Goal: Task Accomplishment & Management: Manage account settings

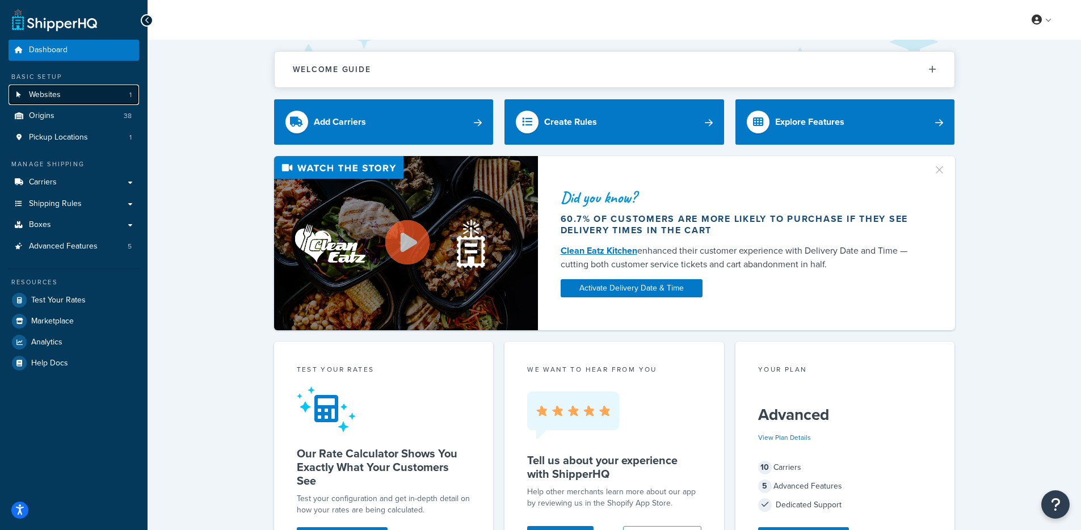
click at [109, 97] on link "Websites 1" at bounding box center [74, 95] width 130 height 21
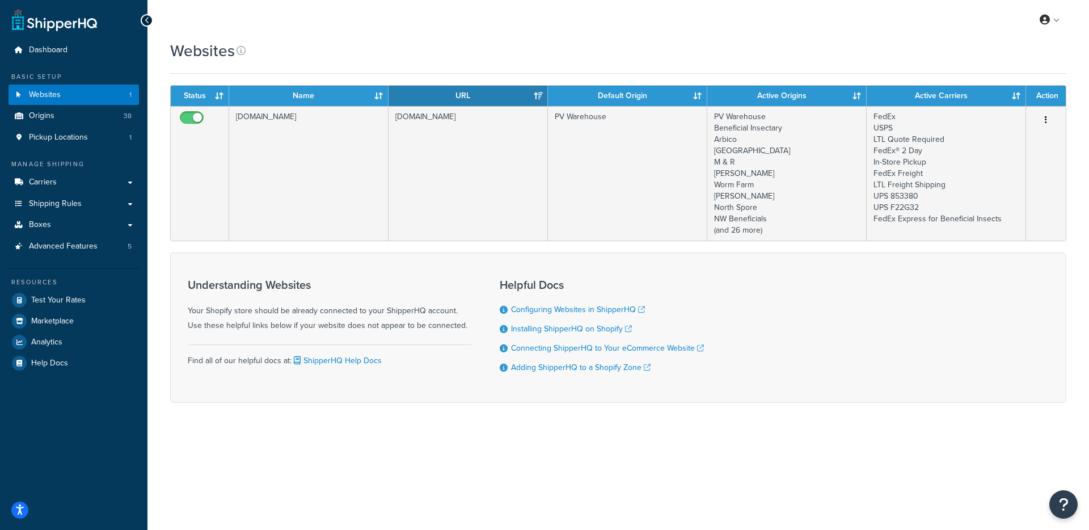
click at [470, 50] on div "Websites" at bounding box center [618, 51] width 896 height 22
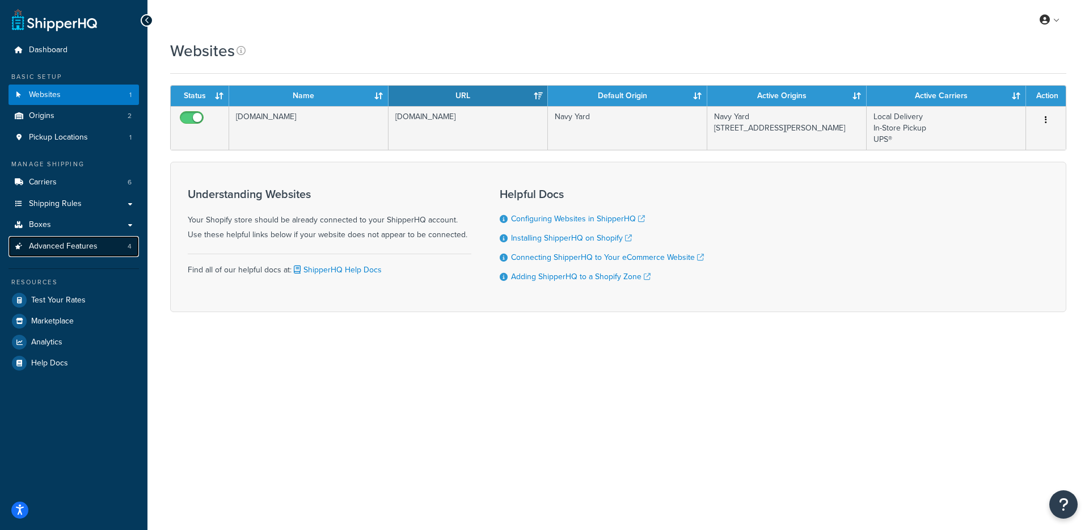
click at [89, 251] on span "Advanced Features" at bounding box center [63, 247] width 69 height 10
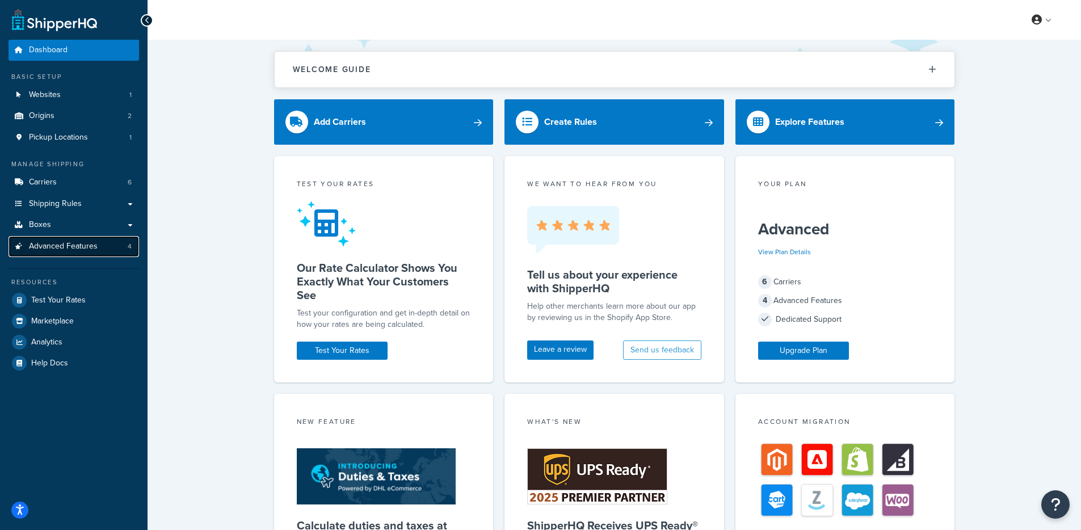
click at [120, 246] on link "Advanced Features 4" at bounding box center [74, 246] width 130 height 21
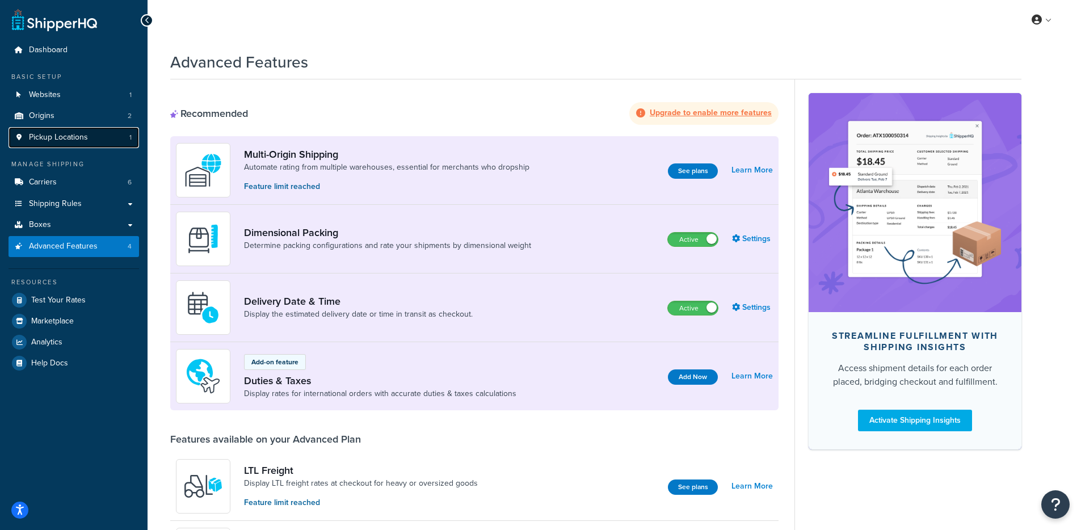
click at [95, 141] on link "Pickup Locations 1" at bounding box center [74, 137] width 130 height 21
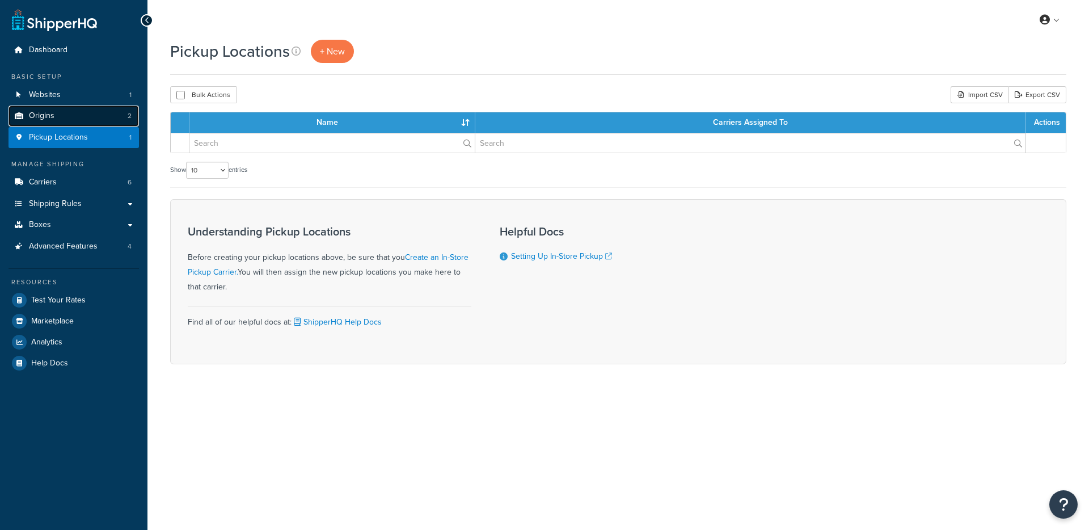
click at [87, 111] on link "Origins 2" at bounding box center [74, 116] width 130 height 21
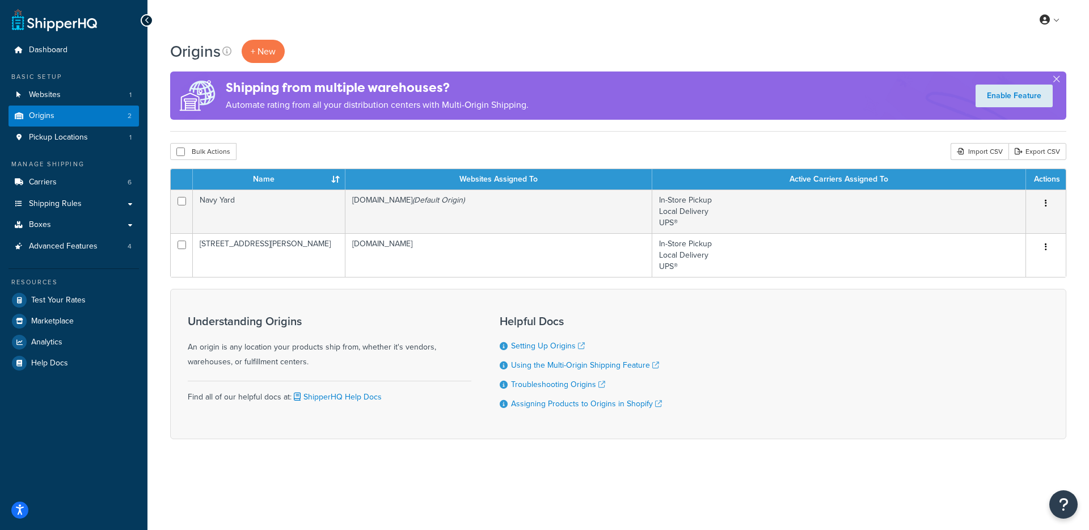
click at [385, 121] on div "Origins + New Shipping from multiple warehouses? Automate rating from all your …" at bounding box center [618, 86] width 896 height 92
click at [323, 117] on div "Shipping from multiple warehouses? Automate rating from all your distribution c…" at bounding box center [377, 96] width 303 height 46
click at [95, 188] on link "Carriers 6" at bounding box center [74, 182] width 130 height 21
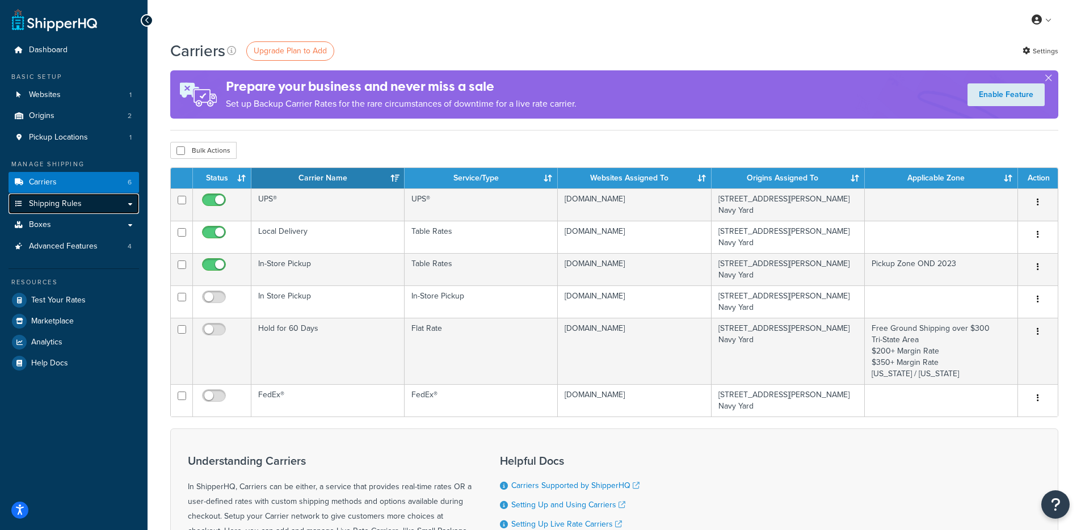
click at [92, 197] on link "Shipping Rules" at bounding box center [74, 203] width 130 height 21
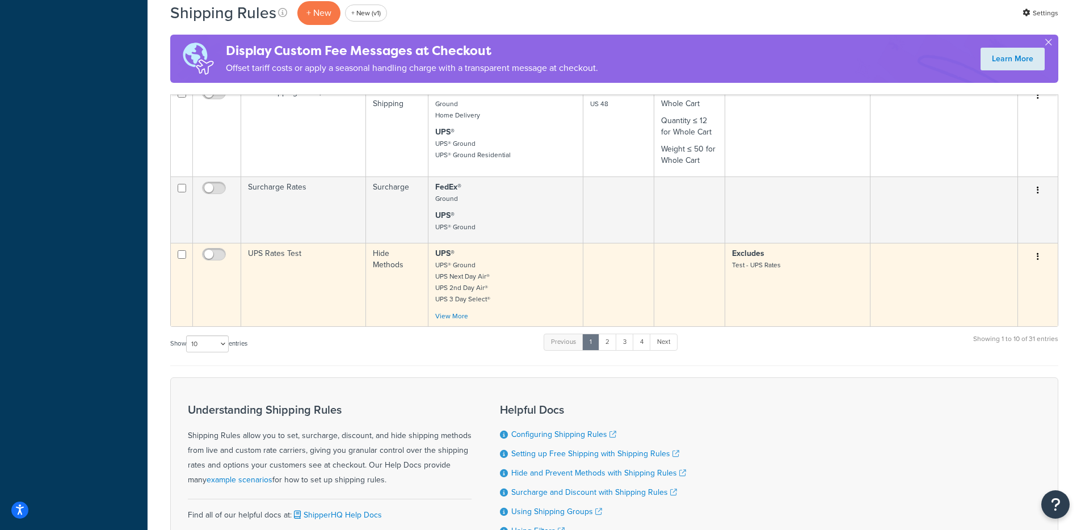
scroll to position [922, 0]
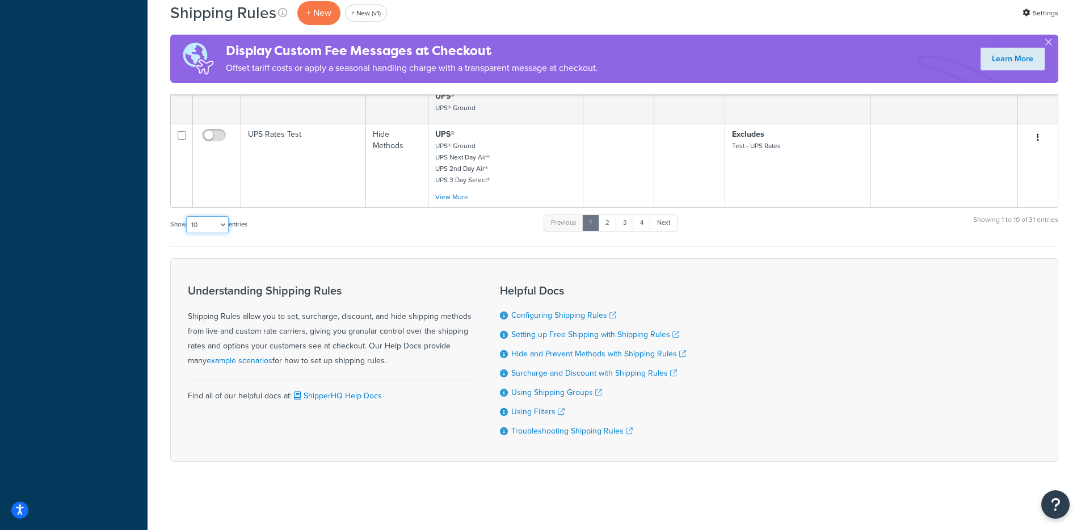
click at [209, 218] on select "10 15 25 50 100 1000" at bounding box center [207, 224] width 43 height 17
select select "100"
click at [187, 216] on select "10 15 25 50 100 1000" at bounding box center [207, 224] width 43 height 17
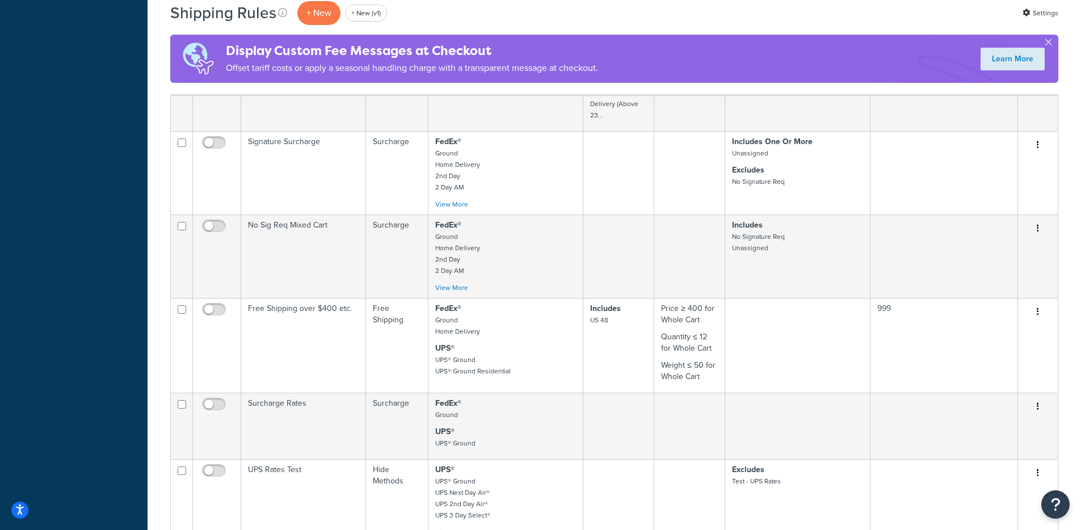
scroll to position [0, 0]
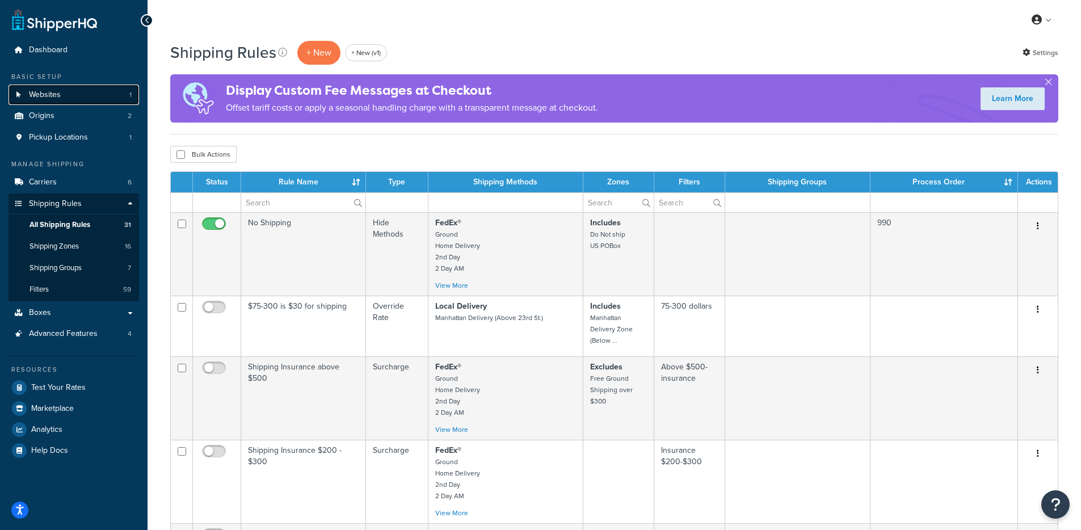
click at [88, 101] on link "Websites 1" at bounding box center [74, 95] width 130 height 21
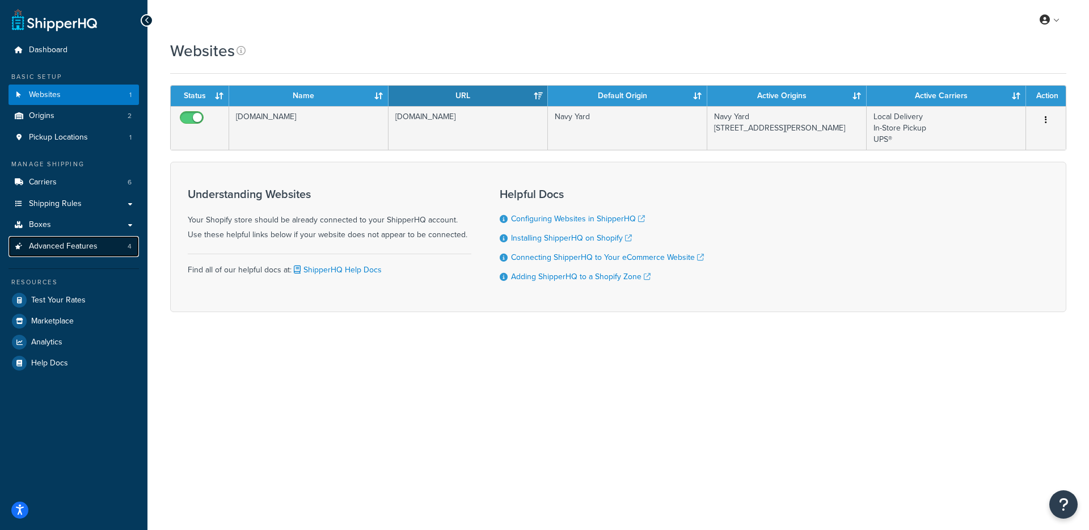
click at [68, 248] on span "Advanced Features" at bounding box center [63, 247] width 69 height 10
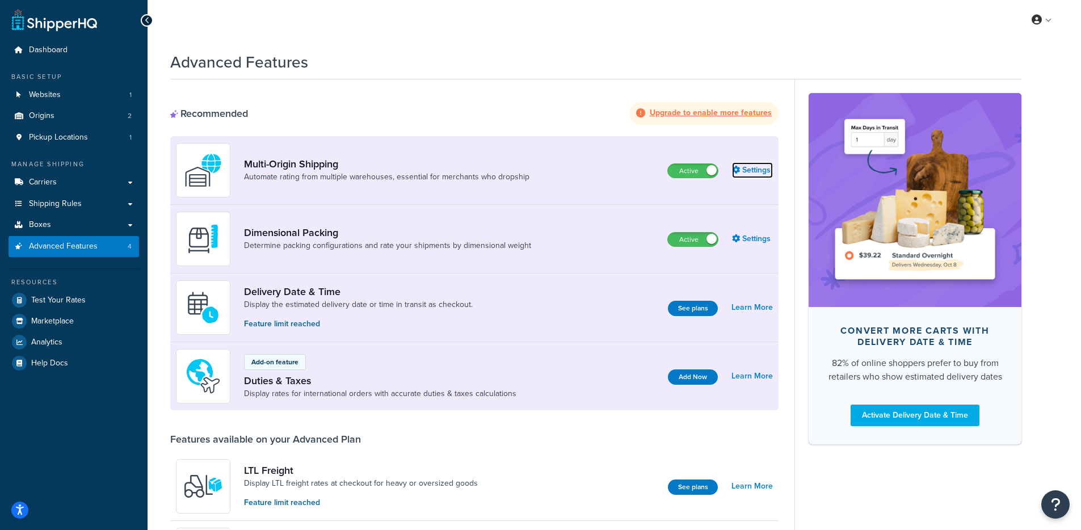
click at [736, 170] on icon at bounding box center [736, 170] width 8 height 8
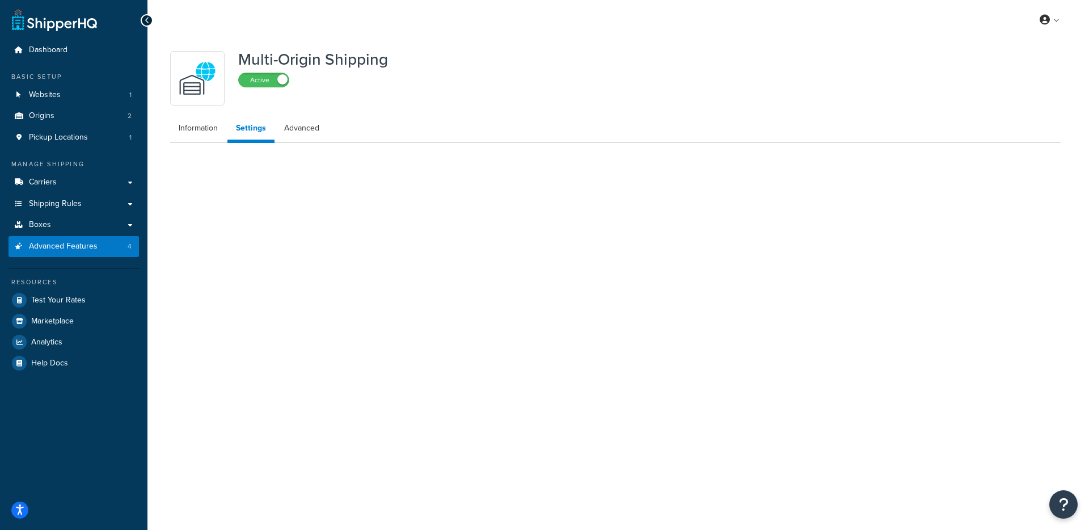
select select "false"
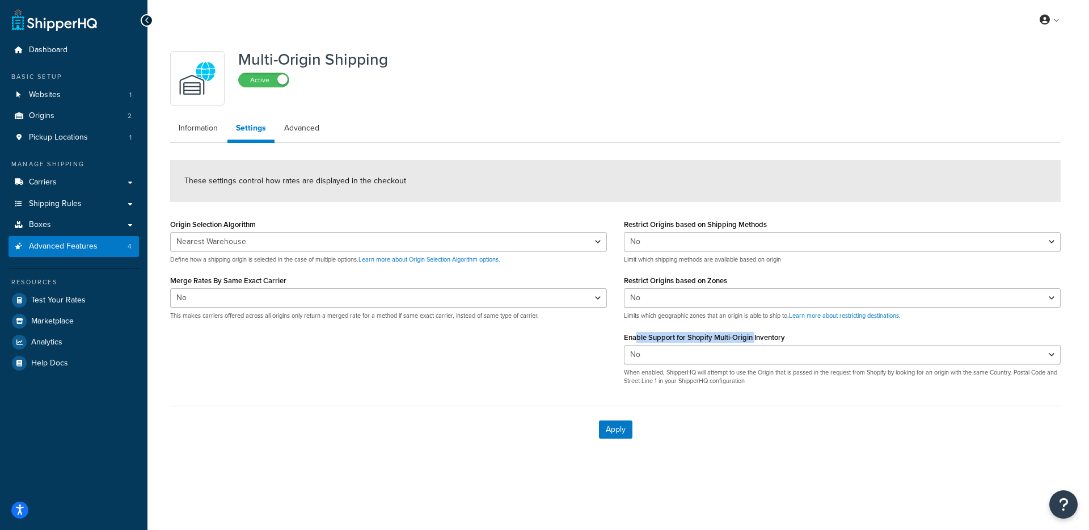
drag, startPoint x: 635, startPoint y: 338, endPoint x: 756, endPoint y: 338, distance: 120.8
click at [756, 338] on label "Enable Support for Shopify Multi-Origin Inventory" at bounding box center [704, 337] width 161 height 9
click at [730, 399] on form "These settings control how rates are displayed in the checkout Origin Selection…" at bounding box center [615, 306] width 891 height 293
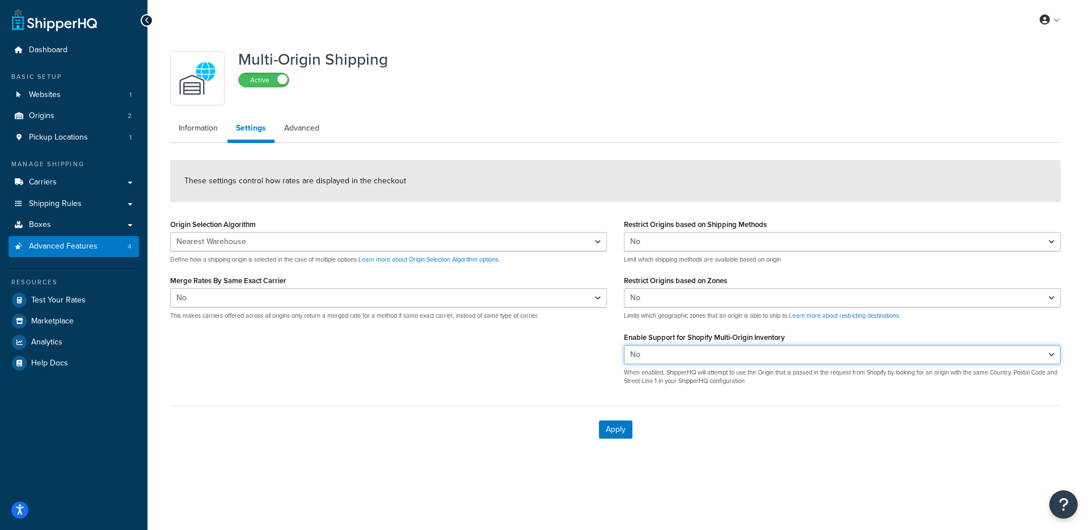
click at [721, 359] on select "Yes No" at bounding box center [842, 354] width 437 height 19
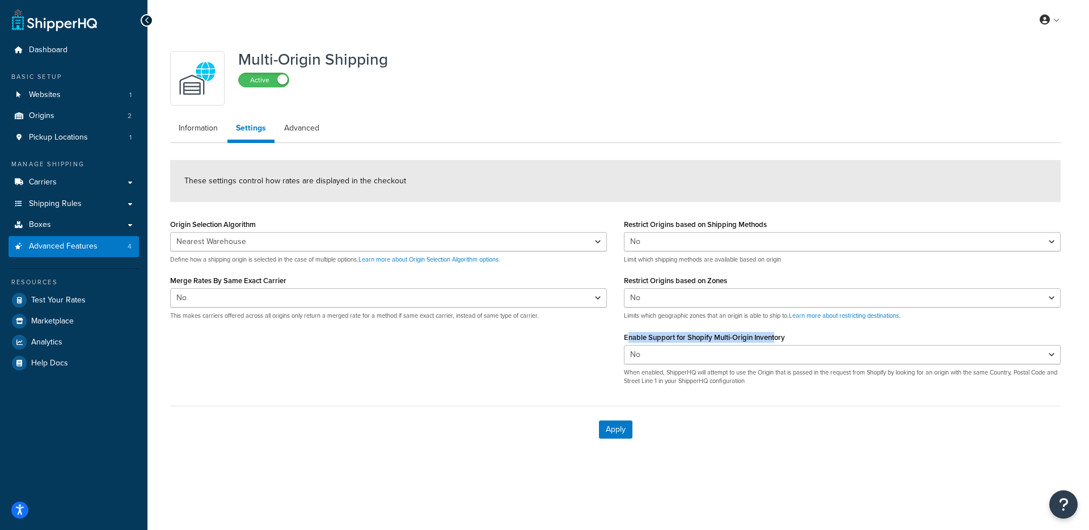
drag, startPoint x: 626, startPoint y: 338, endPoint x: 775, endPoint y: 342, distance: 149.3
click at [775, 342] on label "Enable Support for Shopify Multi-Origin Inventory" at bounding box center [704, 337] width 161 height 9
click at [695, 391] on div "Restrict Origins based on Shipping Methods Yes No Limit which shipping methods …" at bounding box center [843, 305] width 454 height 178
drag, startPoint x: 622, startPoint y: 338, endPoint x: 784, endPoint y: 344, distance: 161.8
click at [784, 344] on div "Restrict Origins based on Shipping Methods Yes No Limit which shipping methods …" at bounding box center [843, 305] width 454 height 178
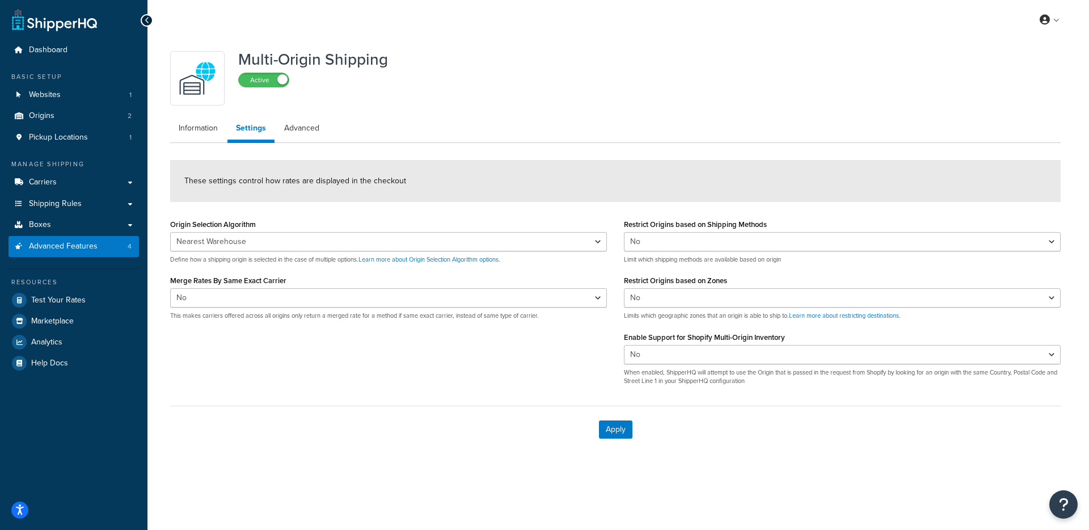
click at [533, 394] on form "These settings control how rates are displayed in the checkout Origin Selection…" at bounding box center [615, 306] width 891 height 293
select select "false"
click at [88, 193] on link "Shipping Rules" at bounding box center [74, 203] width 130 height 21
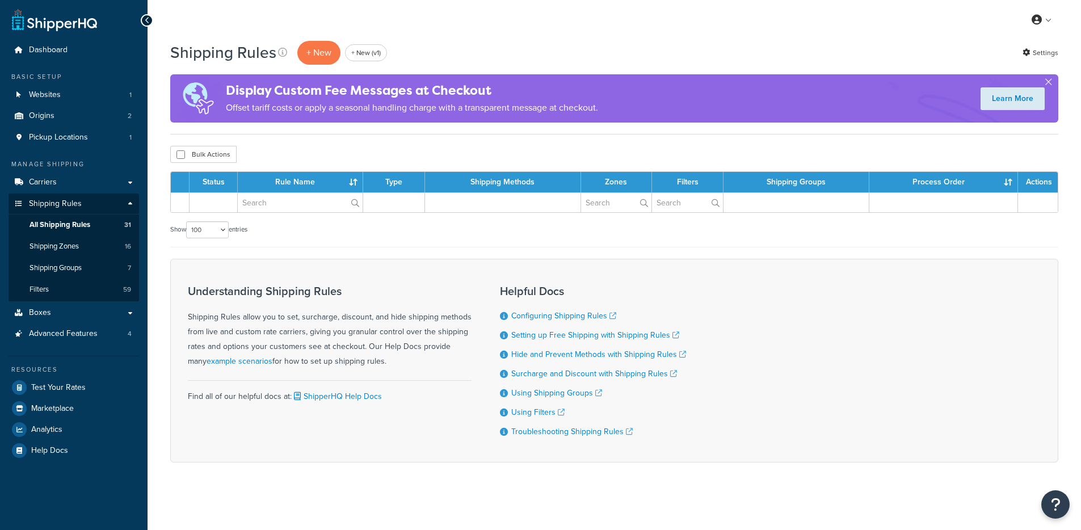
select select "100"
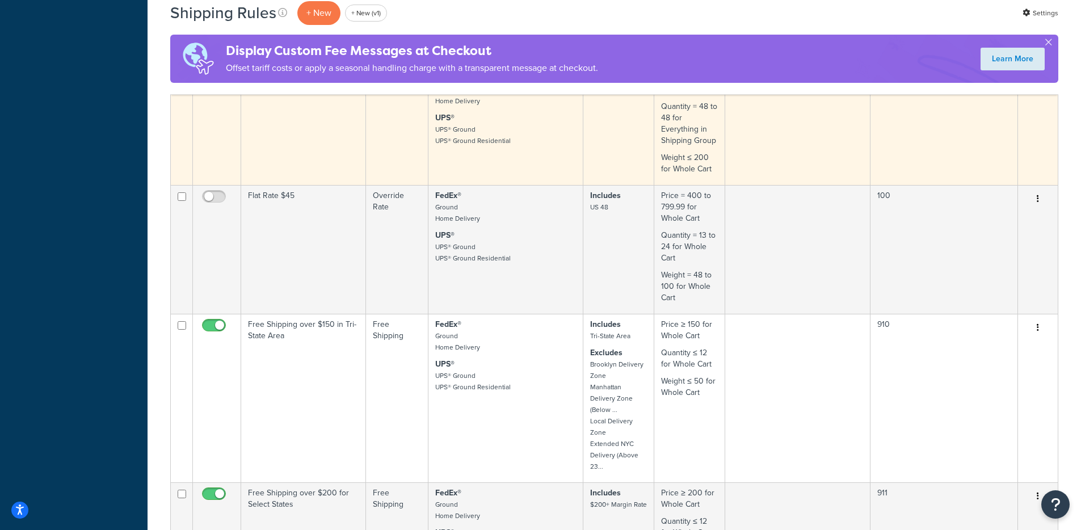
scroll to position [2079, 0]
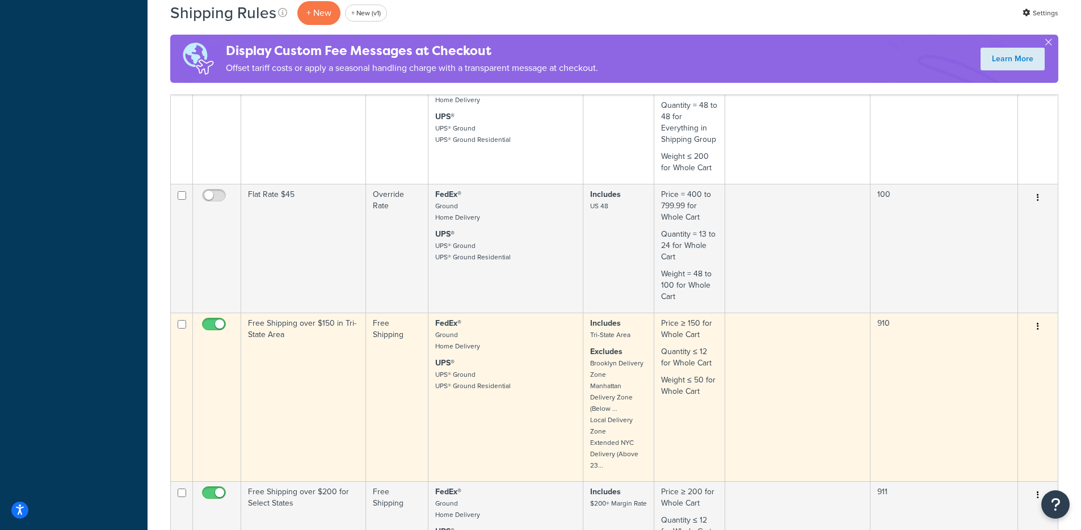
click at [263, 339] on td "Free Shipping over $150 in Tri-State Area" at bounding box center [303, 397] width 125 height 168
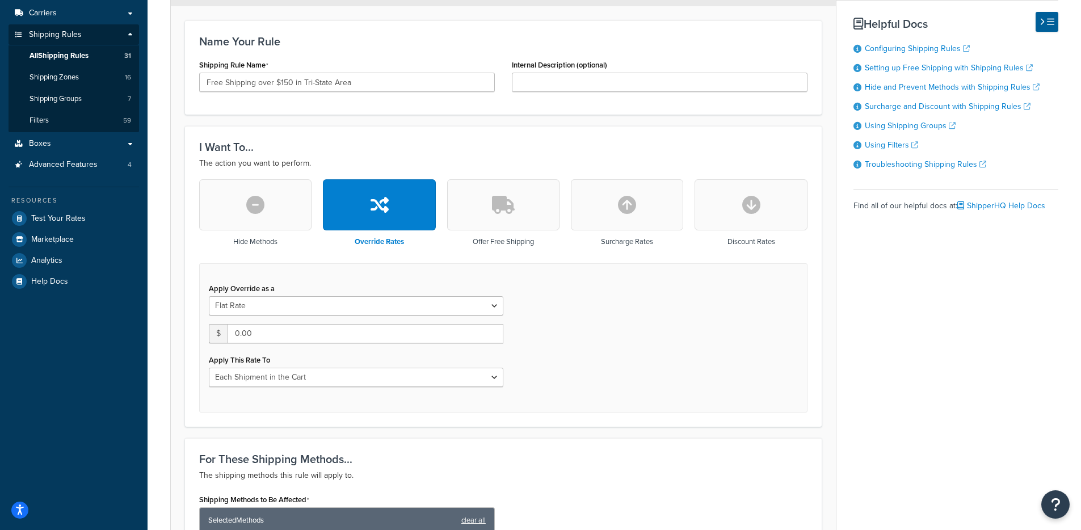
scroll to position [172, 0]
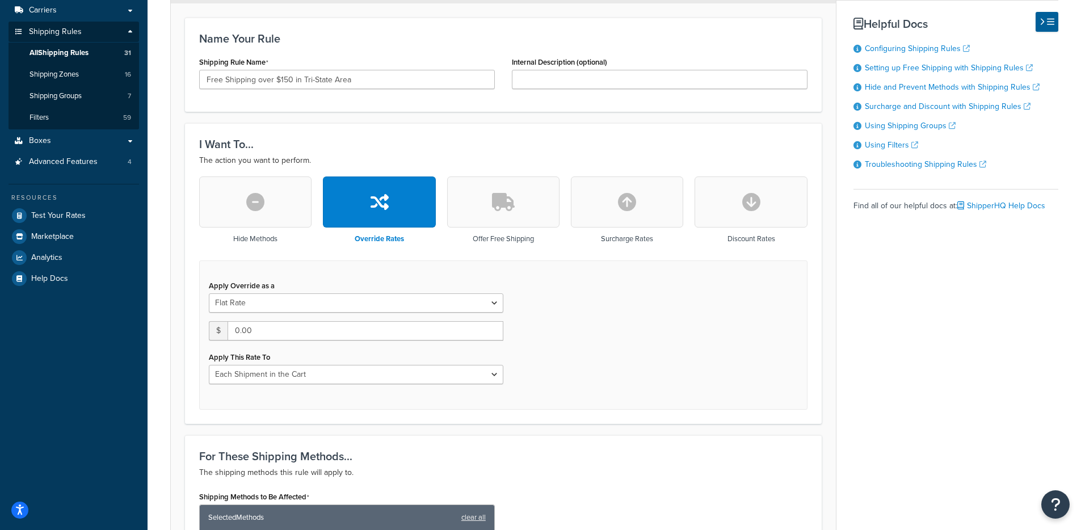
click at [732, 211] on button "button" at bounding box center [750, 201] width 112 height 51
type input "0"
select select "CART"
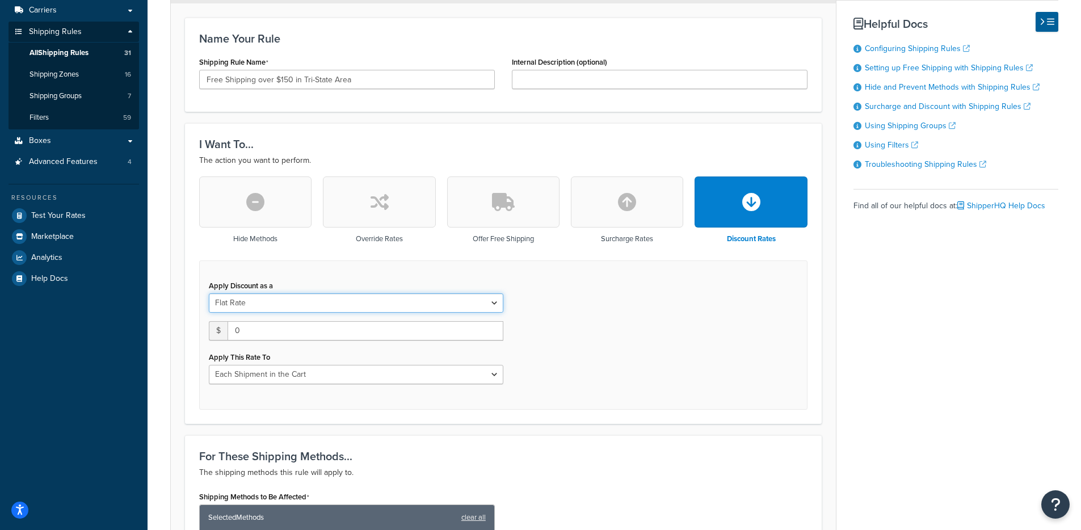
click at [360, 311] on select "Flat Rate Percentage Flat Rate & Percentage" at bounding box center [356, 302] width 294 height 19
select select "PERCENTAGE"
click at [209, 294] on select "Flat Rate Percentage Flat Rate & Percentage" at bounding box center [356, 302] width 294 height 19
click at [264, 334] on input "0.0" at bounding box center [268, 330] width 119 height 19
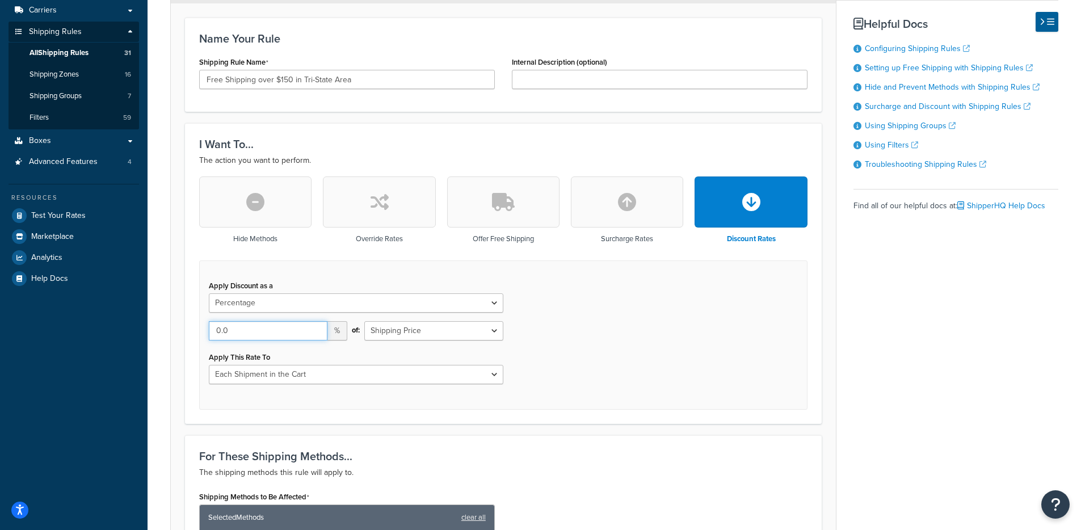
click at [264, 334] on input "0.0" at bounding box center [268, 330] width 119 height 19
click at [498, 329] on select "Shipping Price Order Value" at bounding box center [433, 330] width 138 height 19
click at [478, 337] on select "Shipping Price Order Value" at bounding box center [433, 330] width 138 height 19
click at [265, 328] on input "0.0" at bounding box center [268, 330] width 119 height 19
click at [403, 328] on select "Shipping Price Order Value" at bounding box center [433, 330] width 138 height 19
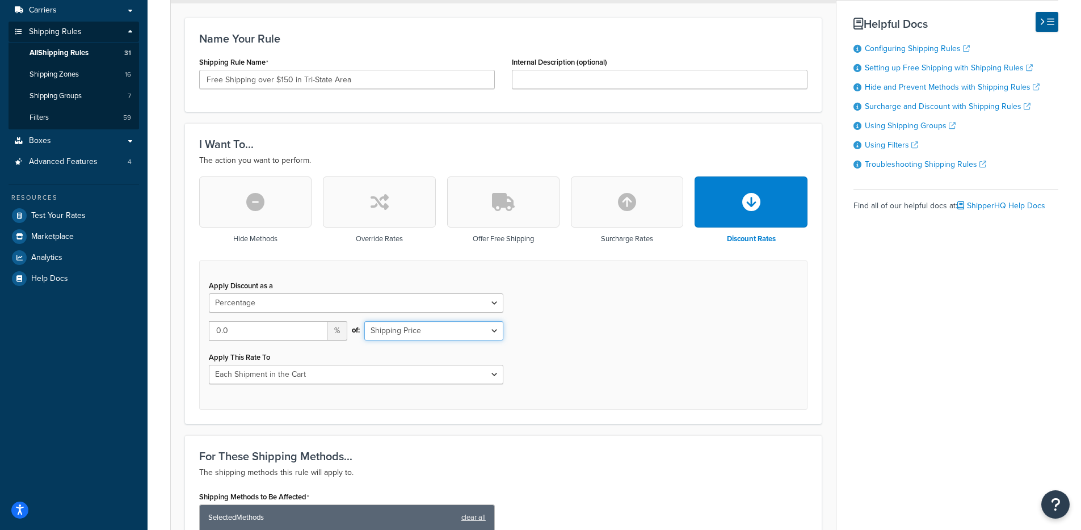
click at [364, 322] on select "Shipping Price Order Value" at bounding box center [433, 330] width 138 height 19
click at [403, 328] on select "Shipping Price Order Value" at bounding box center [433, 330] width 138 height 19
click at [235, 331] on input "0.0" at bounding box center [268, 330] width 119 height 19
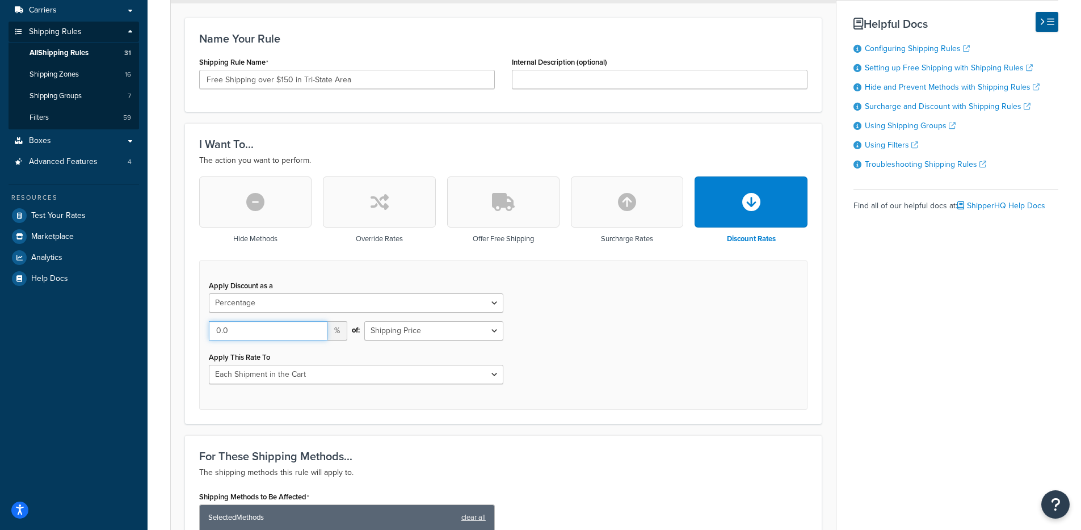
click at [235, 331] on input "0.0" at bounding box center [268, 330] width 119 height 19
click at [412, 333] on select "Shipping Price Order Value" at bounding box center [433, 330] width 138 height 19
click at [359, 373] on select "Entire Cart Each Shipment in the Cart Each Origin in the Cart Each Shipping Gro…" at bounding box center [356, 374] width 294 height 19
select select "ENTIRE_CART"
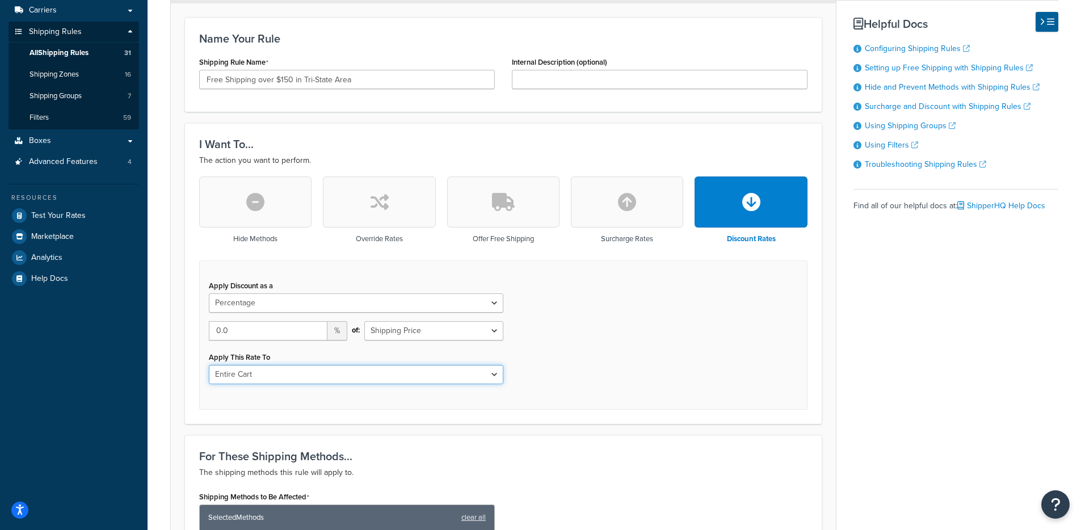
click at [209, 365] on select "Entire Cart Each Shipment in the Cart Each Origin in the Cart Each Shipping Gro…" at bounding box center [356, 374] width 294 height 19
click at [582, 354] on div "Apply Discount as a Flat Rate Percentage Flat Rate & Percentage 0.0 % of: Shipp…" at bounding box center [503, 334] width 608 height 149
click at [250, 338] on input "0.0" at bounding box center [268, 330] width 119 height 19
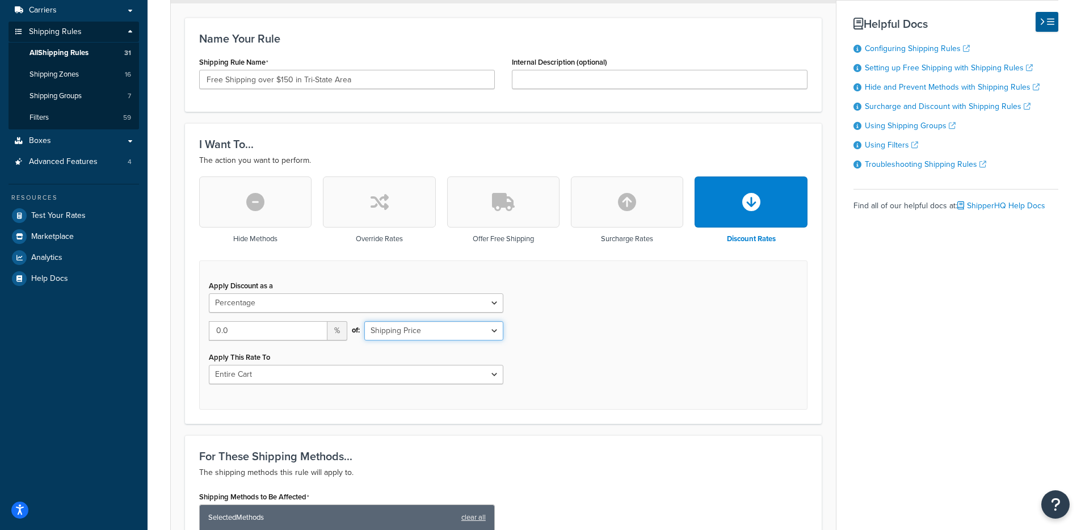
click at [450, 329] on select "Shipping Price Order Value" at bounding box center [433, 330] width 138 height 19
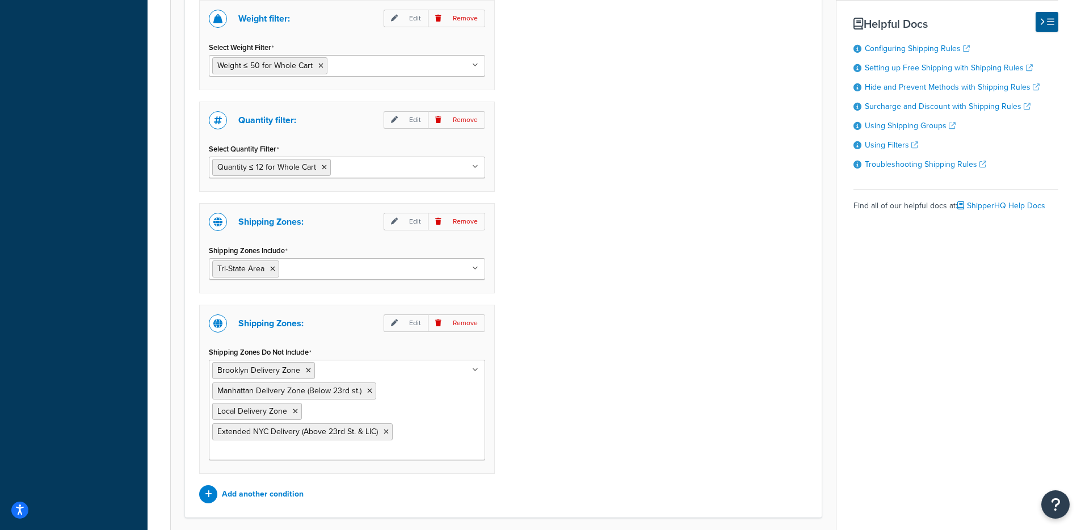
scroll to position [1068, 0]
drag, startPoint x: 243, startPoint y: 220, endPoint x: 298, endPoint y: 269, distance: 73.9
click at [298, 269] on div "Shipping Zones: Edit Remove Shipping Zones Include Tri-State Area Brooklyn Deli…" at bounding box center [347, 247] width 296 height 90
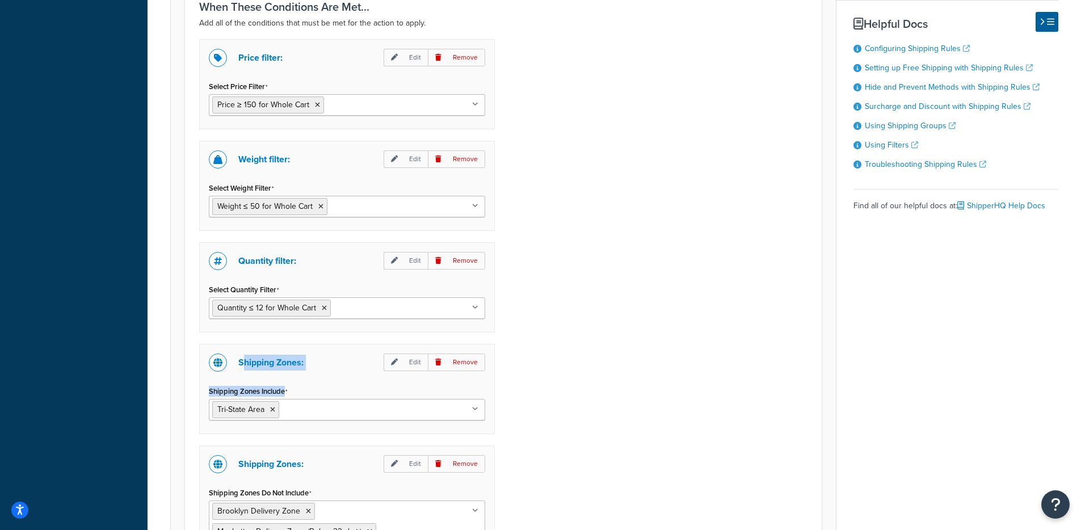
scroll to position [927, 0]
drag, startPoint x: 306, startPoint y: 262, endPoint x: 247, endPoint y: 262, distance: 59.0
click at [247, 262] on div "Quantity filter: Edit Remove" at bounding box center [347, 260] width 276 height 18
drag, startPoint x: 233, startPoint y: 157, endPoint x: 320, endPoint y: 163, distance: 87.6
click at [320, 163] on div "Weight filter: Edit Remove" at bounding box center [347, 159] width 276 height 18
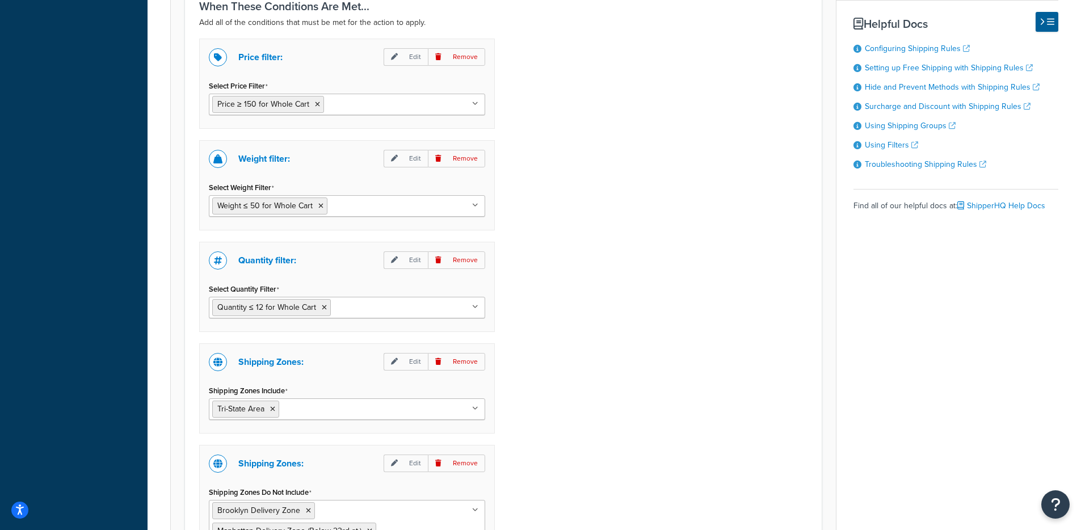
click at [731, 288] on div "Price filter: Edit Remove Select Price Filter Price ≥ 150 for Whole Cart 75-300…" at bounding box center [503, 341] width 625 height 605
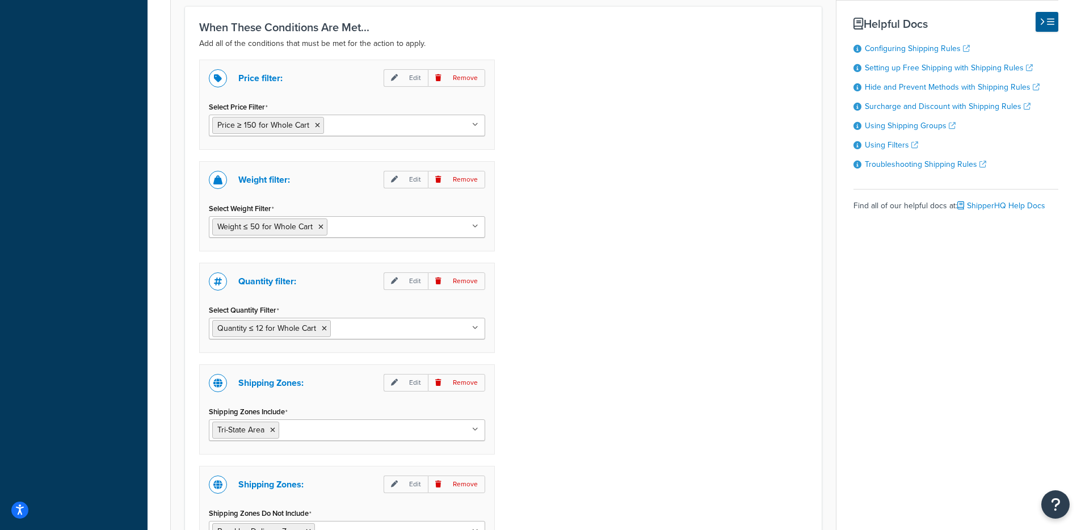
scroll to position [908, 0]
click at [595, 210] on div "Price filter: Edit Remove Select Price Filter Price ≥ 150 for Whole Cart 75-300…" at bounding box center [503, 359] width 625 height 605
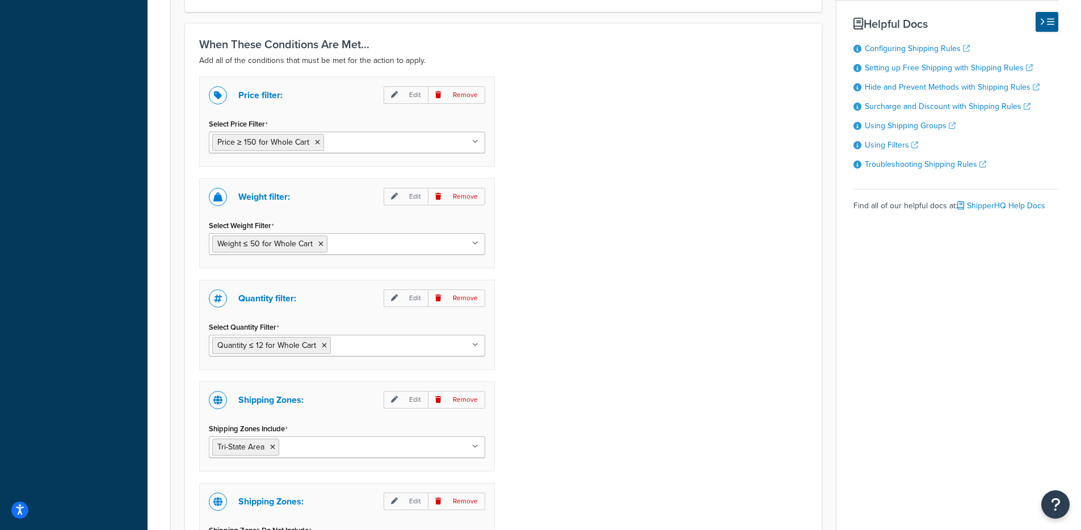
scroll to position [891, 0]
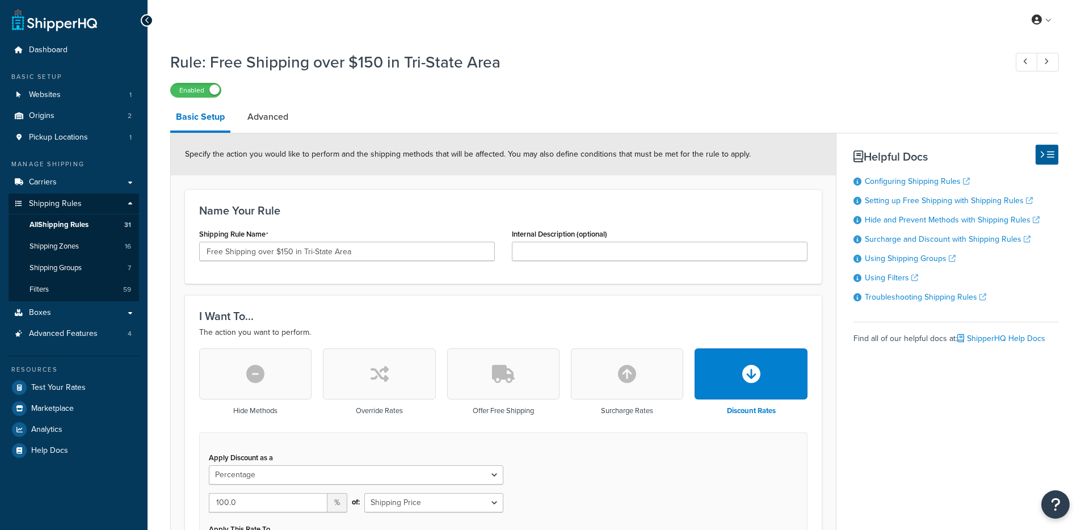
select select "PERCENTAGE"
click at [104, 95] on link "Websites 1" at bounding box center [74, 95] width 130 height 21
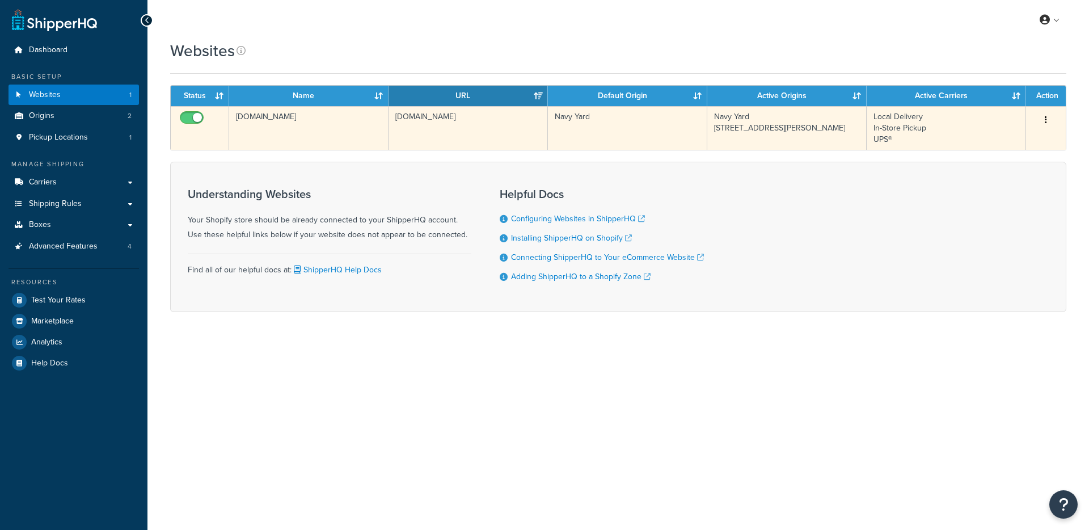
click at [371, 123] on td "[DOMAIN_NAME]" at bounding box center [308, 128] width 159 height 44
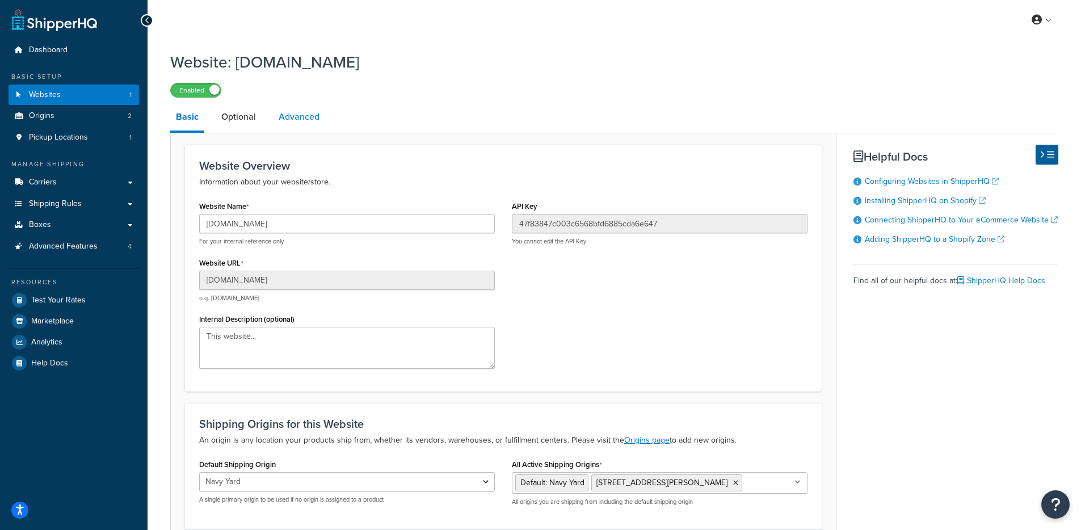
click at [296, 117] on link "Advanced" at bounding box center [299, 116] width 52 height 27
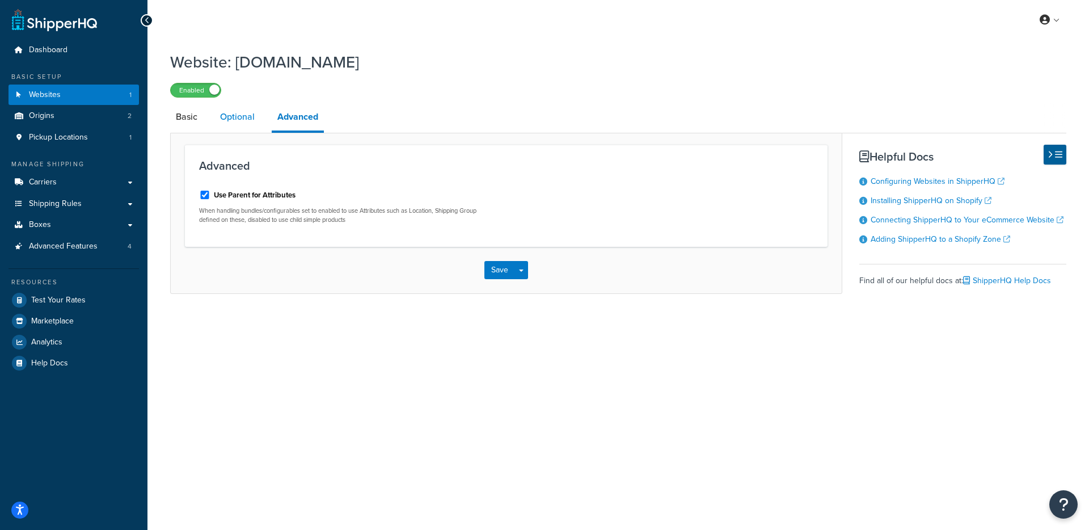
click at [234, 122] on link "Optional" at bounding box center [237, 116] width 46 height 27
drag, startPoint x: 203, startPoint y: 216, endPoint x: 210, endPoint y: 214, distance: 8.3
click at [210, 214] on p "This option is disabled because Shopify Multi-Origin Inventory is enabled in yo…" at bounding box center [348, 210] width 299 height 9
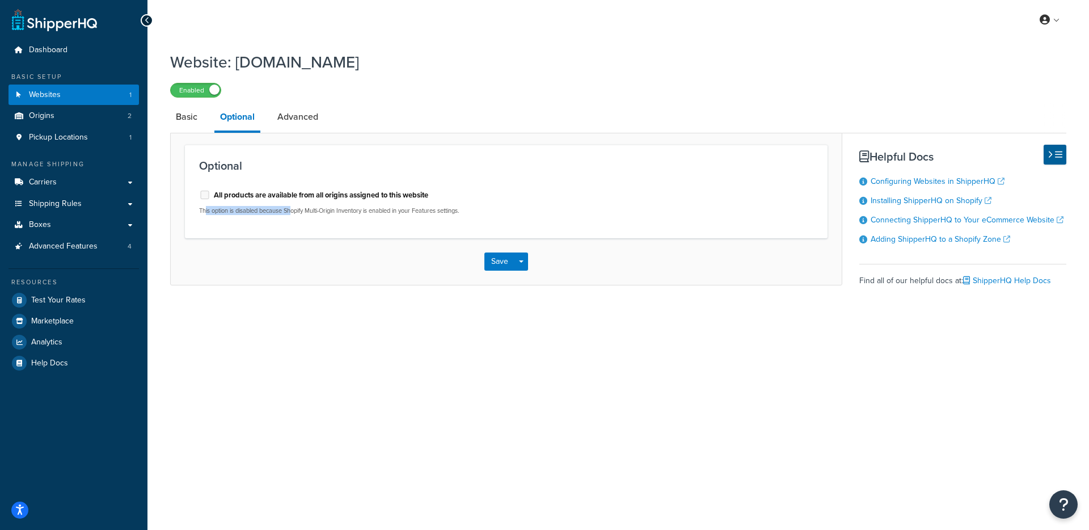
drag, startPoint x: 206, startPoint y: 213, endPoint x: 294, endPoint y: 208, distance: 88.6
click at [294, 208] on p "This option is disabled because Shopify Multi-Origin Inventory is enabled in yo…" at bounding box center [348, 210] width 299 height 9
click at [203, 212] on p "This option is disabled because Shopify Multi-Origin Inventory is enabled in yo…" at bounding box center [348, 210] width 299 height 9
drag, startPoint x: 198, startPoint y: 213, endPoint x: 511, endPoint y: 232, distance: 313.7
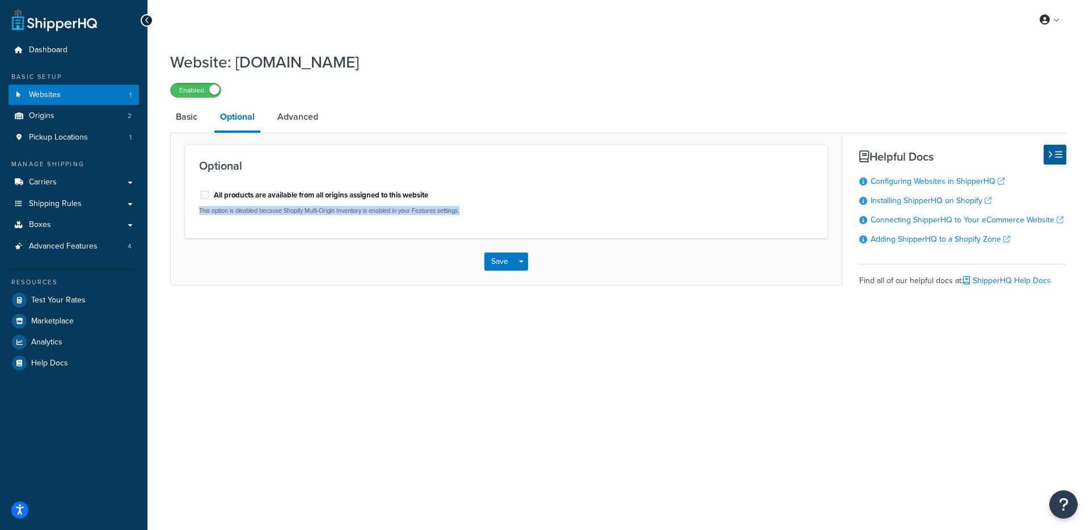
click at [511, 231] on div "Optional All products are available from all origins assigned to this website T…" at bounding box center [506, 191] width 643 height 93
click at [504, 230] on div "Optional All products are available from all origins assigned to this website T…" at bounding box center [506, 191] width 643 height 93
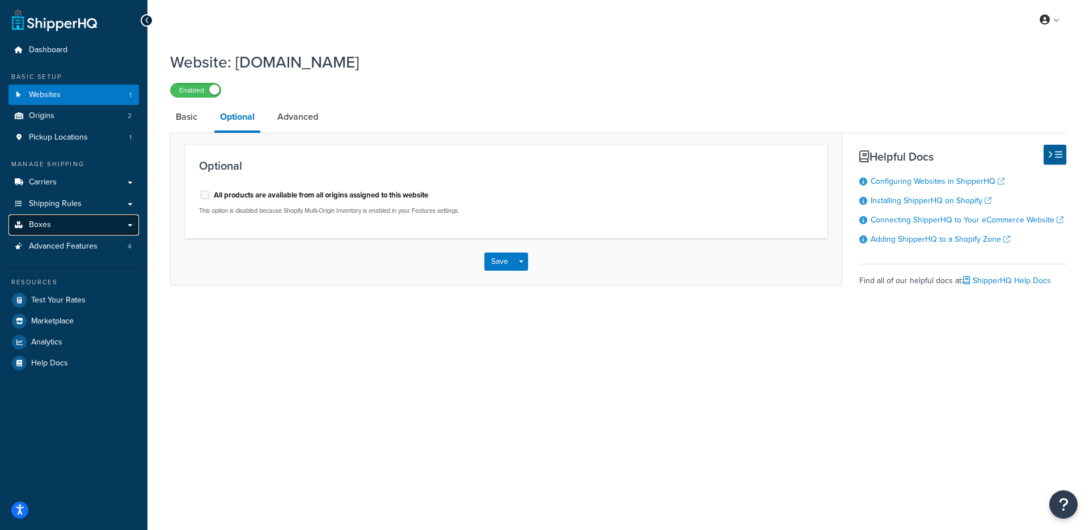
click at [84, 234] on link "Boxes" at bounding box center [74, 224] width 130 height 21
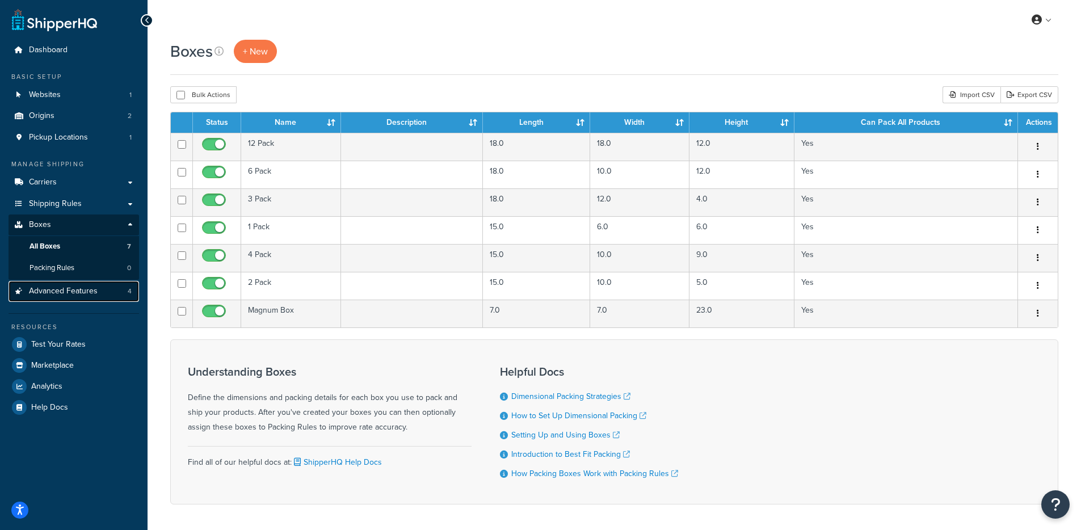
click at [63, 286] on span "Advanced Features" at bounding box center [63, 291] width 69 height 10
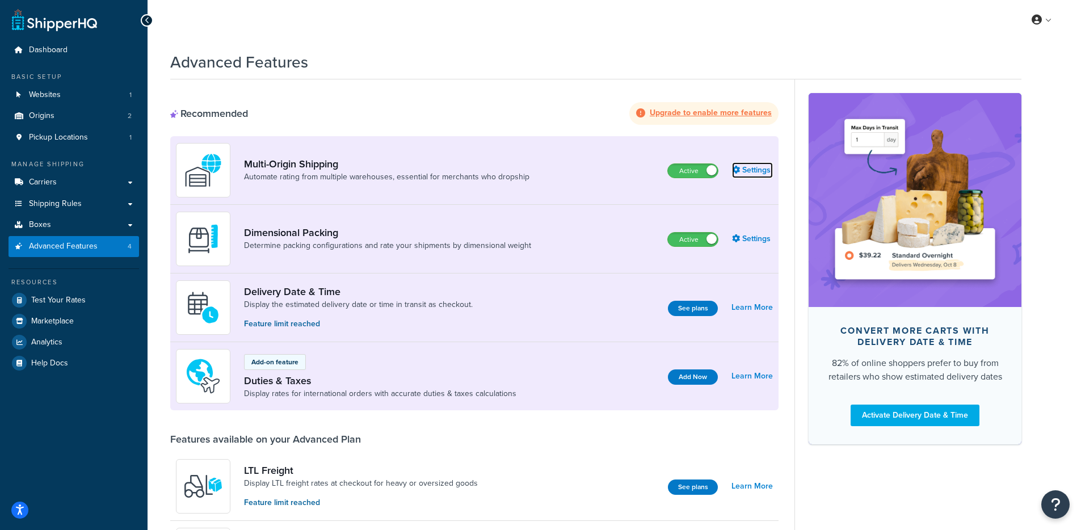
click at [747, 170] on link "Settings" at bounding box center [752, 170] width 41 height 16
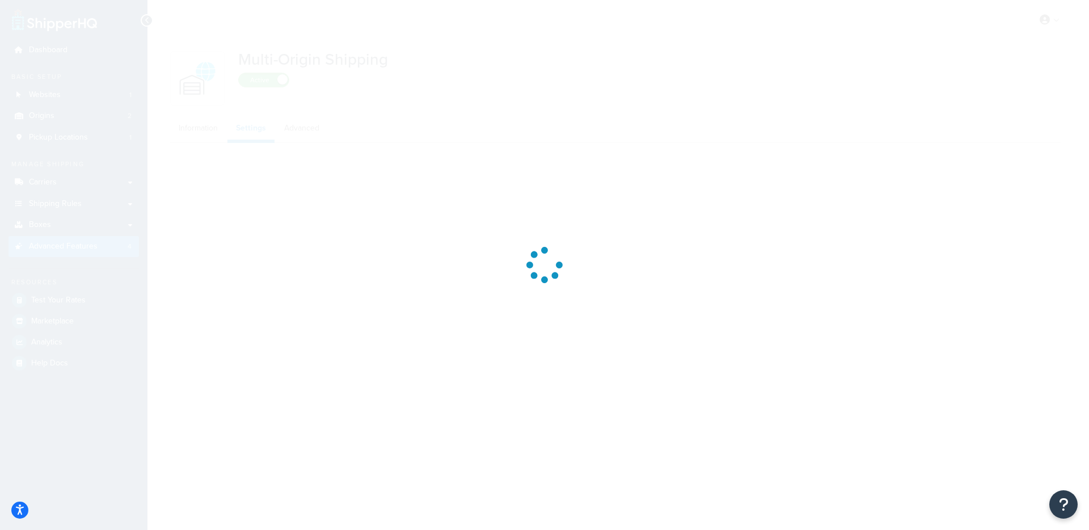
select select "false"
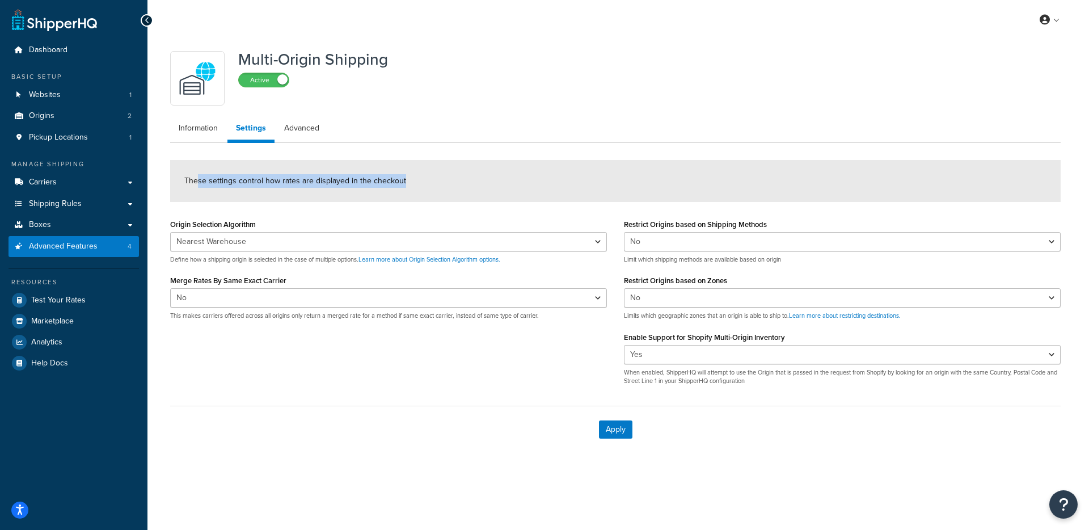
drag, startPoint x: 196, startPoint y: 178, endPoint x: 427, endPoint y: 176, distance: 231.5
click at [427, 176] on div "These settings control how rates are displayed in the checkout" at bounding box center [615, 181] width 891 height 42
click at [427, 175] on div "These settings control how rates are displayed in the checkout" at bounding box center [615, 181] width 891 height 42
drag, startPoint x: 412, startPoint y: 186, endPoint x: 279, endPoint y: 186, distance: 132.7
click at [279, 186] on div "These settings control how rates are displayed in the checkout" at bounding box center [615, 181] width 891 height 42
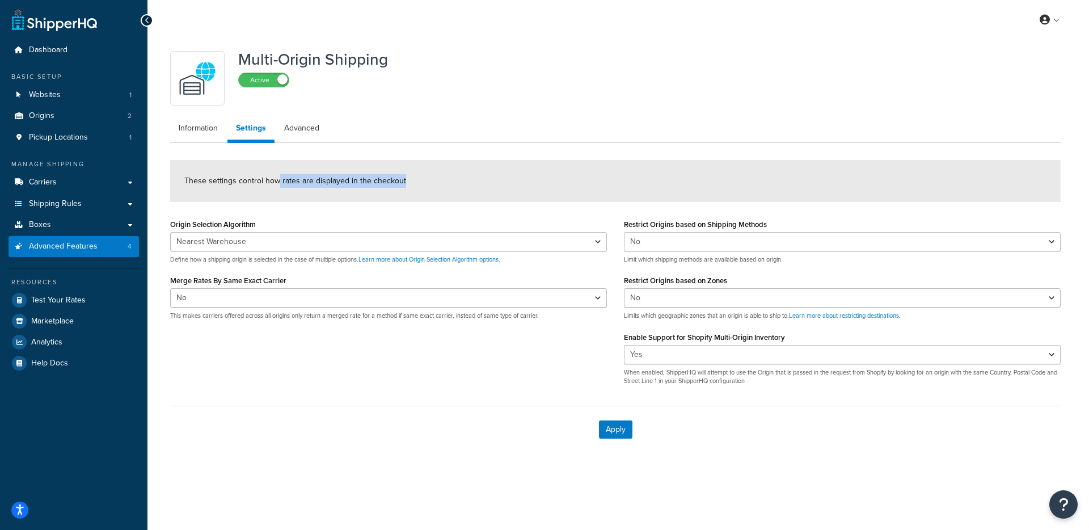
click at [279, 186] on span "These settings control how rates are displayed in the checkout" at bounding box center [295, 181] width 222 height 12
drag, startPoint x: 180, startPoint y: 318, endPoint x: 410, endPoint y: 315, distance: 229.8
click at [410, 315] on p "This makes carriers offered across all origins only return a merged rate for a …" at bounding box center [388, 315] width 437 height 9
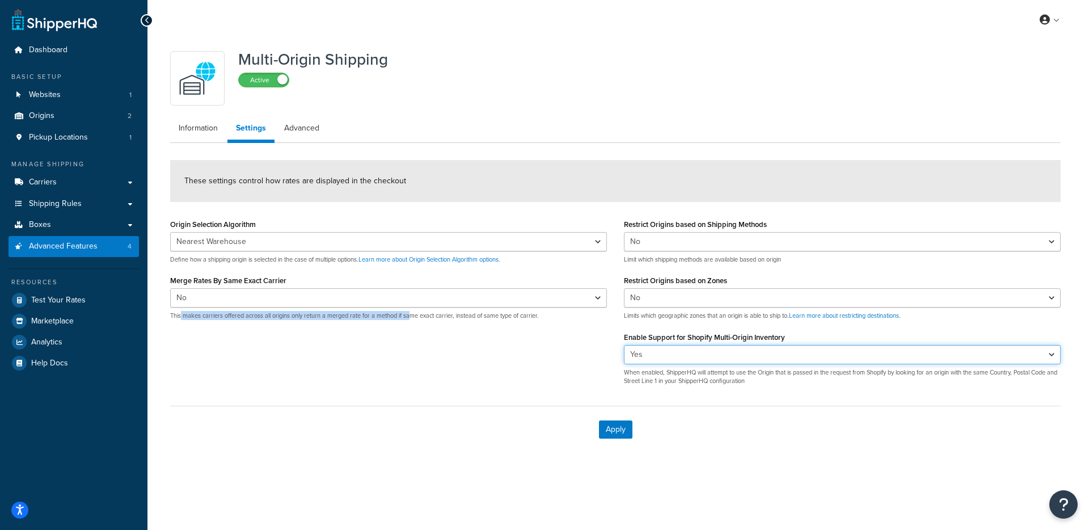
click at [679, 358] on select "Yes No" at bounding box center [842, 354] width 437 height 19
select select "false"
click at [624, 345] on select "Yes No" at bounding box center [842, 354] width 437 height 19
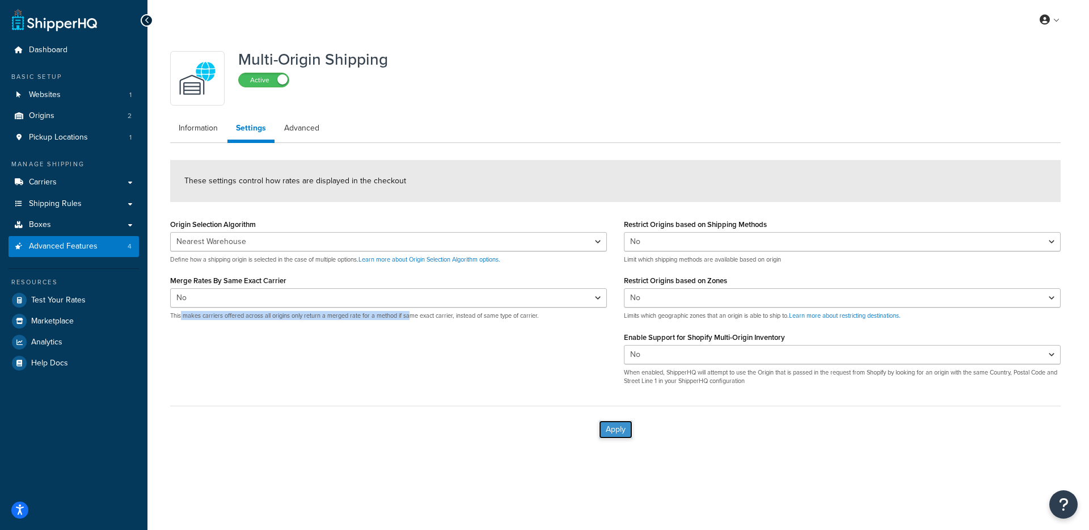
click at [612, 424] on button "Apply" at bounding box center [615, 429] width 33 height 18
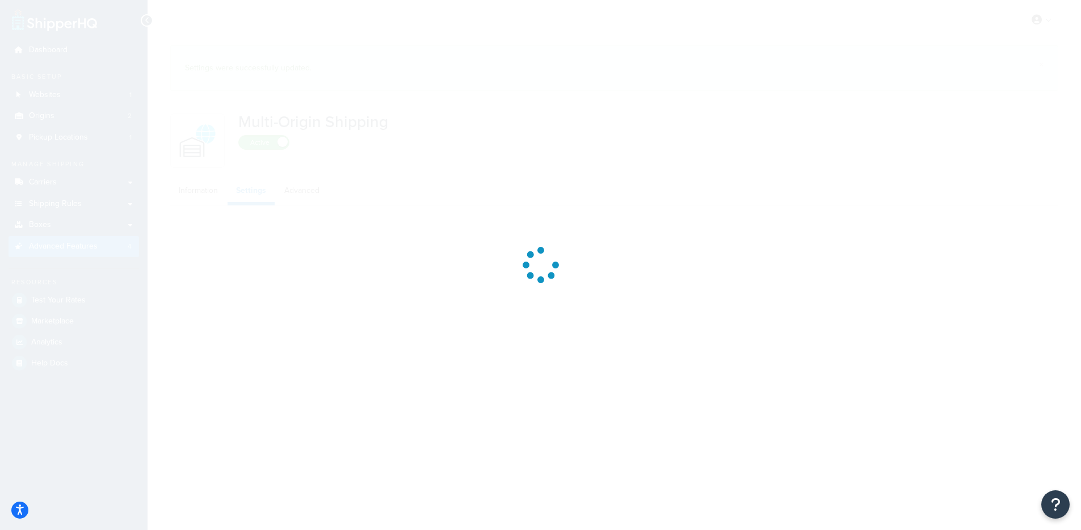
select select "false"
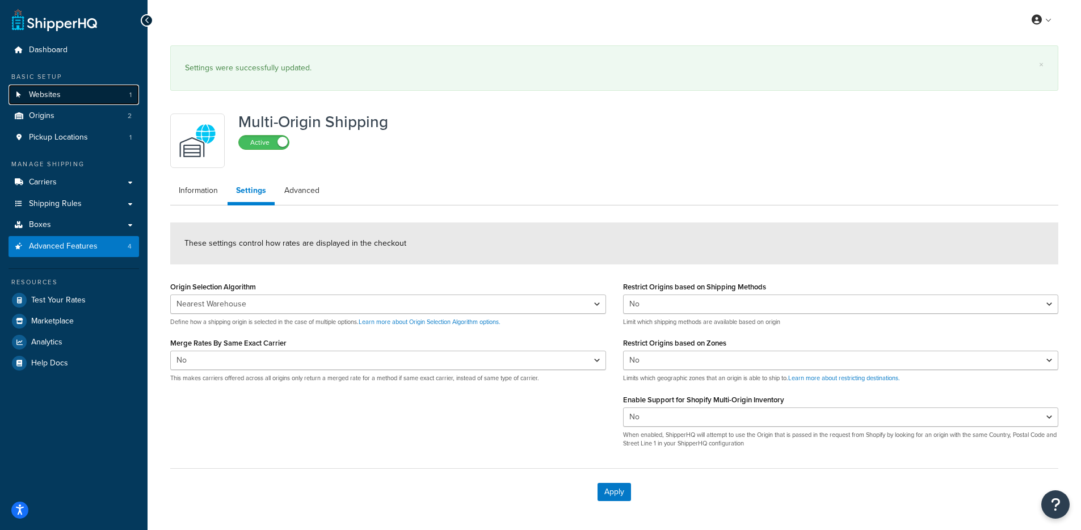
click at [94, 100] on link "Websites 1" at bounding box center [74, 95] width 130 height 21
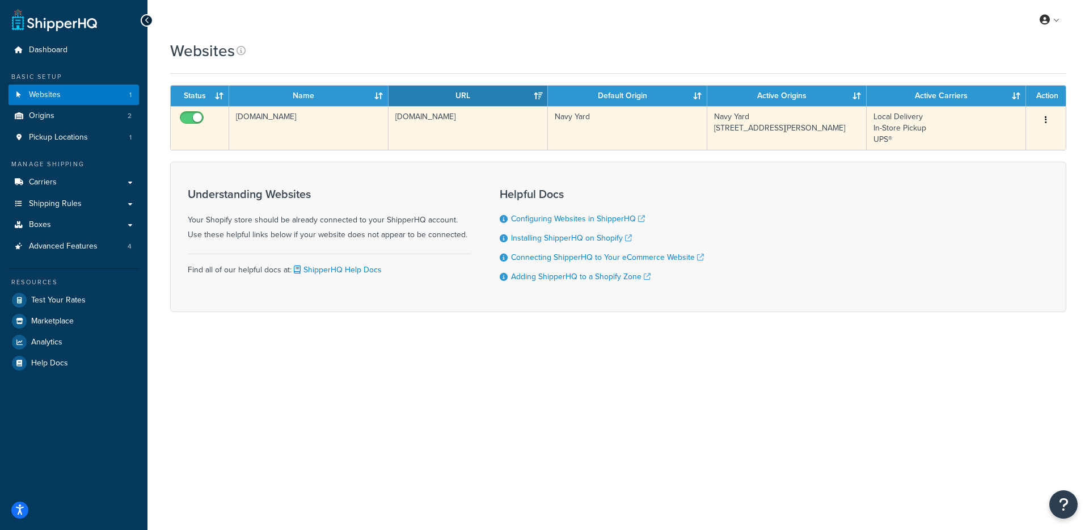
click at [285, 120] on td "[DOMAIN_NAME]" at bounding box center [308, 128] width 159 height 44
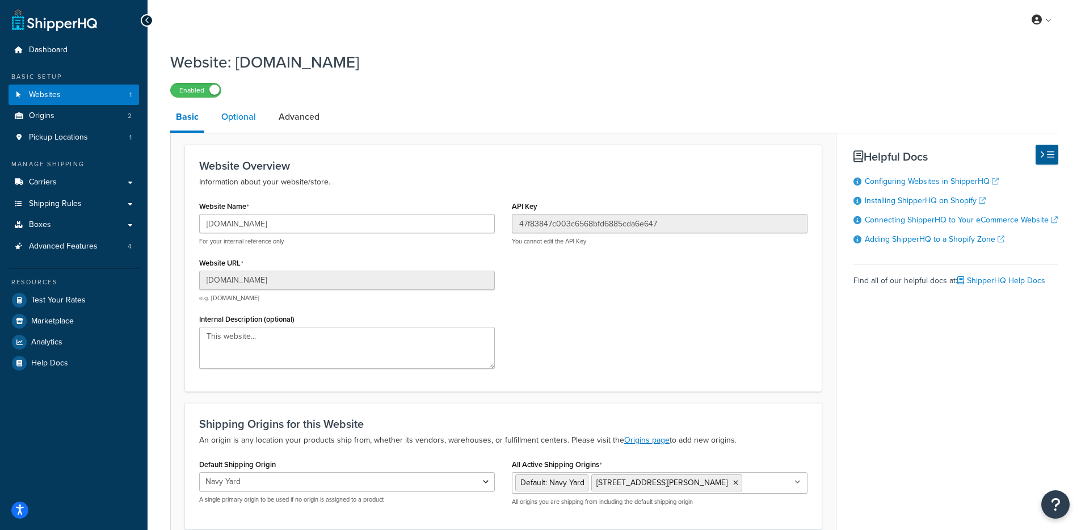
click at [259, 112] on link "Optional" at bounding box center [239, 116] width 46 height 27
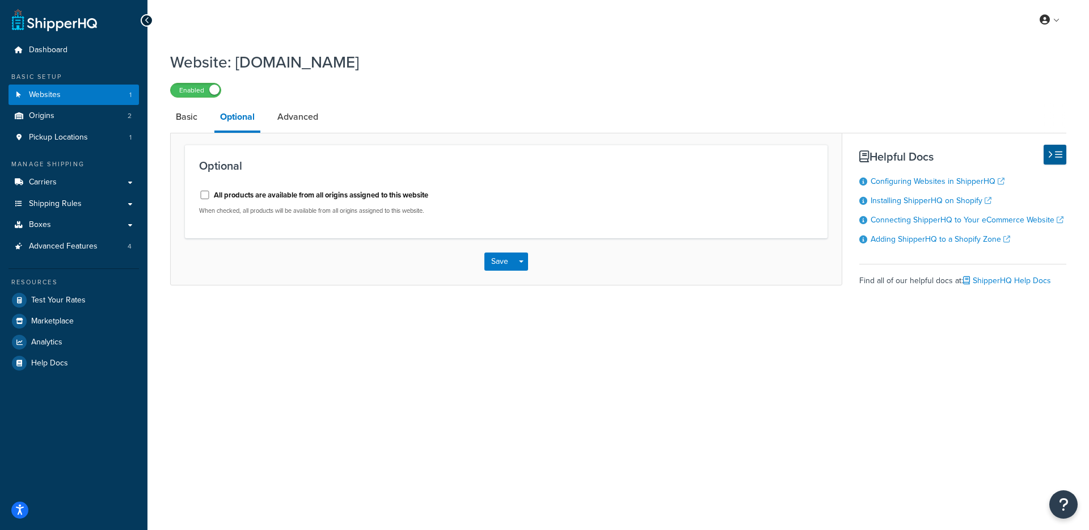
click at [229, 193] on label "All products are available from all origins assigned to this website" at bounding box center [321, 195] width 214 height 10
click at [210, 193] on input "All products are available from all origins assigned to this website" at bounding box center [204, 195] width 11 height 9
click at [228, 195] on label "All products are available from all origins assigned to this website" at bounding box center [321, 195] width 214 height 10
click at [210, 195] on input "All products are available from all origins assigned to this website" at bounding box center [204, 195] width 11 height 9
click at [208, 197] on input "All products are available from all origins assigned to this website" at bounding box center [204, 195] width 11 height 9
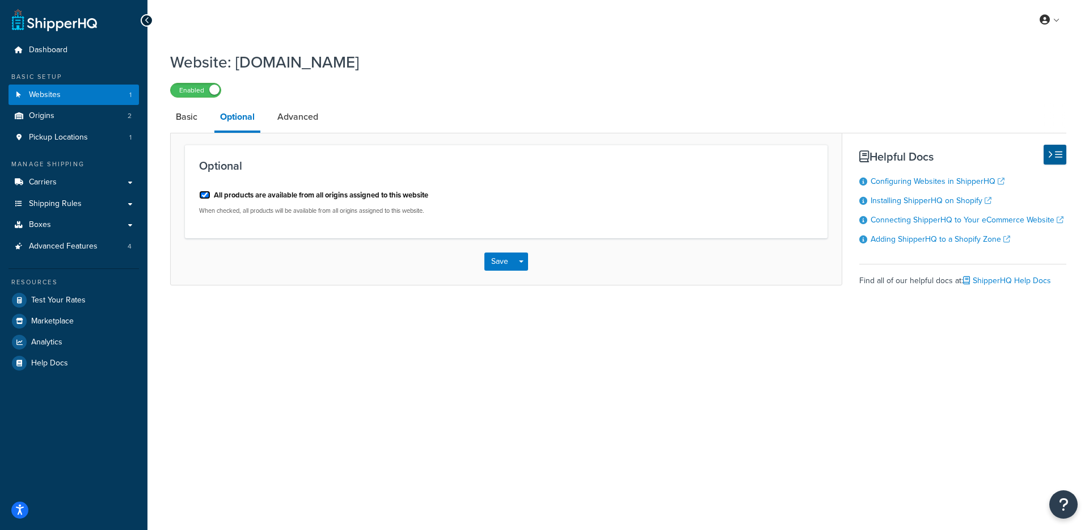
checkbox input "true"
click at [522, 266] on button "Save Dropdown" at bounding box center [522, 261] width 14 height 18
click at [525, 284] on button "Save and Edit" at bounding box center [525, 283] width 83 height 24
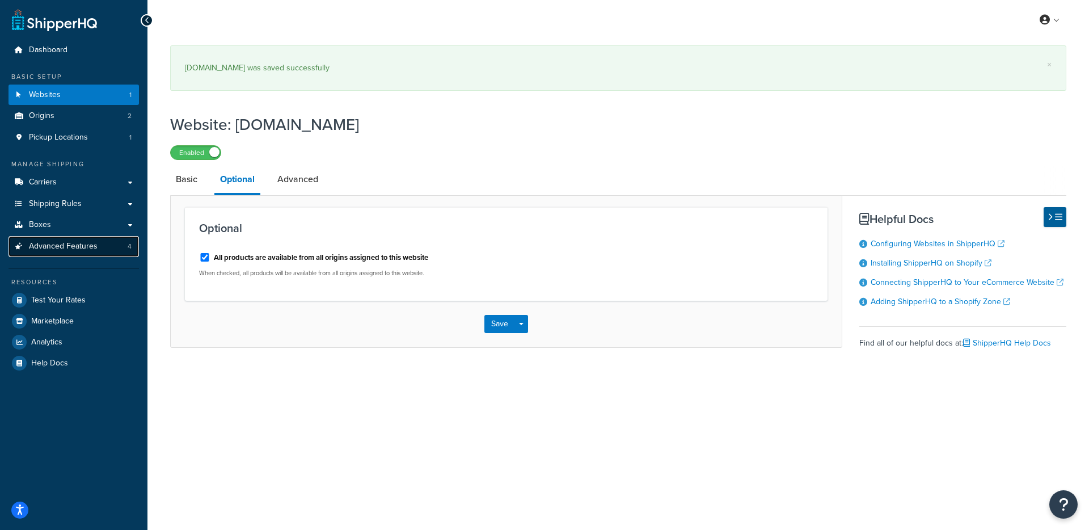
click at [87, 254] on link "Advanced Features 4" at bounding box center [74, 246] width 130 height 21
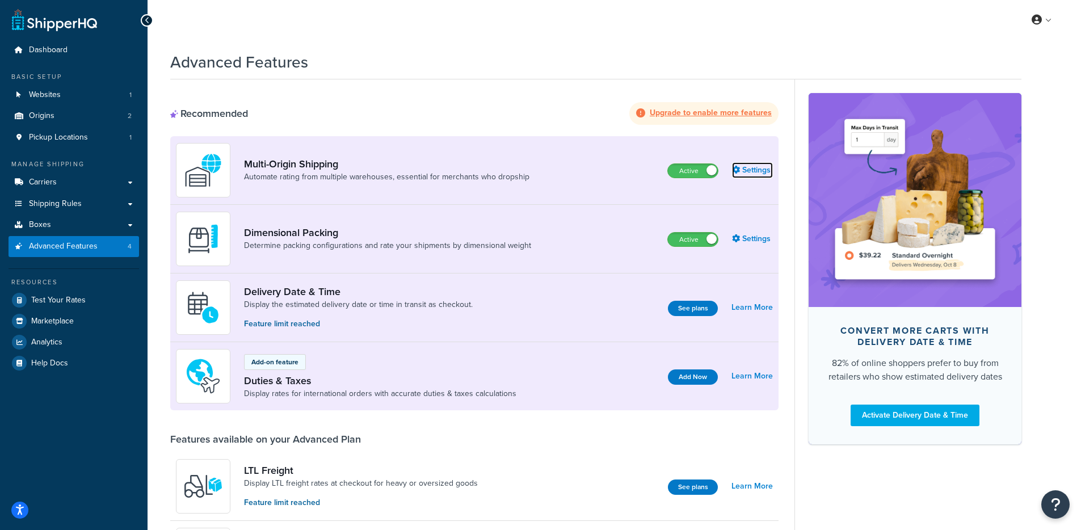
click at [738, 169] on icon at bounding box center [736, 170] width 8 height 8
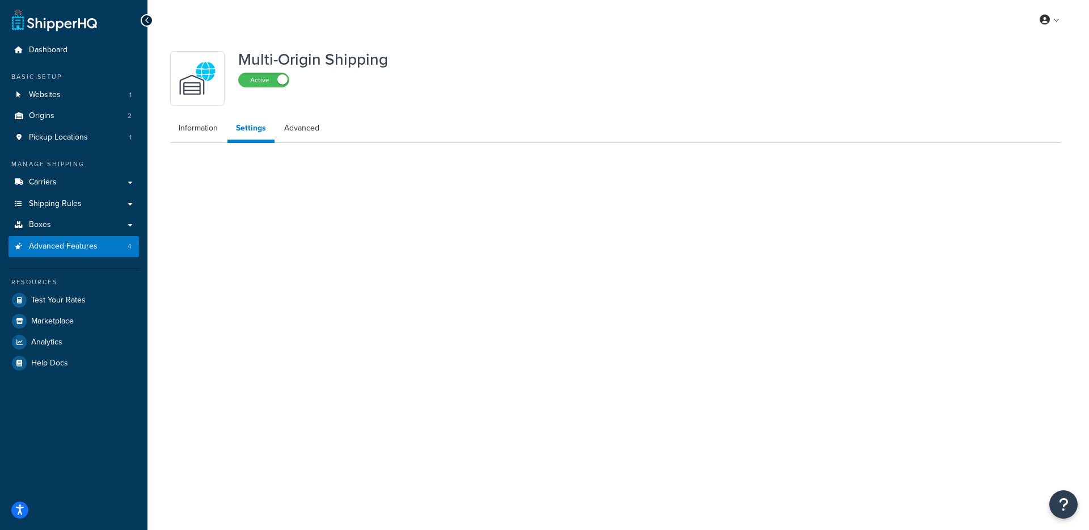
select select "false"
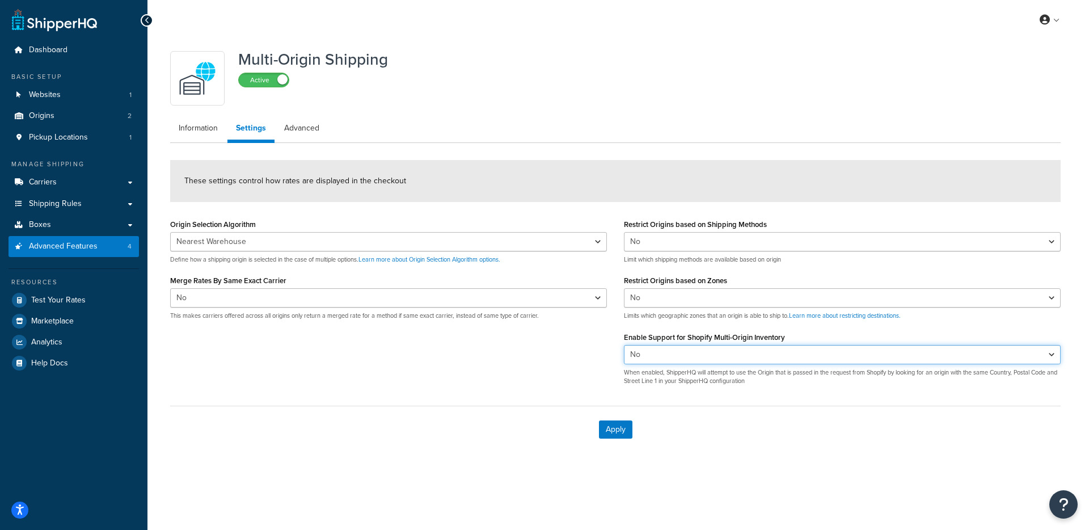
click at [673, 345] on select "Yes No" at bounding box center [842, 354] width 437 height 19
select select "true"
click at [624, 345] on select "Yes No" at bounding box center [842, 354] width 437 height 19
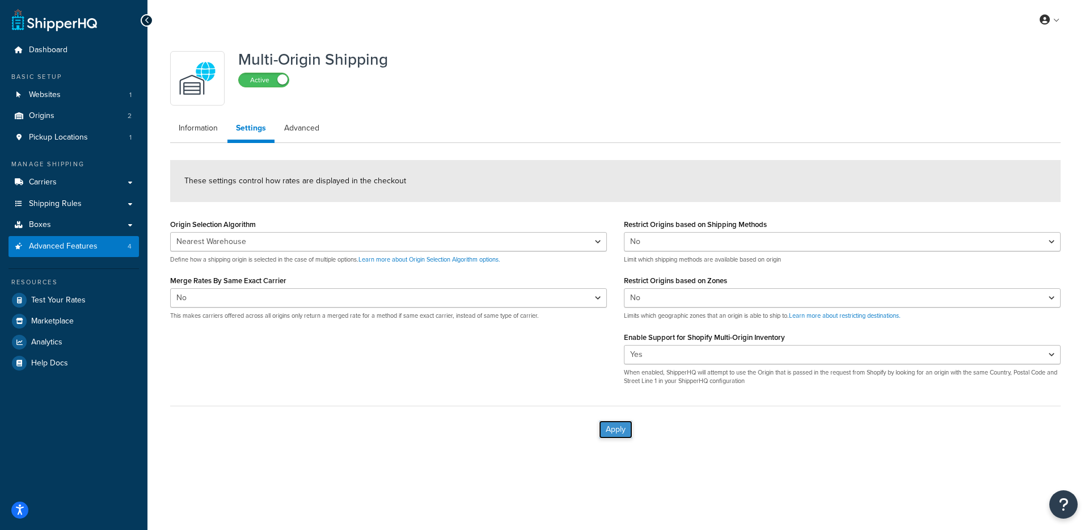
click at [618, 426] on button "Apply" at bounding box center [615, 429] width 33 height 18
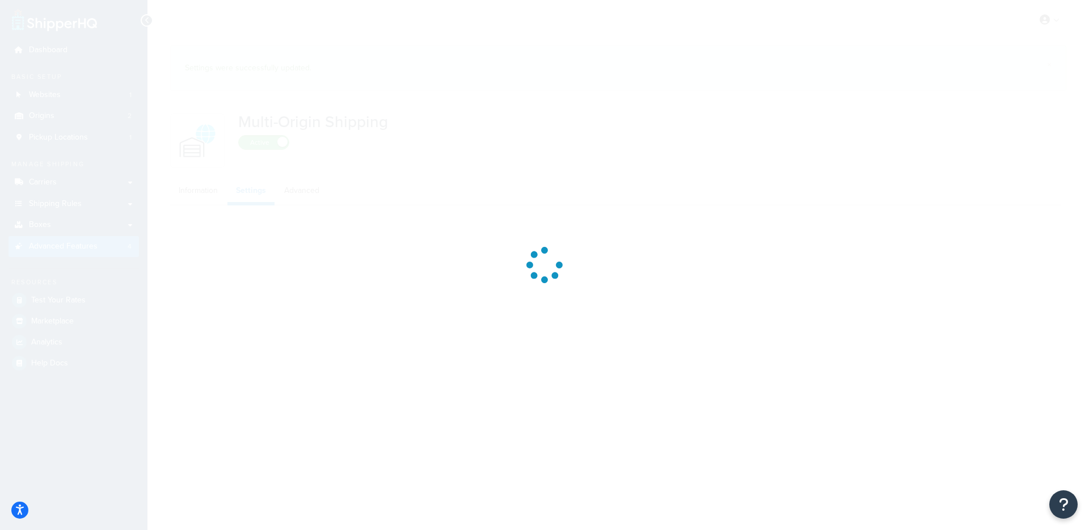
select select "false"
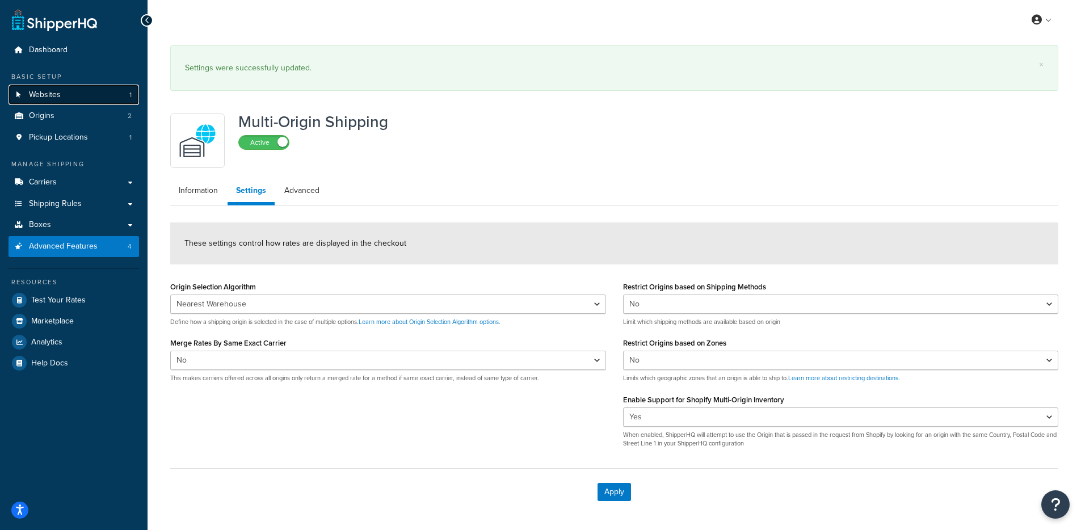
click at [87, 99] on link "Websites 1" at bounding box center [74, 95] width 130 height 21
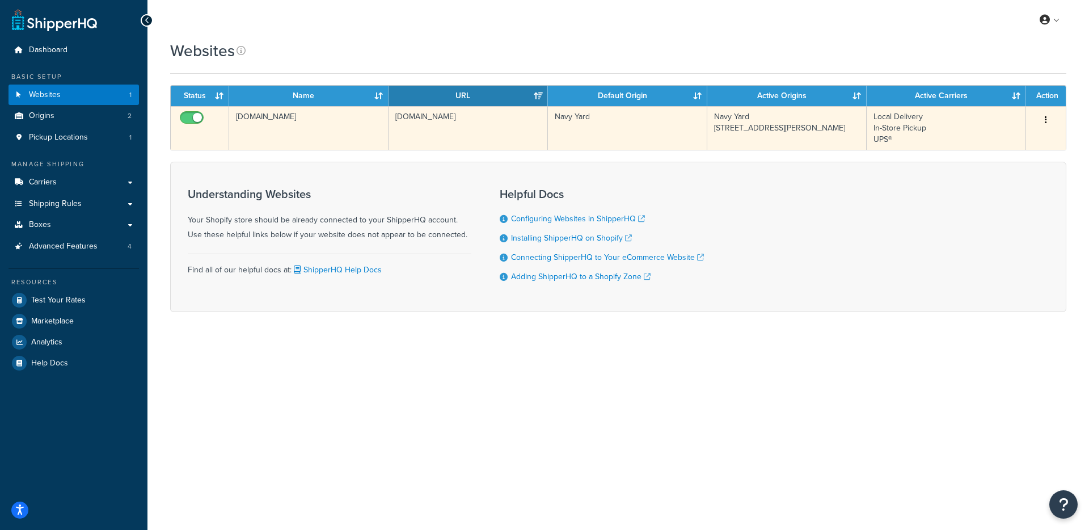
click at [348, 144] on td "[DOMAIN_NAME]" at bounding box center [308, 128] width 159 height 44
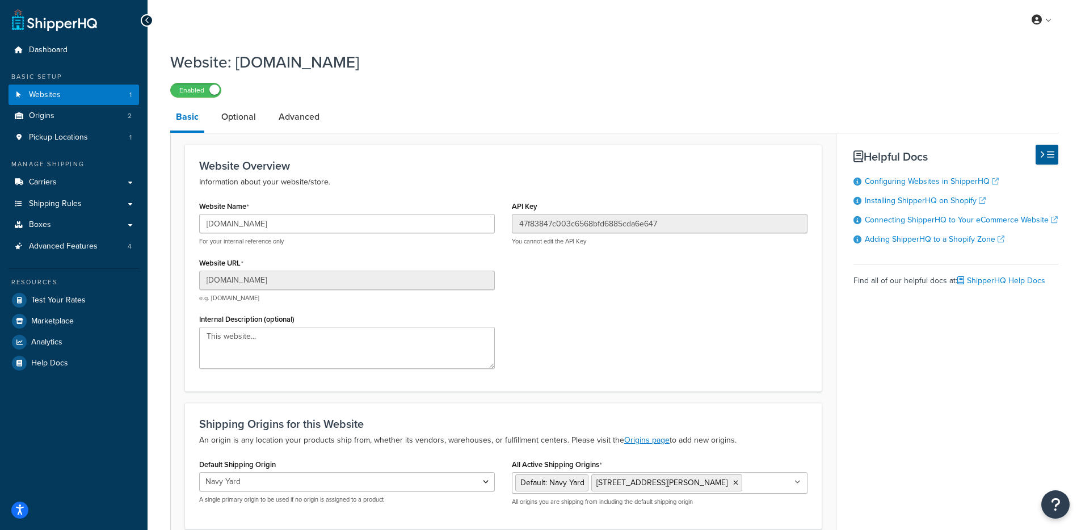
click at [221, 99] on div "Website: leonandson.myshopify.com Enabled Basic Optional Advanced Website Overv…" at bounding box center [614, 310] width 888 height 531
click at [230, 125] on link "Optional" at bounding box center [239, 116] width 46 height 27
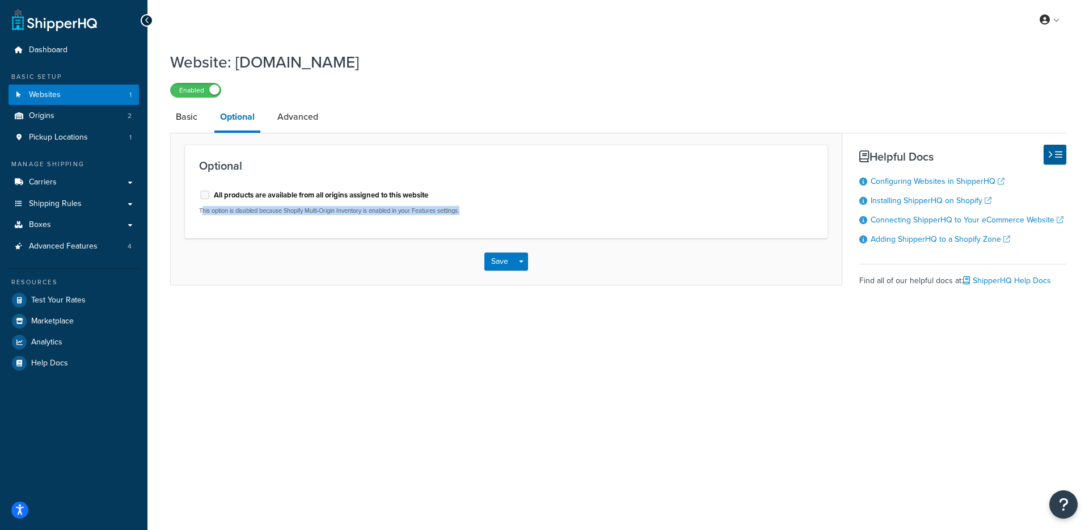
drag, startPoint x: 202, startPoint y: 213, endPoint x: 545, endPoint y: 214, distance: 342.6
click at [545, 214] on div "All products are available from all origins assigned to this website This optio…" at bounding box center [506, 202] width 631 height 43
drag, startPoint x: 543, startPoint y: 215, endPoint x: 217, endPoint y: 223, distance: 325.7
click at [217, 223] on div "All products are available from all origins assigned to this website This optio…" at bounding box center [506, 202] width 631 height 43
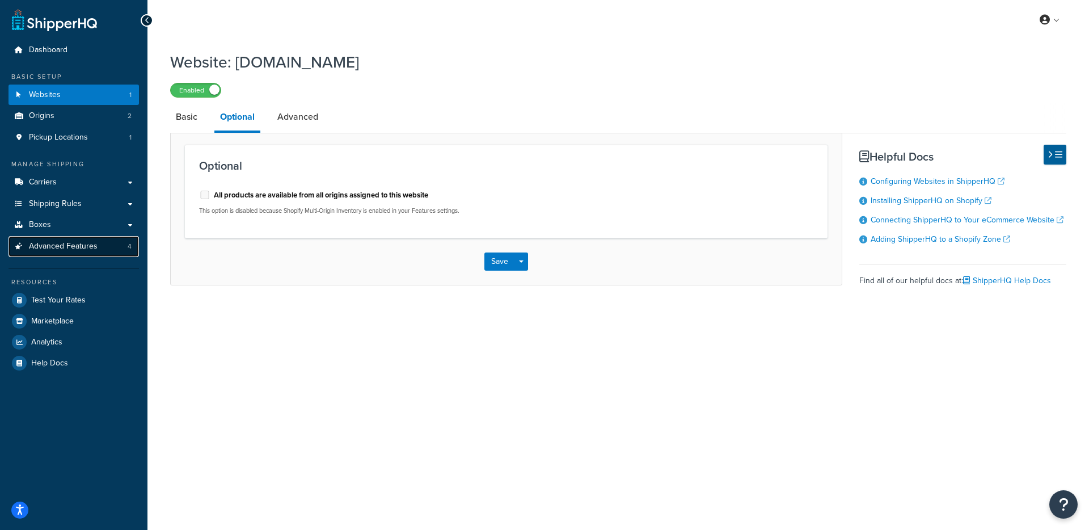
click at [108, 252] on link "Advanced Features 4" at bounding box center [74, 246] width 130 height 21
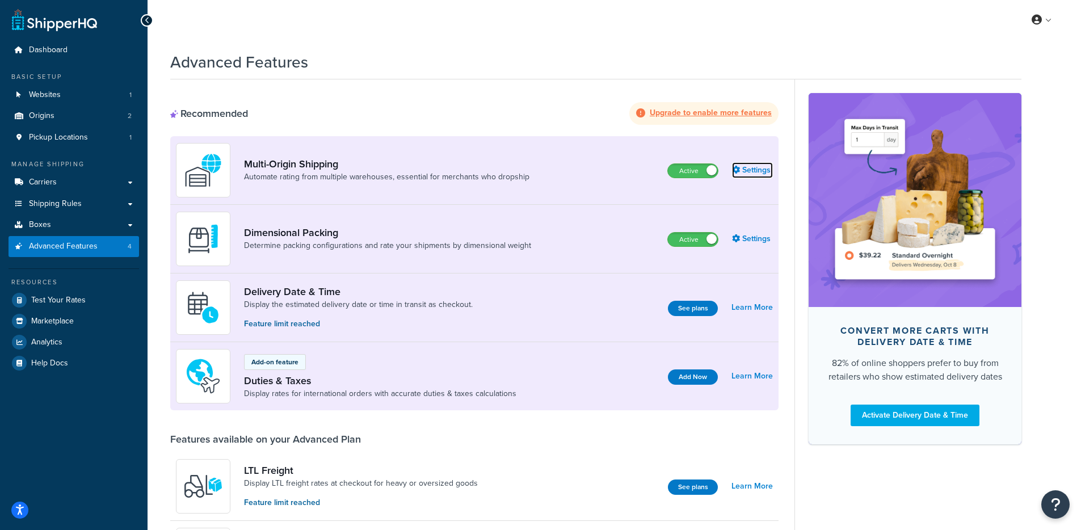
click at [745, 166] on link "Settings" at bounding box center [752, 170] width 41 height 16
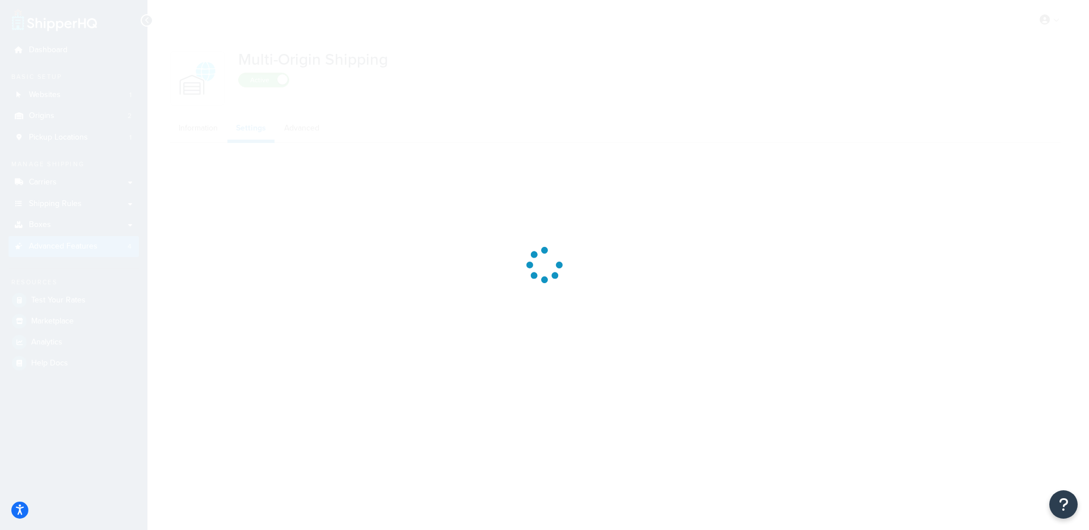
select select "false"
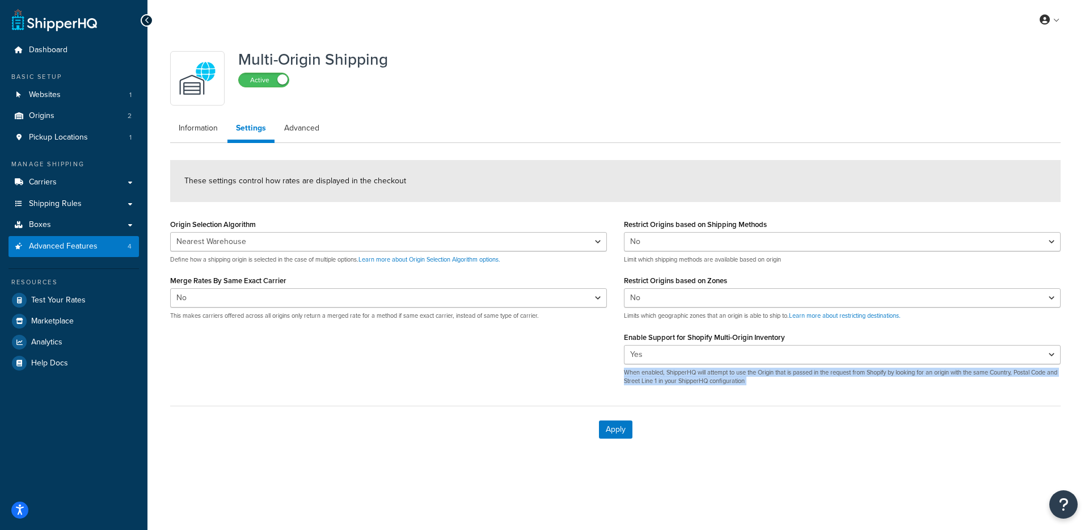
drag, startPoint x: 765, startPoint y: 397, endPoint x: 616, endPoint y: 367, distance: 152.1
click at [616, 368] on form "These settings control how rates are displayed in the checkout Origin Selection…" at bounding box center [615, 306] width 891 height 293
click at [616, 367] on div "Restrict Origins based on Shipping Methods Yes No Limit which shipping methods …" at bounding box center [843, 305] width 454 height 178
drag, startPoint x: 616, startPoint y: 367, endPoint x: 783, endPoint y: 387, distance: 168.5
click at [783, 387] on div "Restrict Origins based on Shipping Methods Yes No Limit which shipping methods …" at bounding box center [843, 305] width 454 height 178
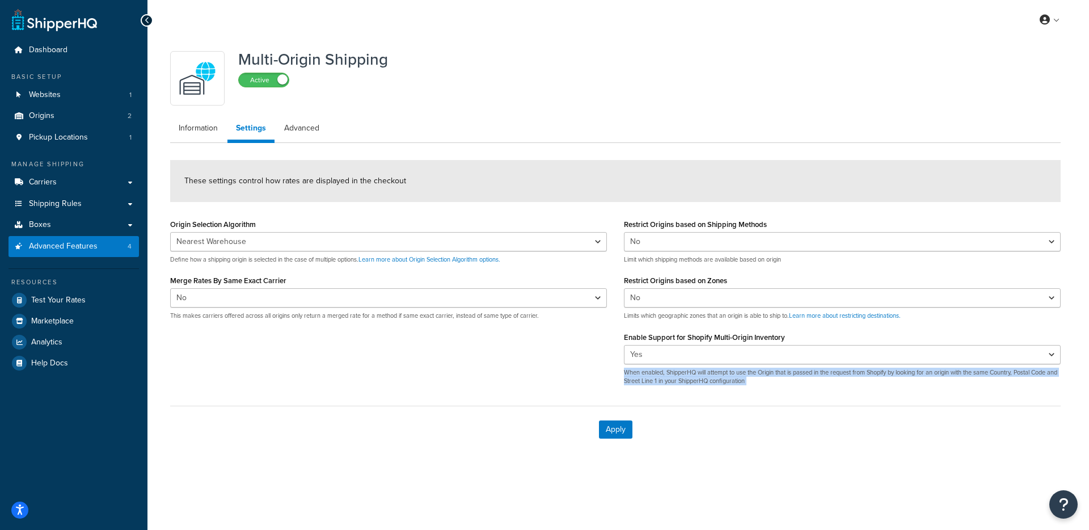
click at [783, 387] on div "Restrict Origins based on Shipping Methods Yes No Limit which shipping methods …" at bounding box center [843, 305] width 454 height 178
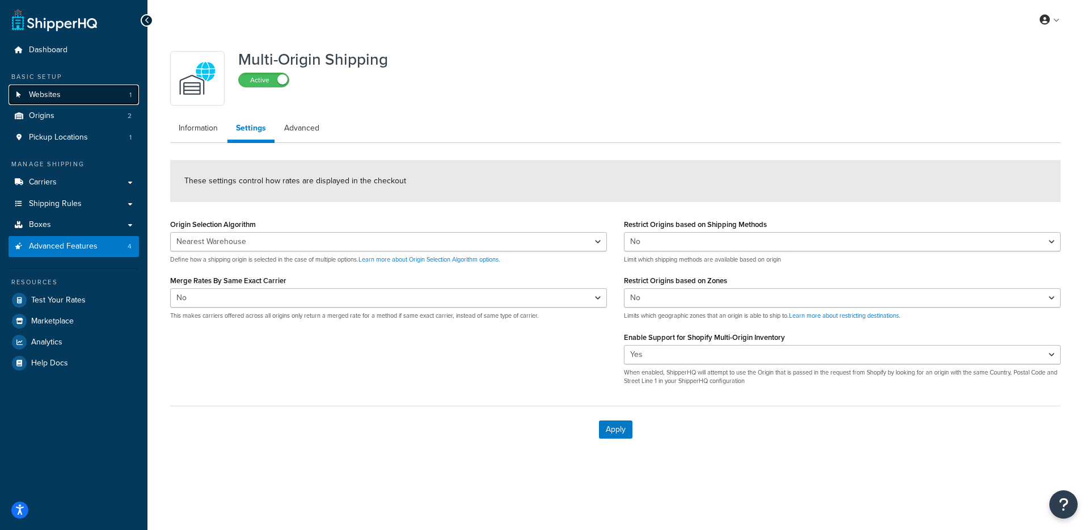
click at [67, 96] on link "Websites 1" at bounding box center [74, 95] width 130 height 21
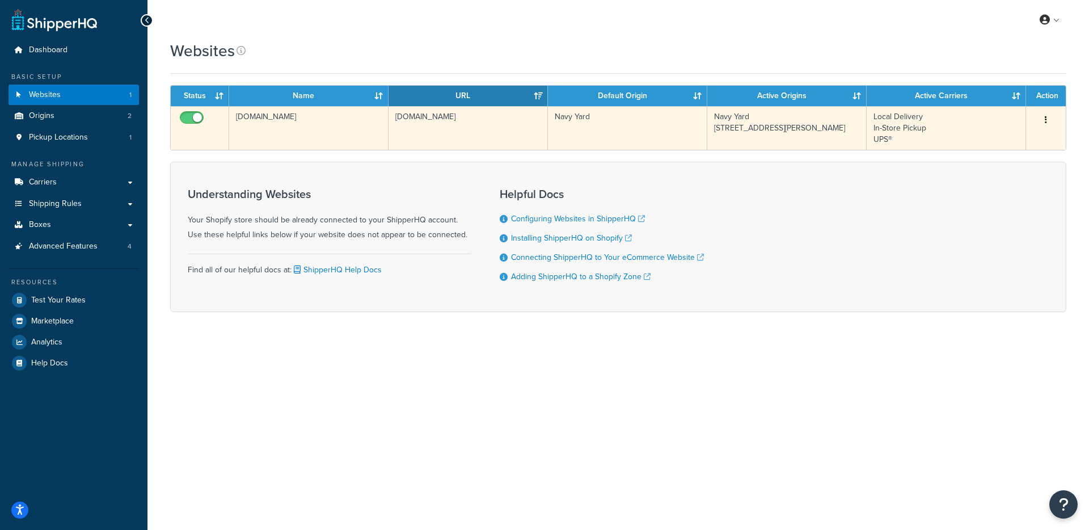
click at [365, 133] on td "[DOMAIN_NAME]" at bounding box center [308, 128] width 159 height 44
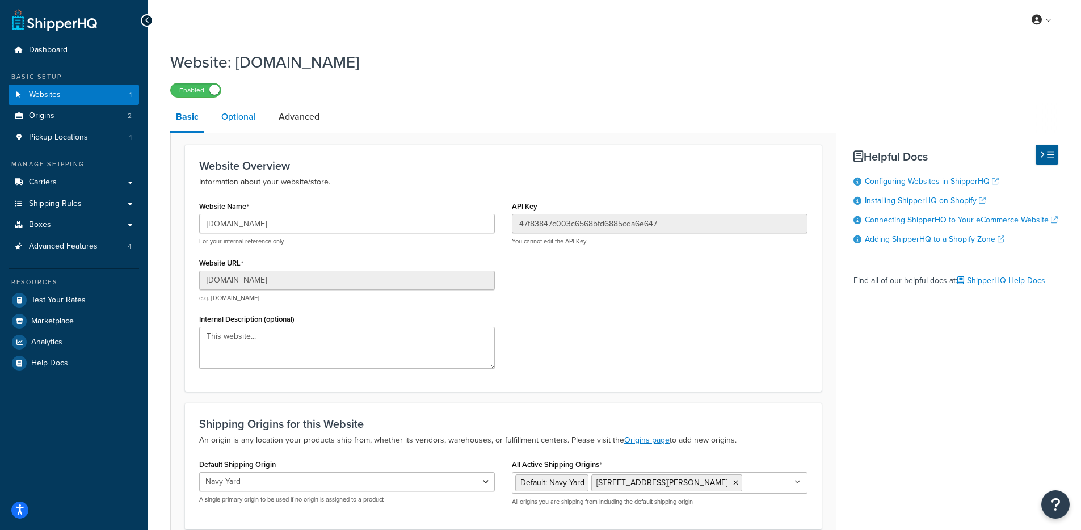
click at [234, 126] on link "Optional" at bounding box center [239, 116] width 46 height 27
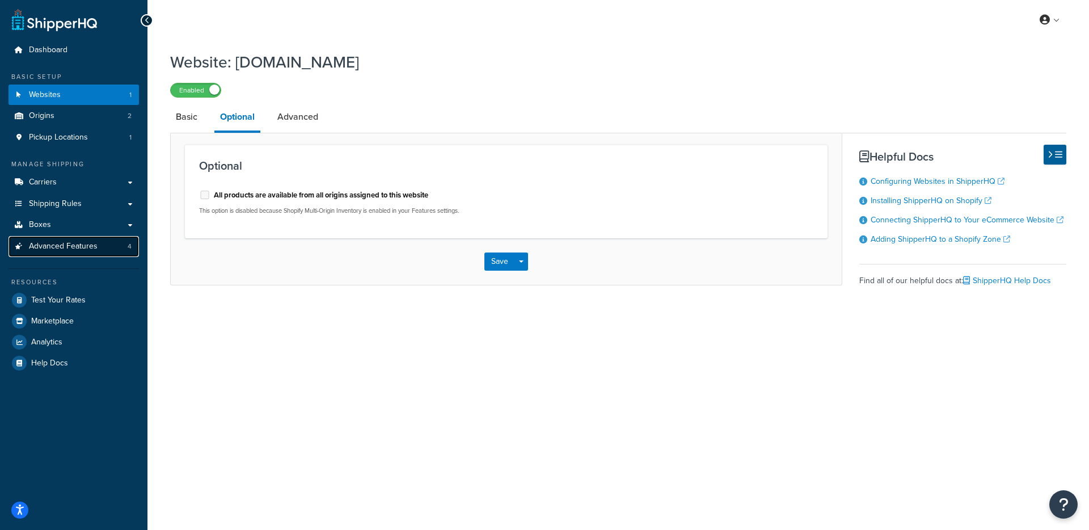
click at [102, 250] on link "Advanced Features 4" at bounding box center [74, 246] width 130 height 21
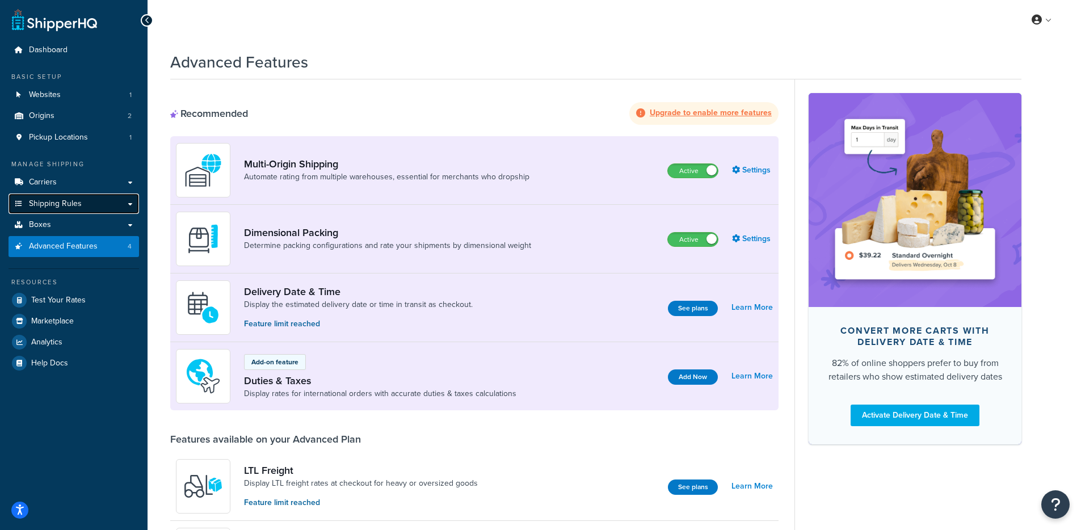
click at [77, 203] on span "Shipping Rules" at bounding box center [55, 204] width 53 height 10
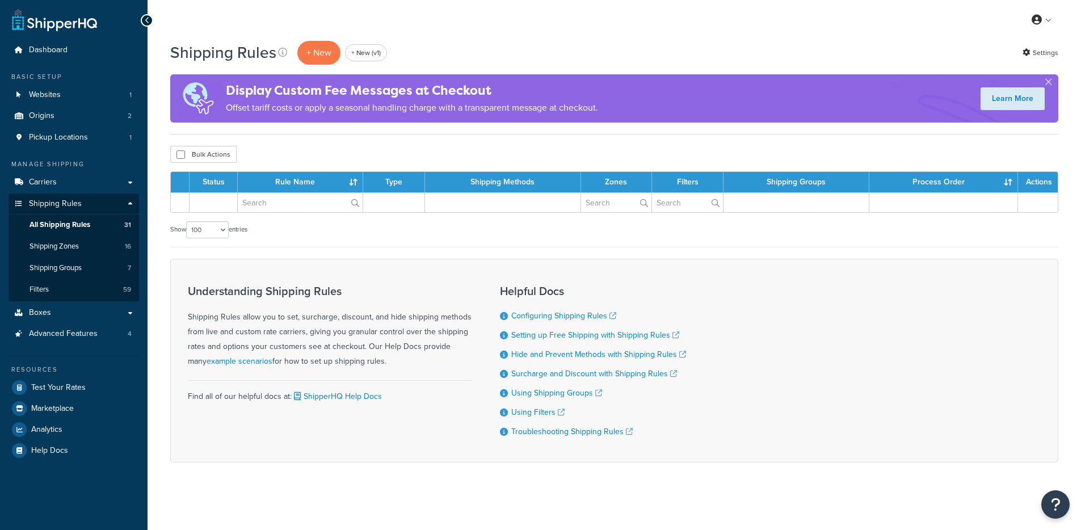
select select "100"
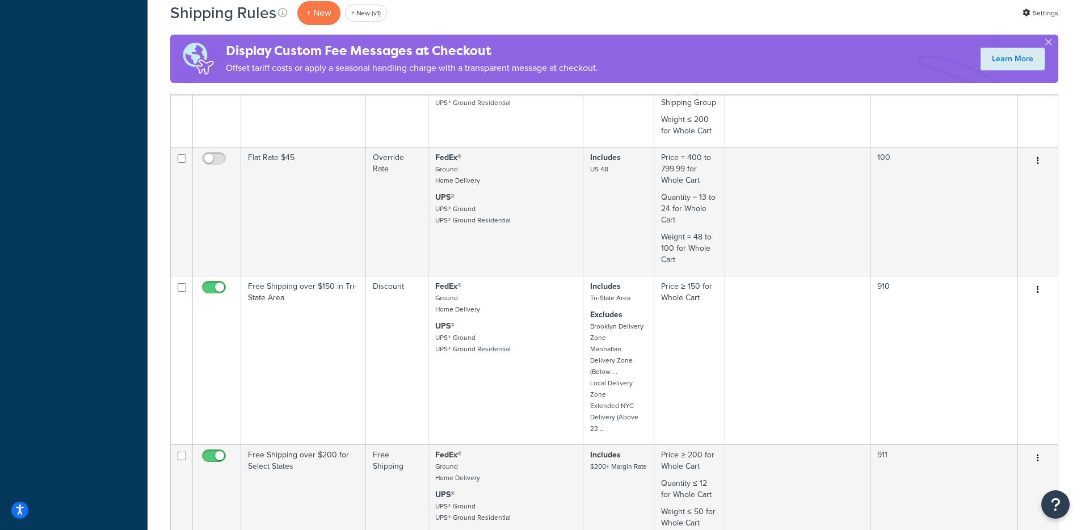
scroll to position [2125, 0]
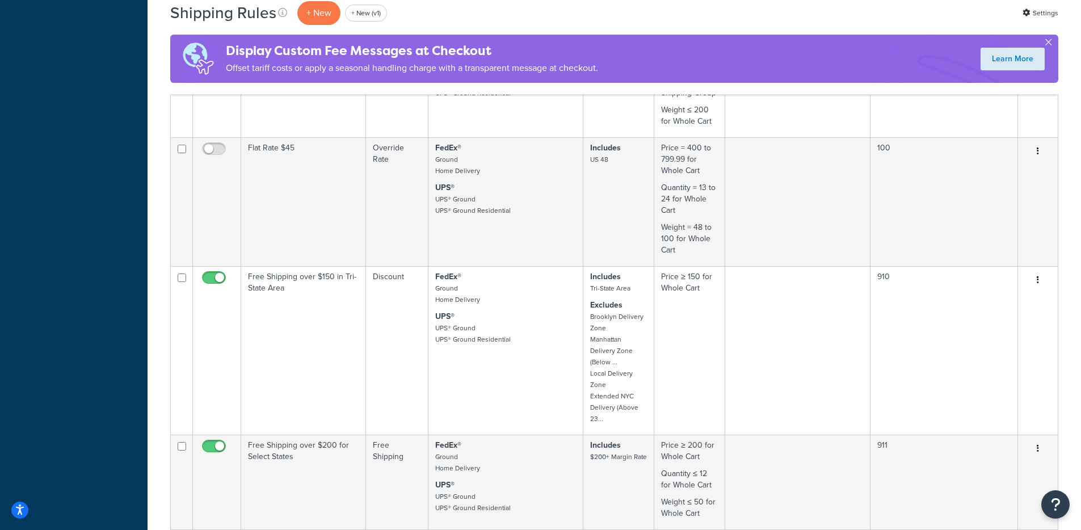
click at [394, 301] on td "Discount" at bounding box center [397, 350] width 62 height 168
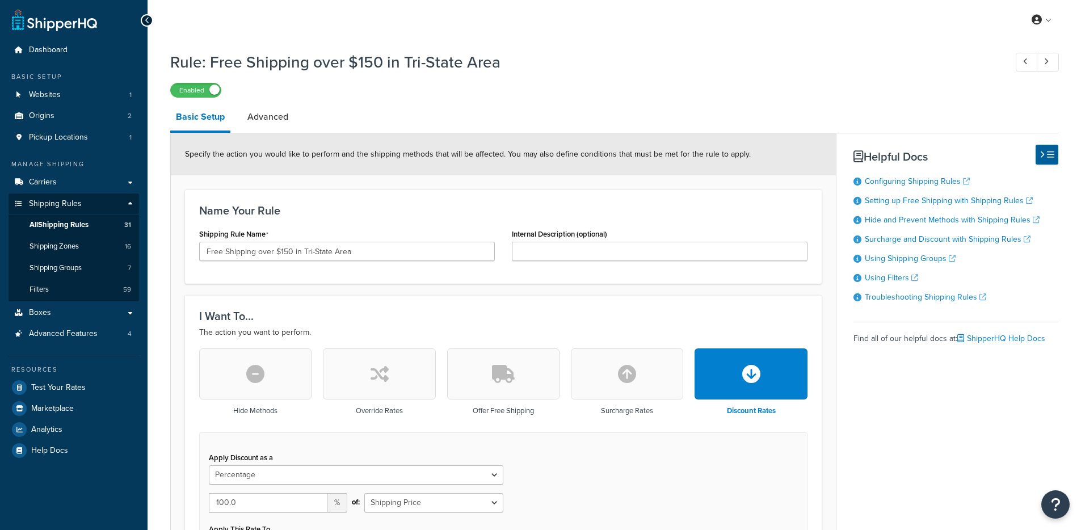
select select "PERCENTAGE"
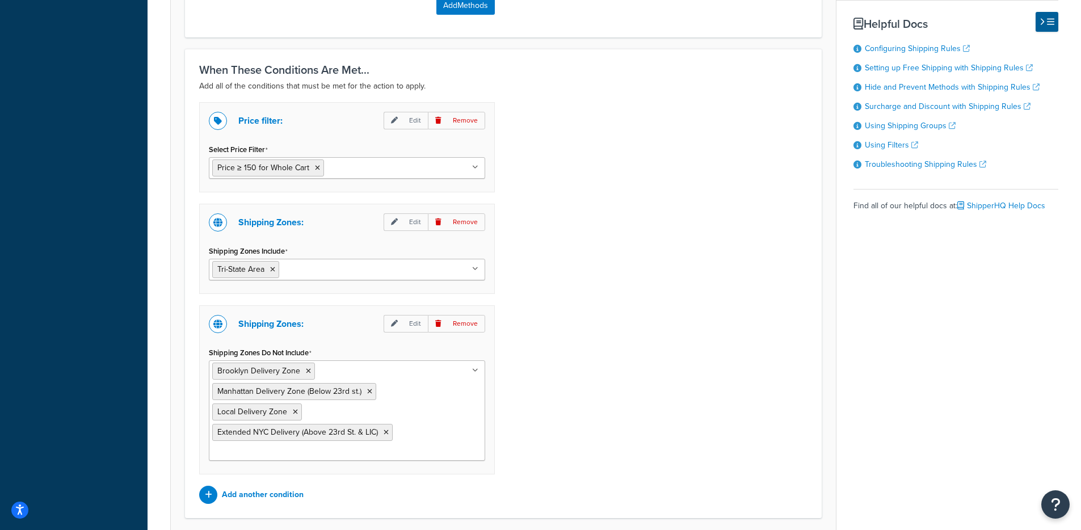
scroll to position [872, 0]
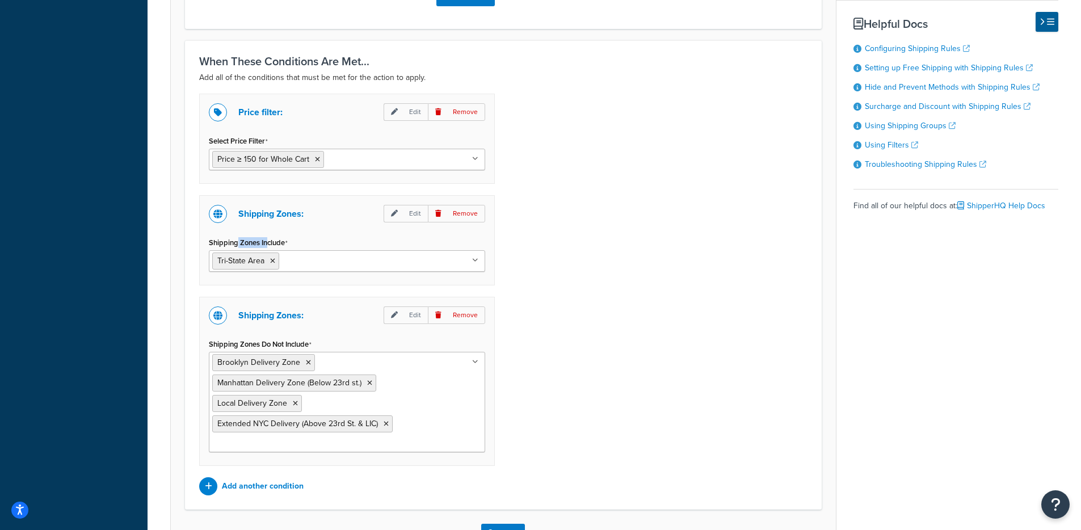
drag, startPoint x: 237, startPoint y: 245, endPoint x: 267, endPoint y: 245, distance: 30.1
click at [267, 245] on label "Shipping Zones Include" at bounding box center [248, 242] width 79 height 9
click at [282, 254] on input "Shipping Zones Include" at bounding box center [332, 260] width 100 height 12
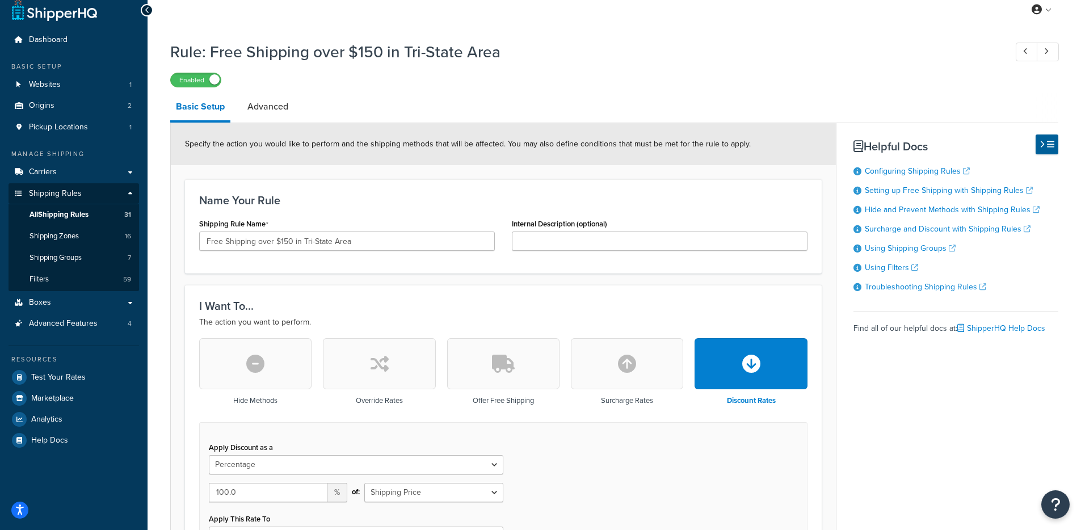
scroll to position [5, 0]
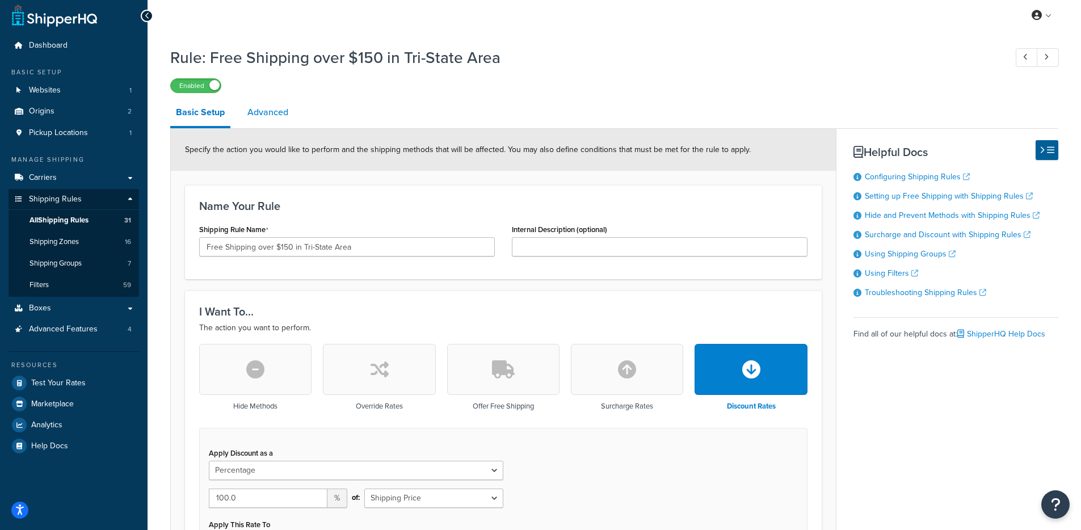
click at [256, 111] on link "Advanced" at bounding box center [268, 112] width 52 height 27
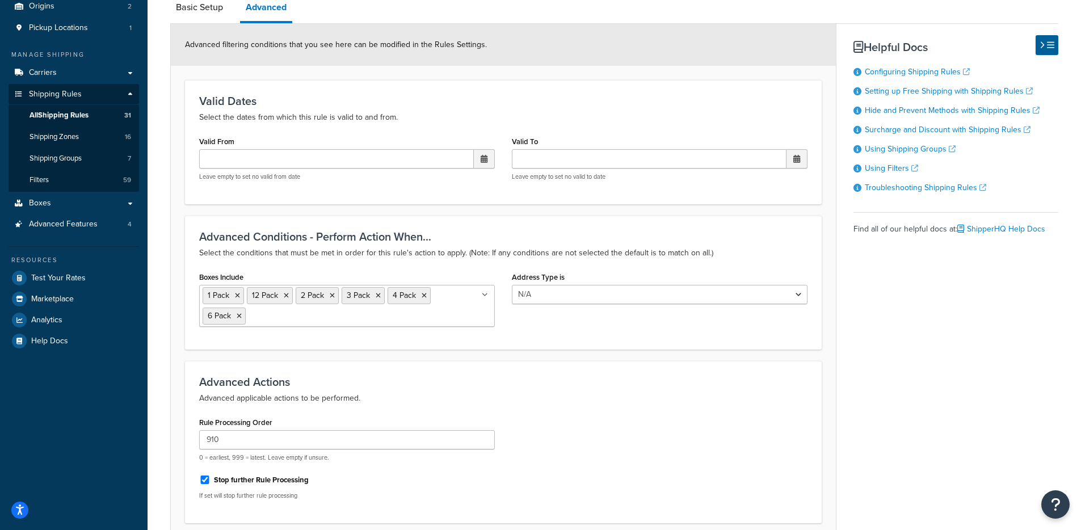
scroll to position [117, 0]
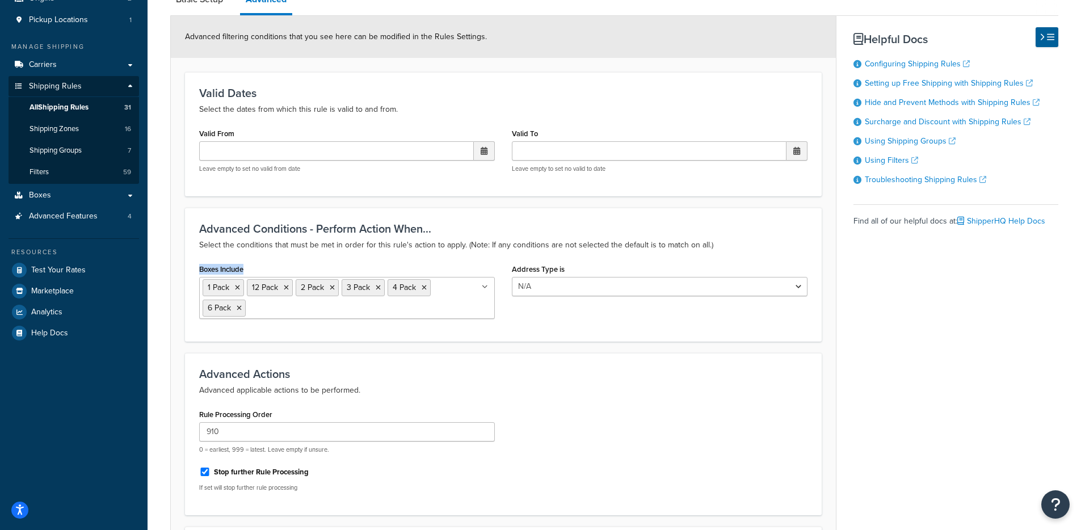
drag, startPoint x: 201, startPoint y: 268, endPoint x: 244, endPoint y: 268, distance: 43.1
click at [243, 268] on label "Boxes Include" at bounding box center [221, 269] width 44 height 9
click at [248, 301] on input "Boxes Include" at bounding box center [298, 307] width 100 height 12
click at [243, 268] on label "Boxes Include" at bounding box center [221, 269] width 44 height 9
click at [248, 301] on input "Boxes Include" at bounding box center [298, 307] width 100 height 12
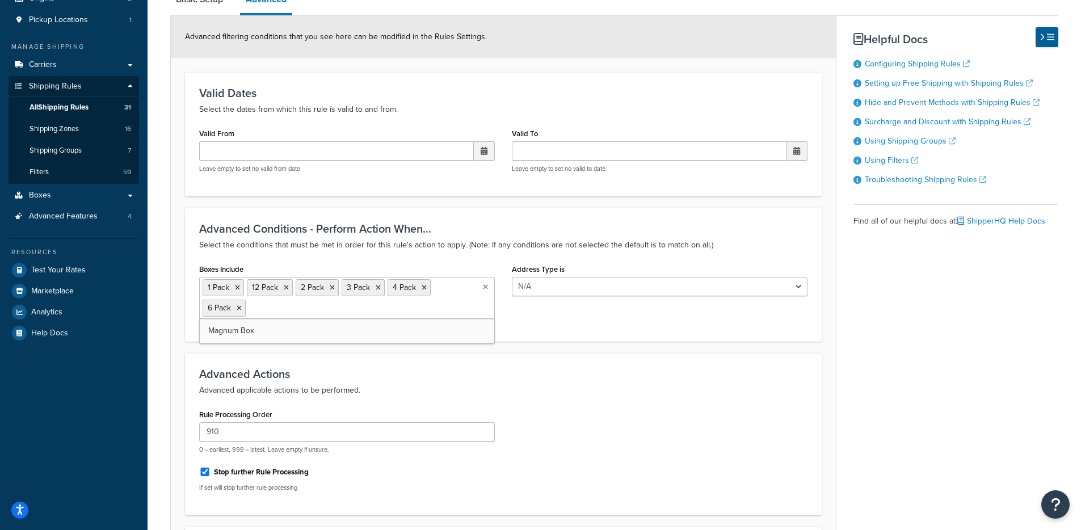
click at [185, 260] on div "Advanced Conditions - Perform Action When... Select the conditions that must be…" at bounding box center [503, 275] width 637 height 134
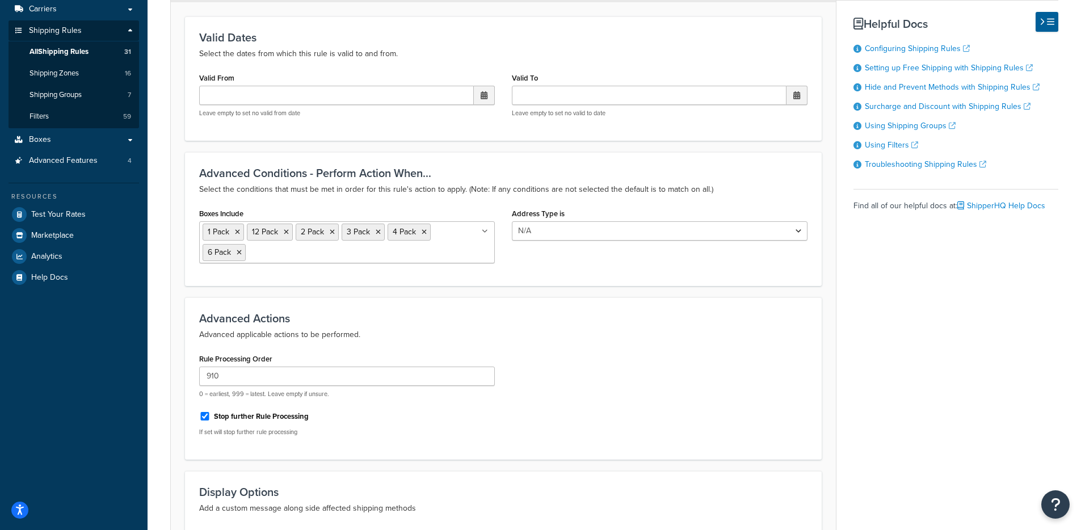
scroll to position [170, 0]
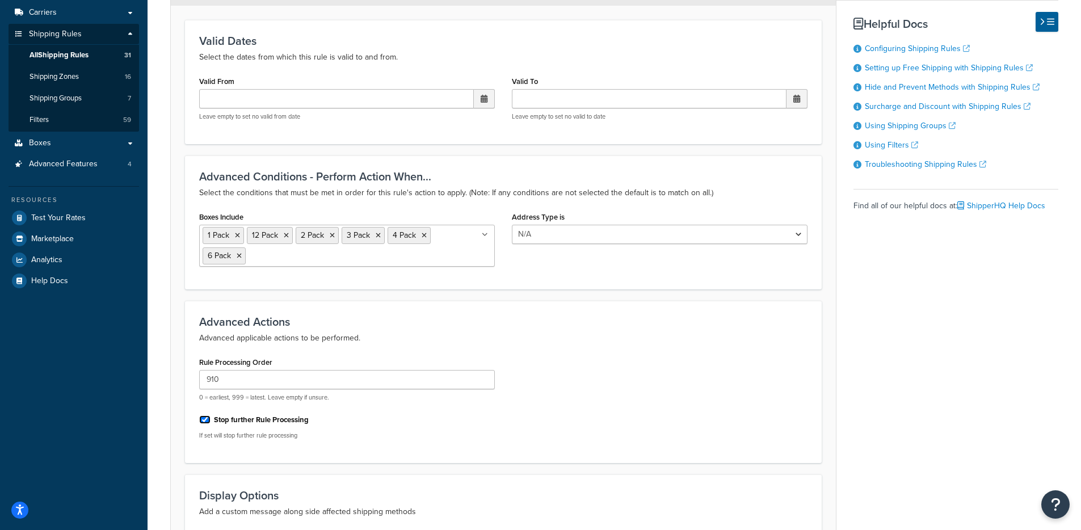
click at [205, 423] on input "Stop further Rule Processing" at bounding box center [204, 419] width 11 height 9
click at [238, 237] on icon at bounding box center [237, 235] width 5 height 7
click at [157, 268] on div "Rule: Free Shipping over $150 in Tri-State Area Enabled Basic Setup Advanced Ad…" at bounding box center [613, 283] width 933 height 815
click at [254, 416] on label "Stop further Rule Processing" at bounding box center [261, 420] width 95 height 10
click at [210, 416] on input "Stop further Rule Processing" at bounding box center [204, 419] width 11 height 9
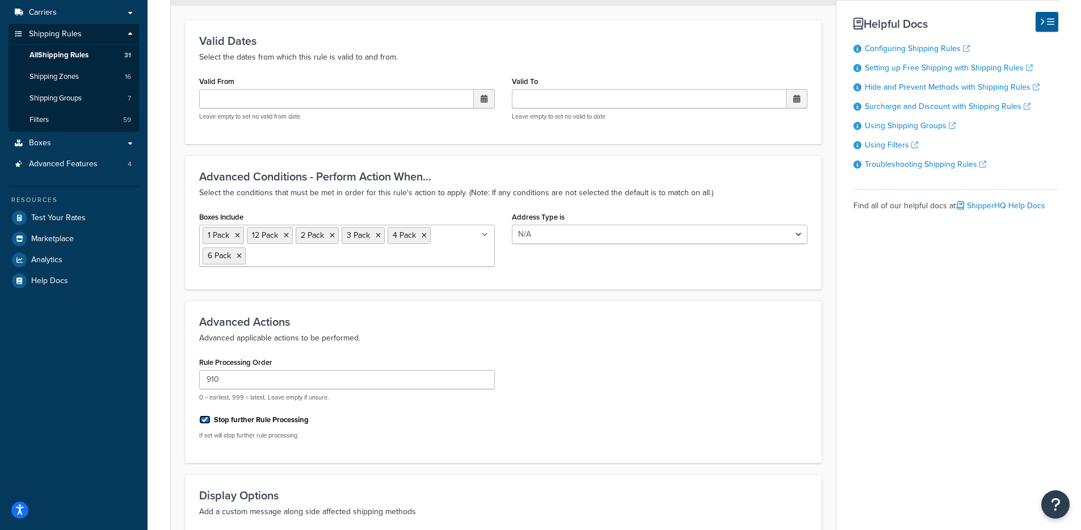
click at [204, 422] on input "Stop further Rule Processing" at bounding box center [204, 419] width 11 height 9
checkbox input "false"
click at [239, 235] on icon at bounding box center [237, 235] width 5 height 7
click at [239, 235] on icon at bounding box center [241, 235] width 5 height 7
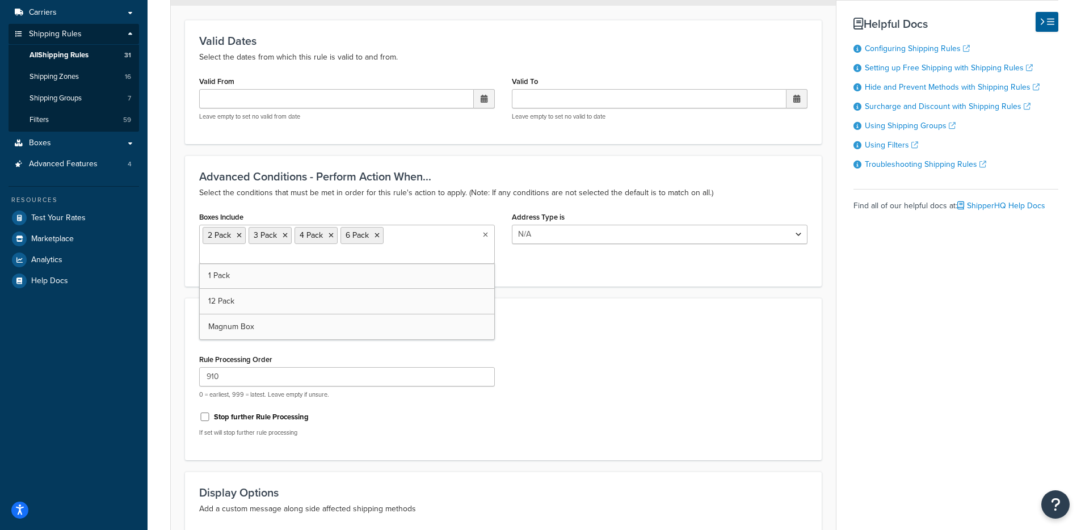
click at [239, 235] on icon at bounding box center [239, 235] width 5 height 7
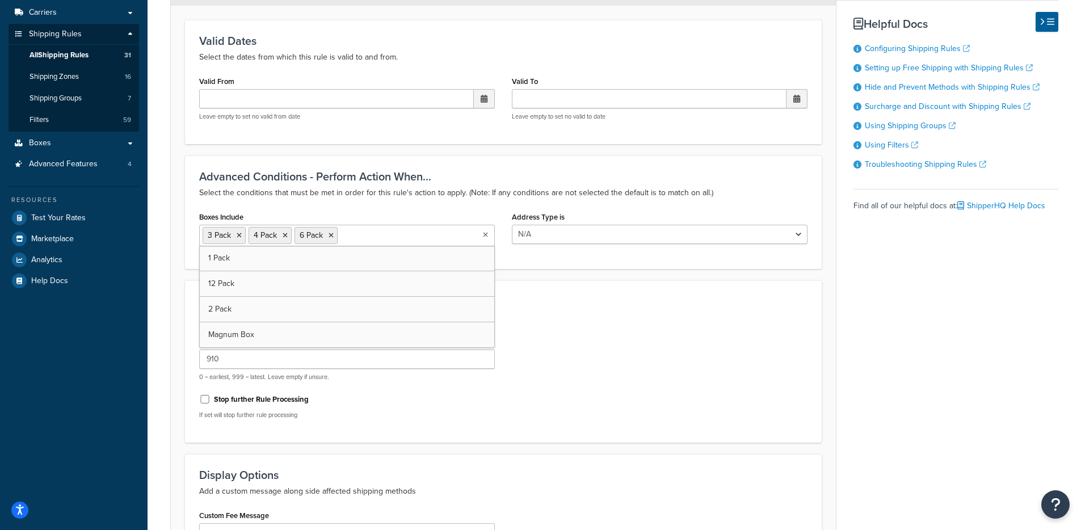
click at [239, 235] on icon at bounding box center [239, 235] width 5 height 7
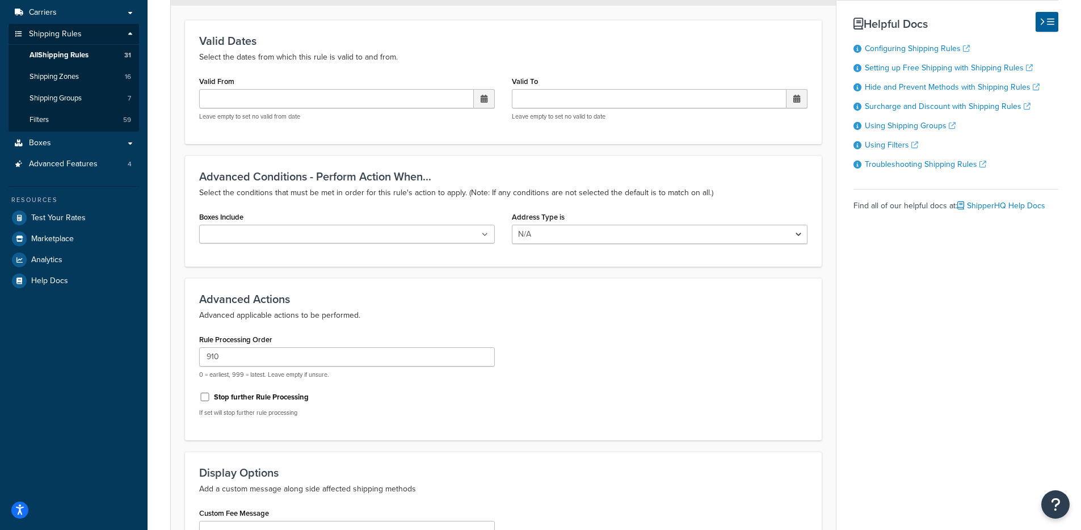
click at [167, 277] on div "Rule: Free Shipping over $150 in Tri-State Area Enabled Basic Setup Advanced Ad…" at bounding box center [613, 272] width 933 height 793
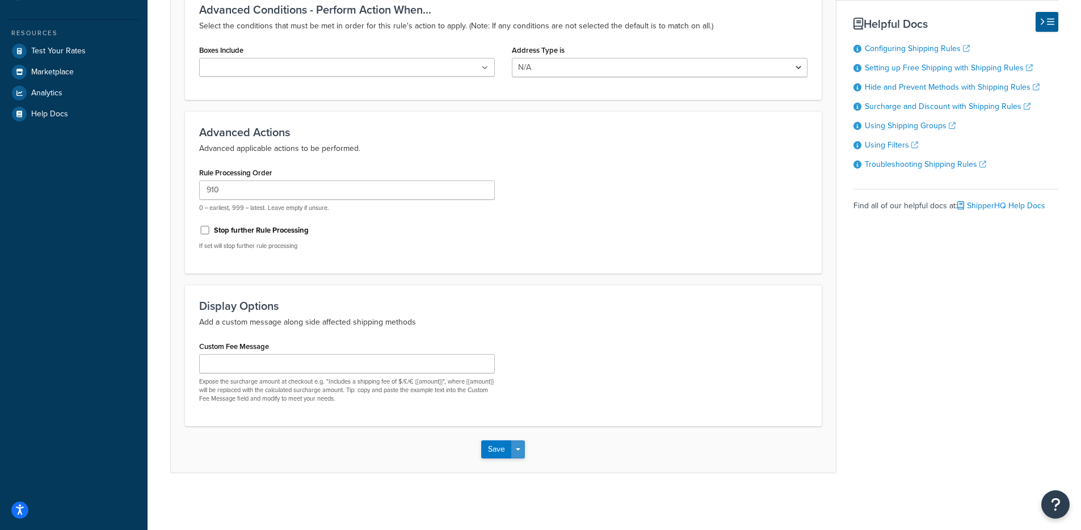
click at [522, 447] on button "Save Dropdown" at bounding box center [518, 449] width 14 height 18
click at [517, 471] on button "Save and Edit" at bounding box center [535, 470] width 109 height 24
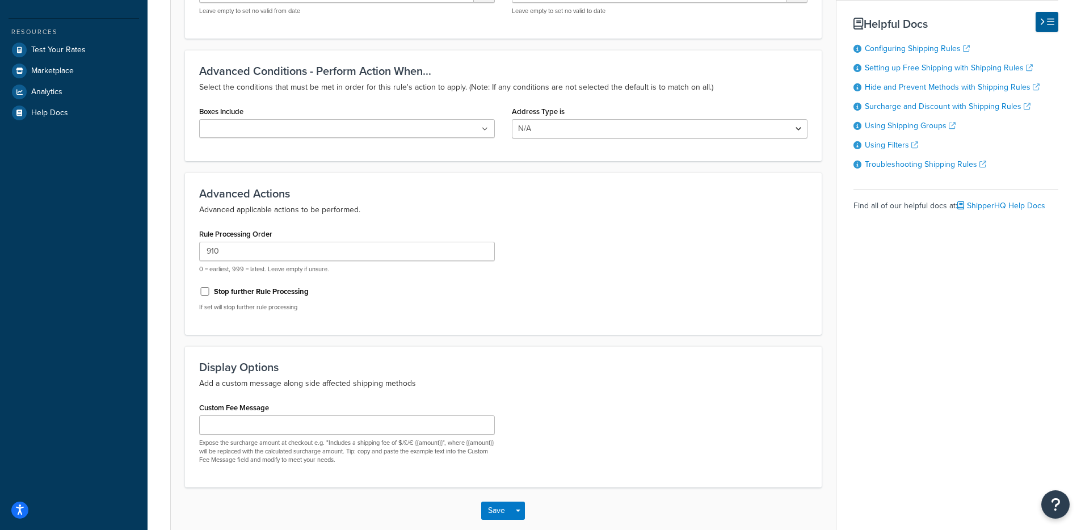
scroll to position [0, 0]
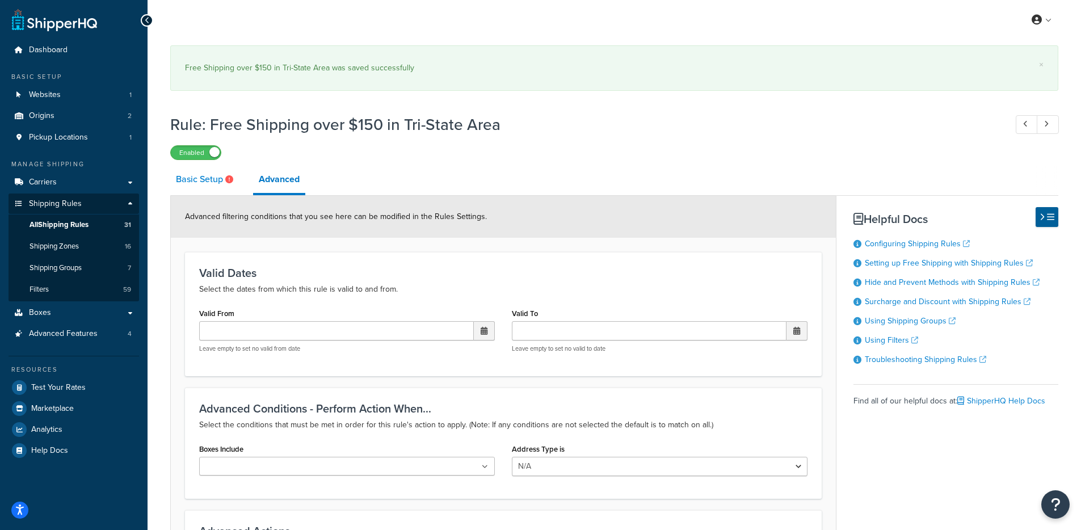
click at [217, 178] on link "Basic Setup" at bounding box center [205, 179] width 71 height 27
select select "PERCENTAGE"
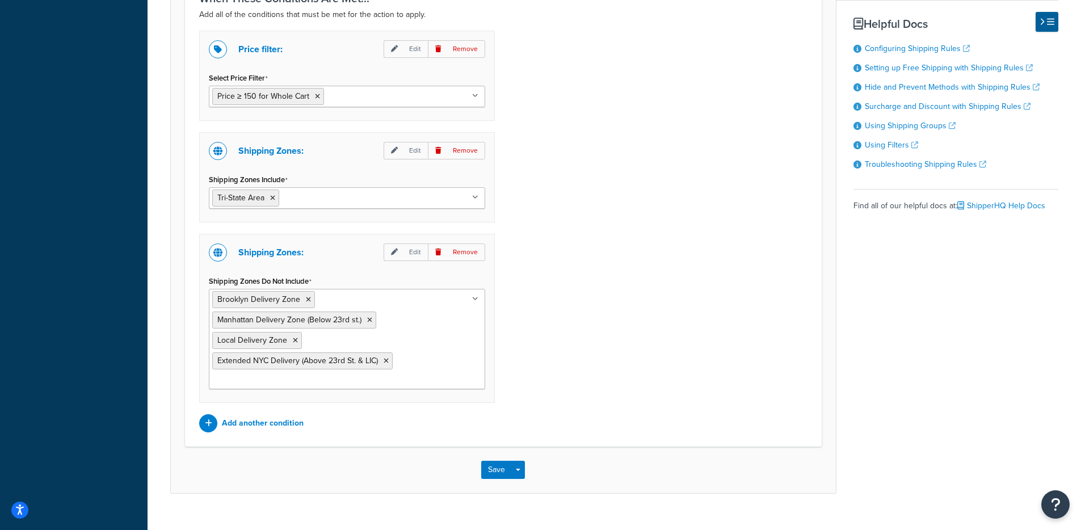
scroll to position [934, 0]
click at [290, 483] on div "Save Save Dropdown Save and Edit Save and Duplicate Save and Create New" at bounding box center [503, 471] width 665 height 47
click at [476, 255] on p "Remove" at bounding box center [456, 254] width 57 height 18
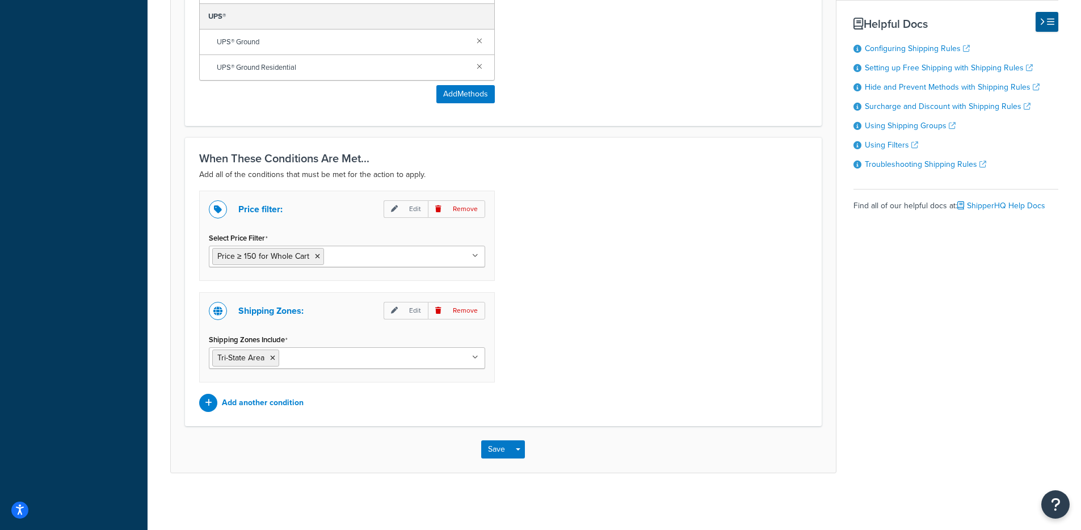
scroll to position [776, 0]
click at [463, 311] on p "Remove" at bounding box center [456, 311] width 57 height 18
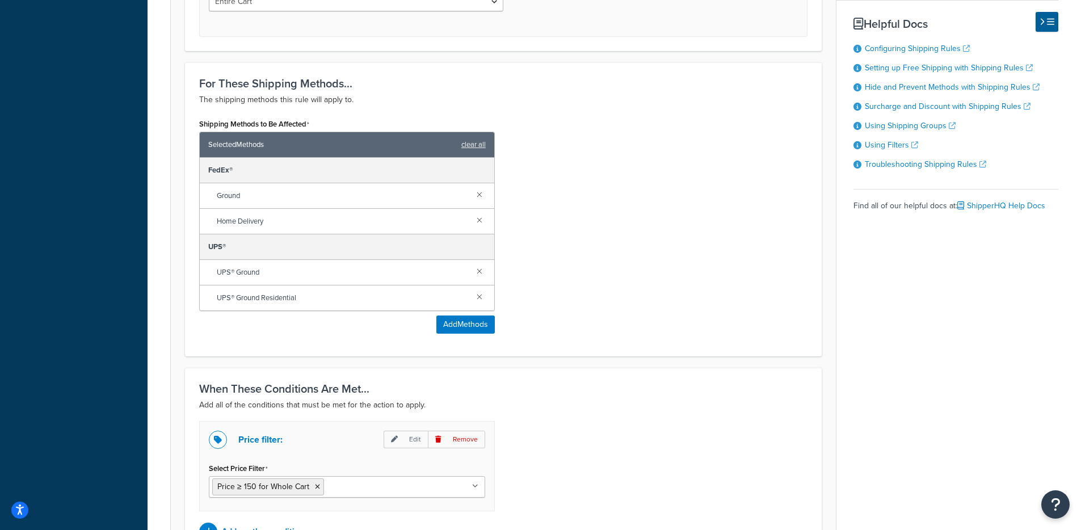
scroll to position [675, 0]
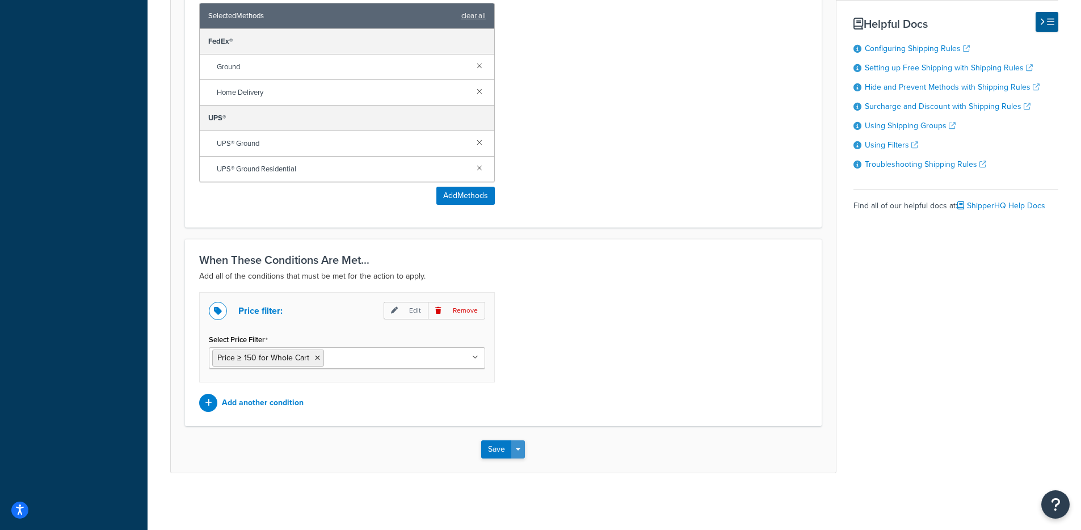
click at [519, 448] on button "Save Dropdown" at bounding box center [518, 449] width 14 height 18
click at [515, 469] on button "Save and Edit" at bounding box center [535, 470] width 109 height 24
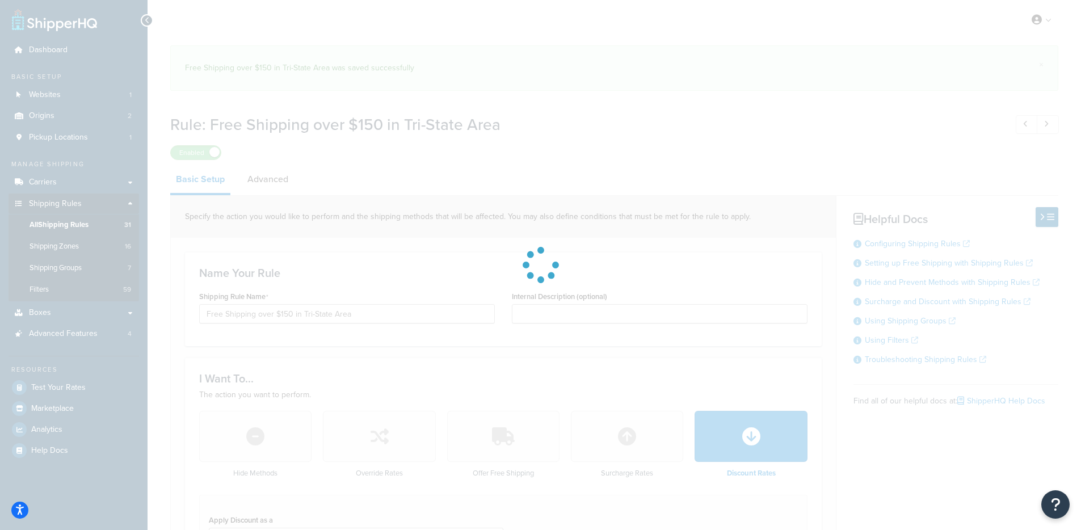
select select "PERCENTAGE"
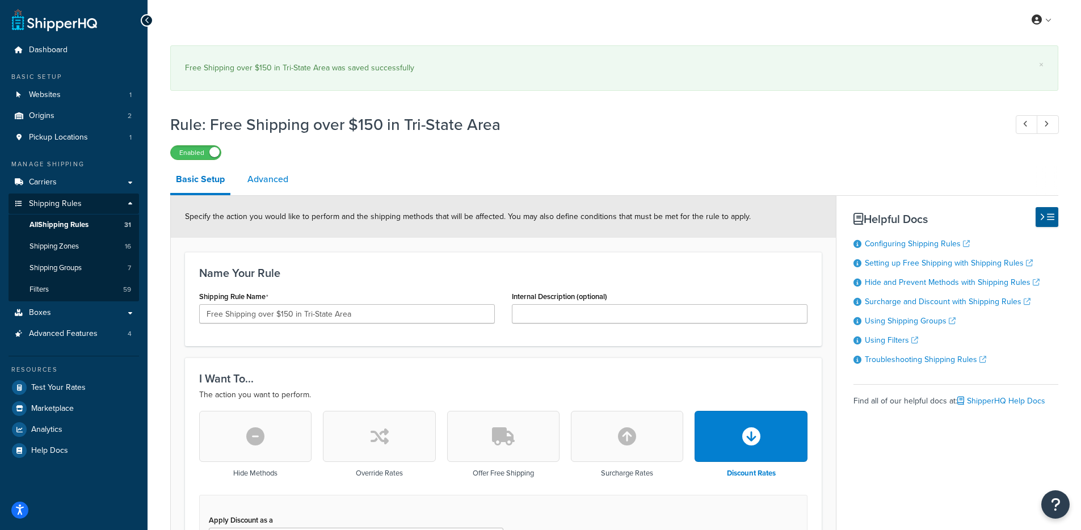
click at [275, 166] on link "Advanced" at bounding box center [268, 179] width 52 height 27
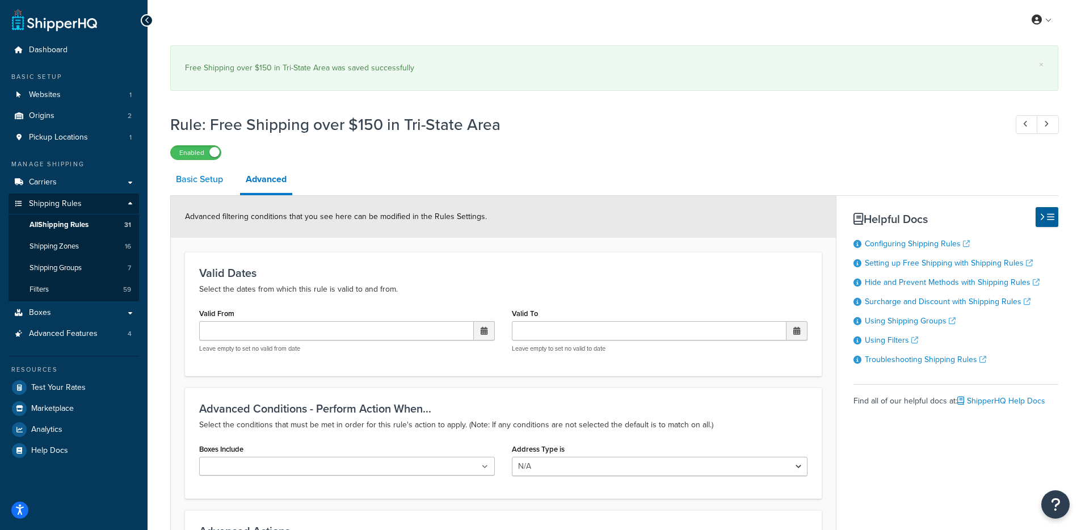
click at [203, 192] on link "Basic Setup" at bounding box center [199, 179] width 58 height 27
select select "PERCENTAGE"
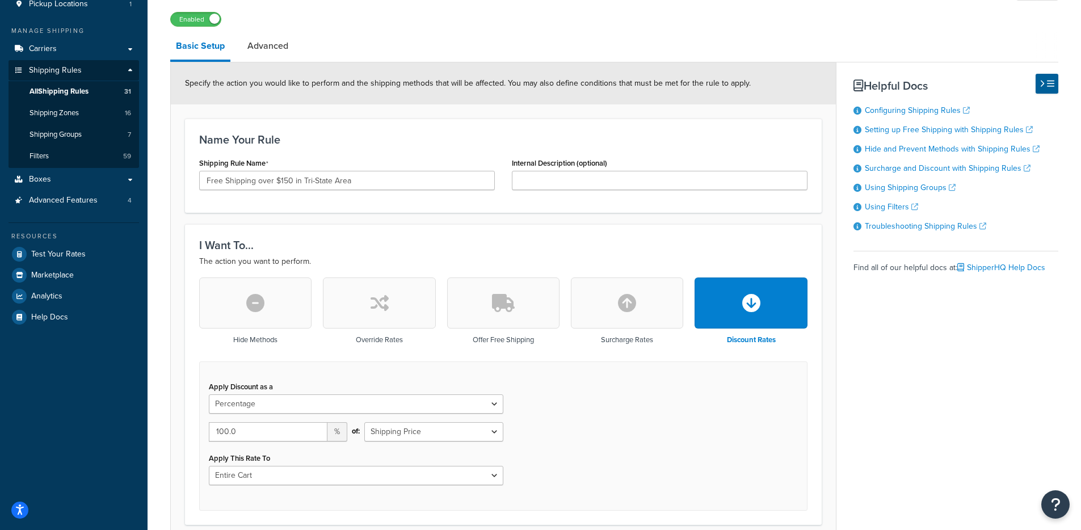
scroll to position [11, 0]
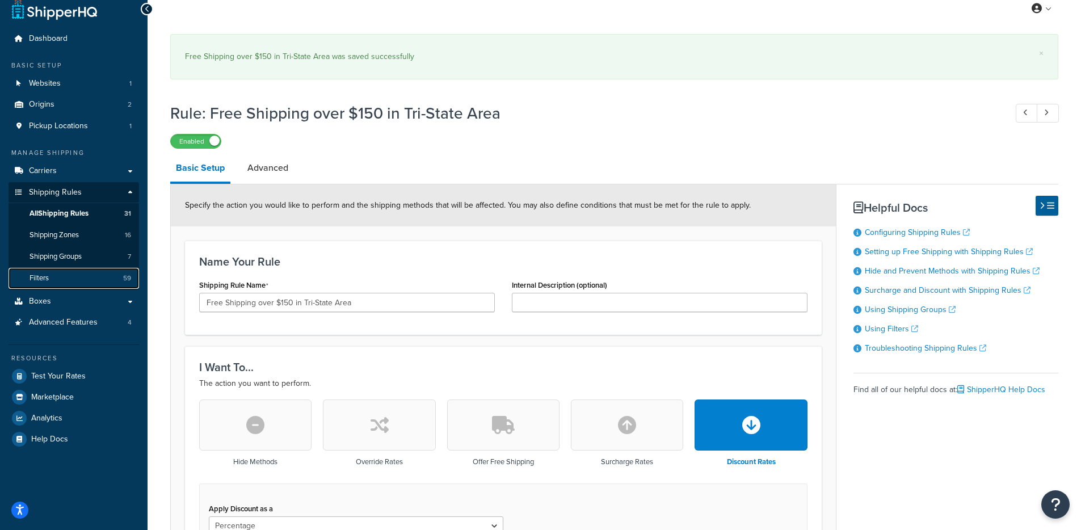
click at [55, 279] on link "Filters 59" at bounding box center [74, 278] width 130 height 21
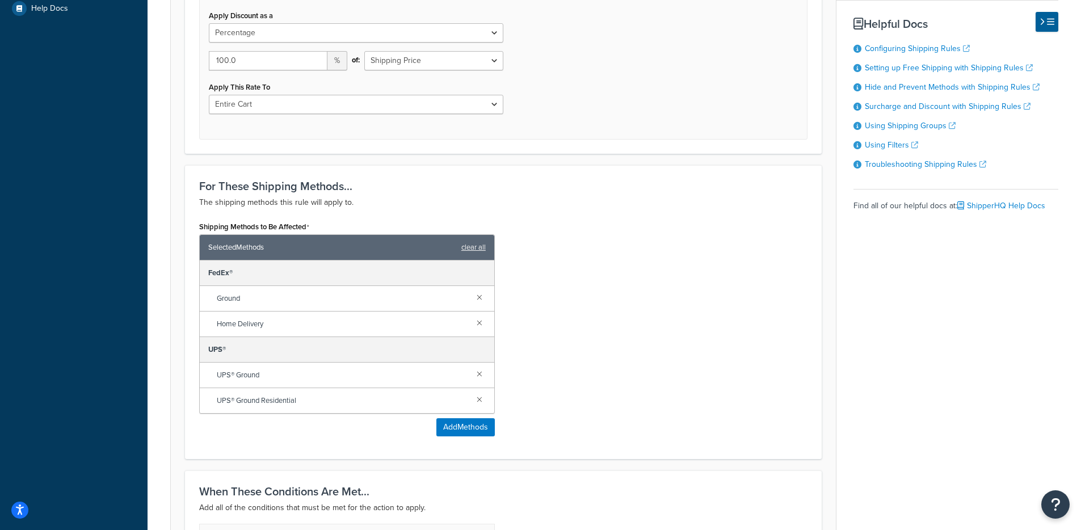
scroll to position [0, 0]
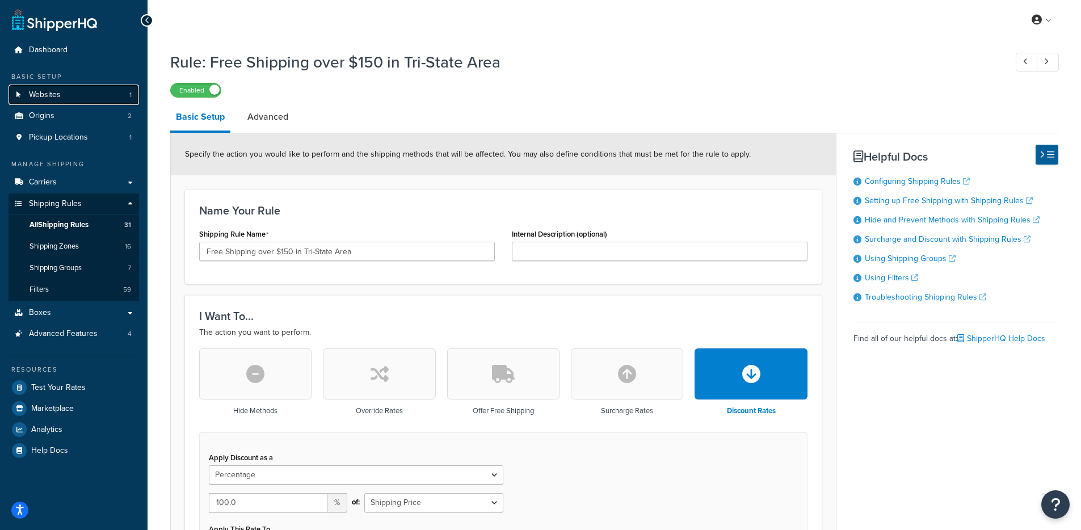
click at [54, 90] on span "Websites" at bounding box center [45, 95] width 32 height 10
click at [278, 121] on link "Advanced" at bounding box center [268, 116] width 52 height 27
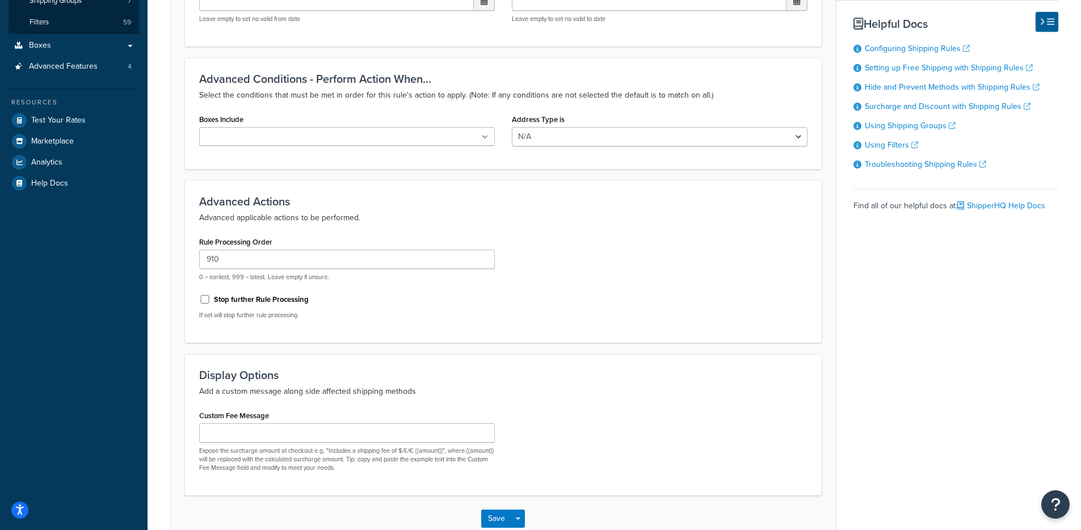
scroll to position [338, 0]
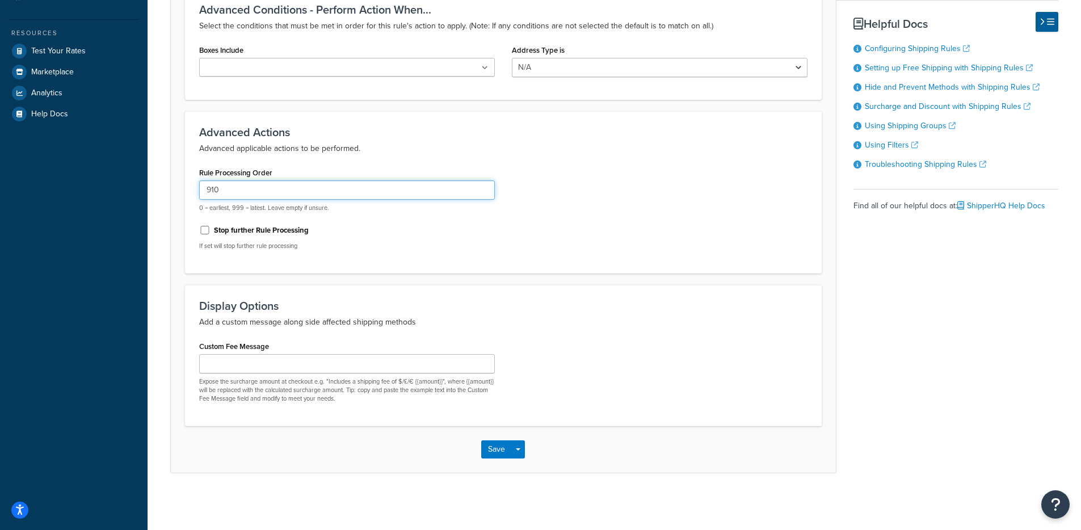
drag, startPoint x: 235, startPoint y: 191, endPoint x: 184, endPoint y: 189, distance: 51.6
click at [184, 189] on form "Advanced filtering conditions that you see here can be modified in the Rules Se…" at bounding box center [503, 134] width 665 height 675
click at [519, 452] on button "Save Dropdown" at bounding box center [518, 449] width 14 height 18
click at [519, 463] on button "Save and Edit" at bounding box center [535, 470] width 109 height 24
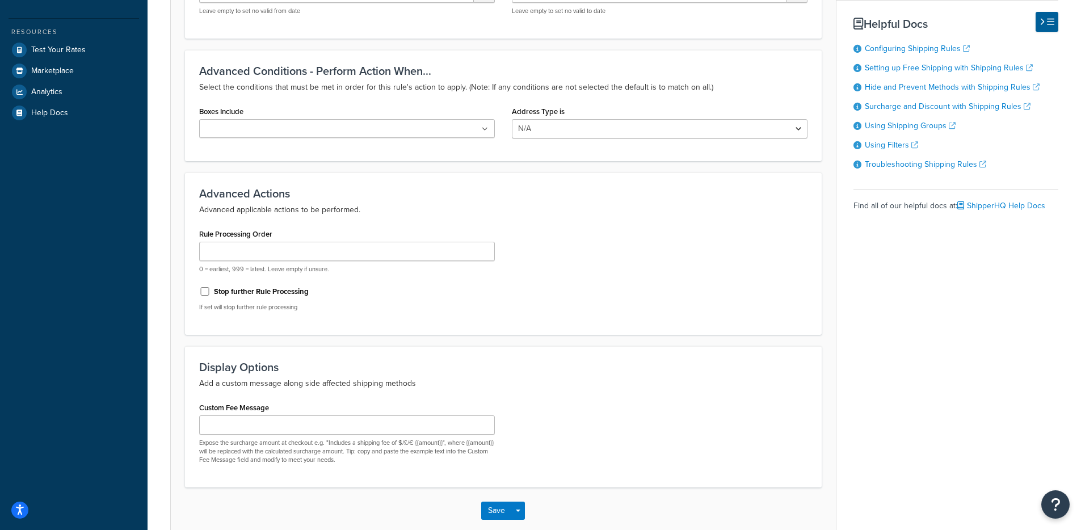
scroll to position [0, 0]
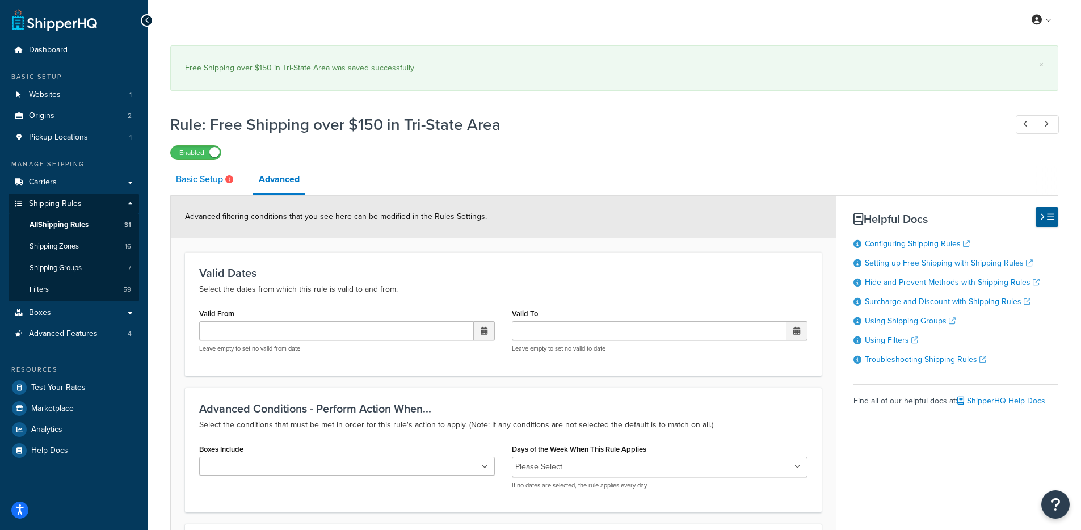
click at [195, 178] on link "Basic Setup" at bounding box center [205, 179] width 71 height 27
select select "PERCENTAGE"
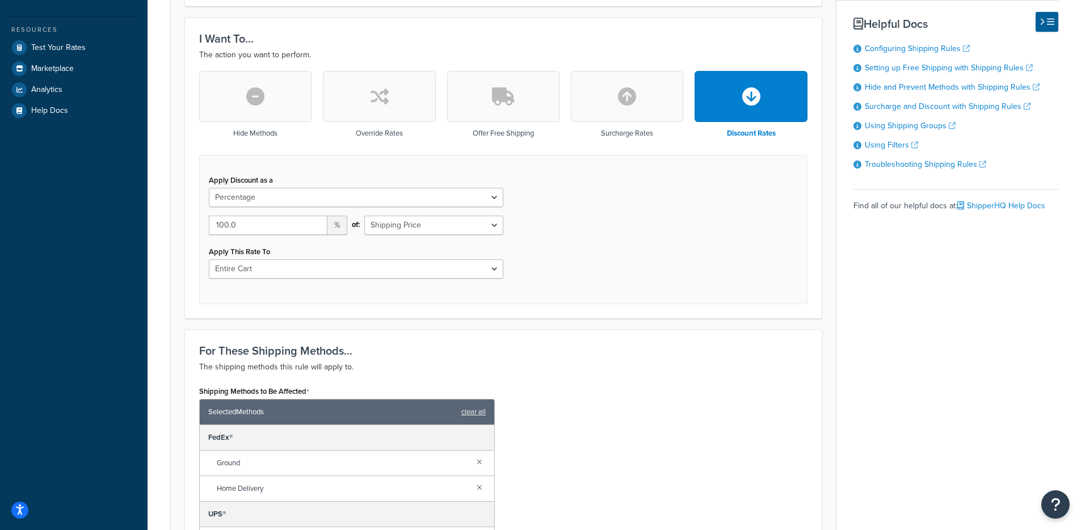
scroll to position [193, 0]
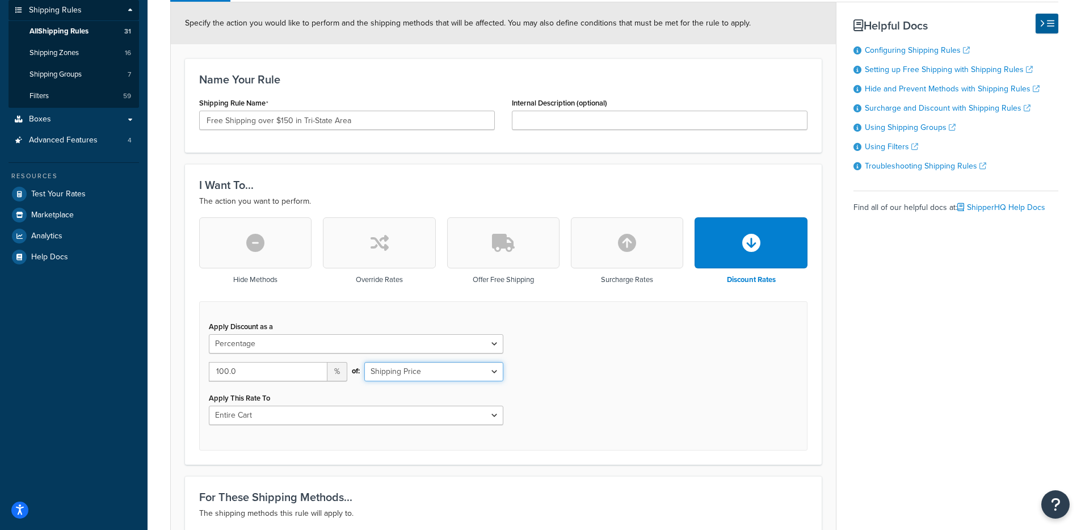
click at [436, 363] on select "Shipping Price Order Value" at bounding box center [433, 371] width 138 height 19
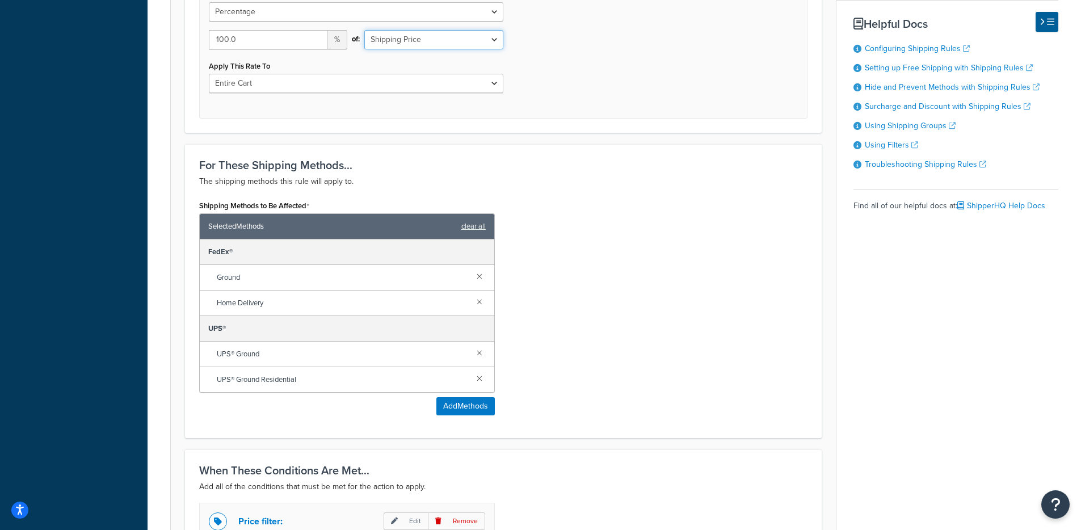
scroll to position [0, 0]
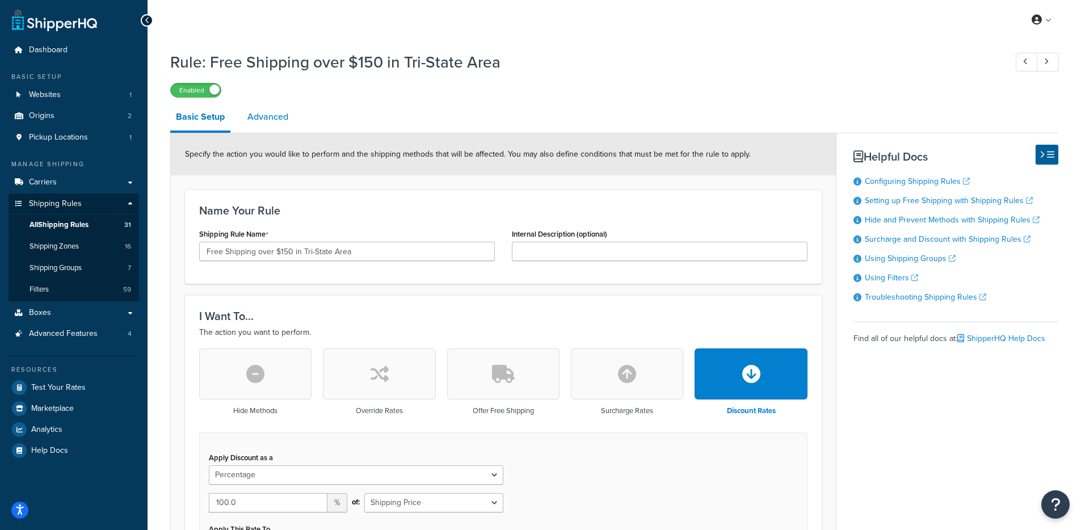
click at [271, 117] on link "Advanced" at bounding box center [268, 116] width 52 height 27
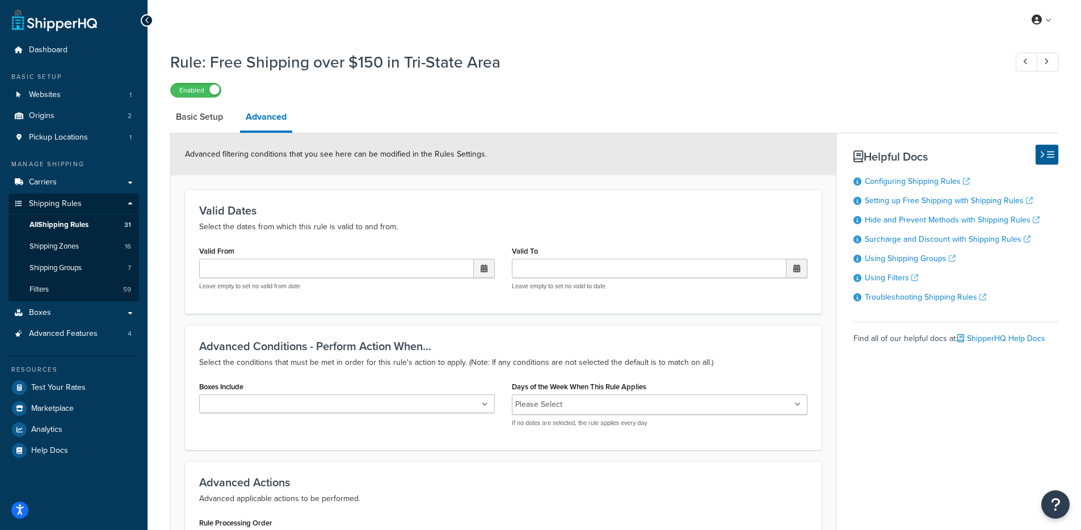
scroll to position [351, 0]
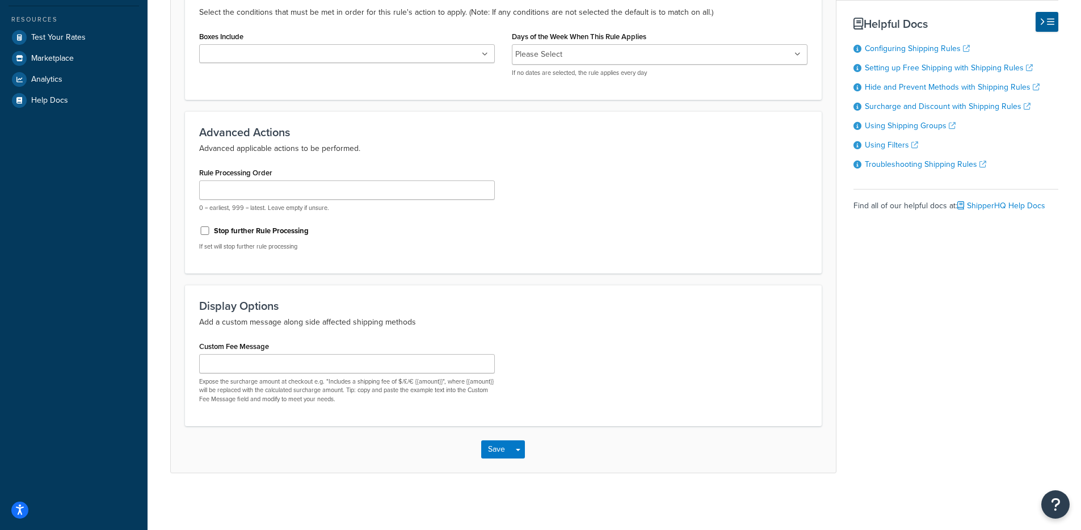
click at [247, 231] on label "Stop further Rule Processing" at bounding box center [261, 231] width 95 height 10
click at [210, 231] on input "Stop further Rule Processing" at bounding box center [204, 230] width 11 height 9
checkbox input "true"
click at [315, 192] on input "Rule Processing Order" at bounding box center [347, 189] width 296 height 19
type input "0"
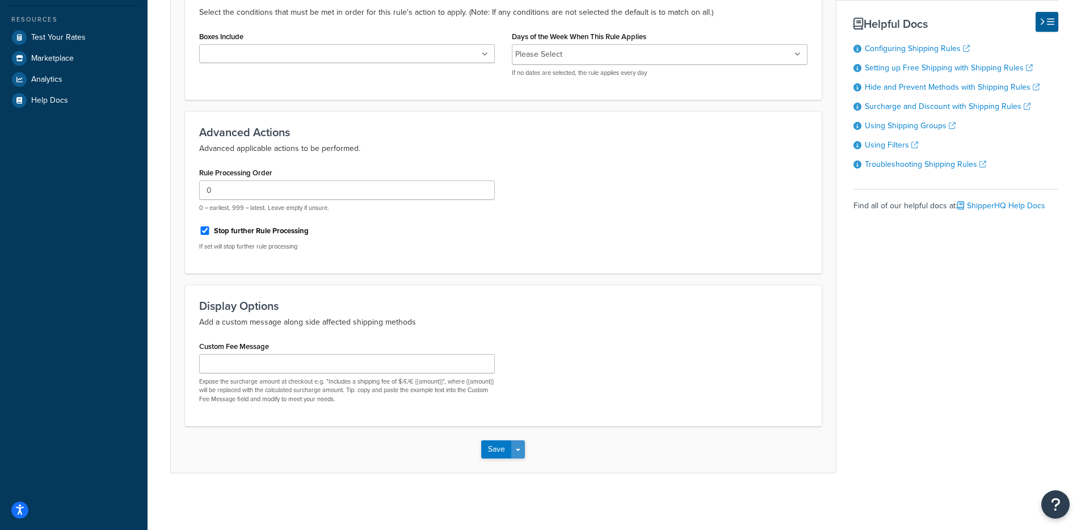
click at [522, 446] on button "Save Dropdown" at bounding box center [518, 449] width 14 height 18
click at [522, 466] on button "Save and Edit" at bounding box center [535, 470] width 109 height 24
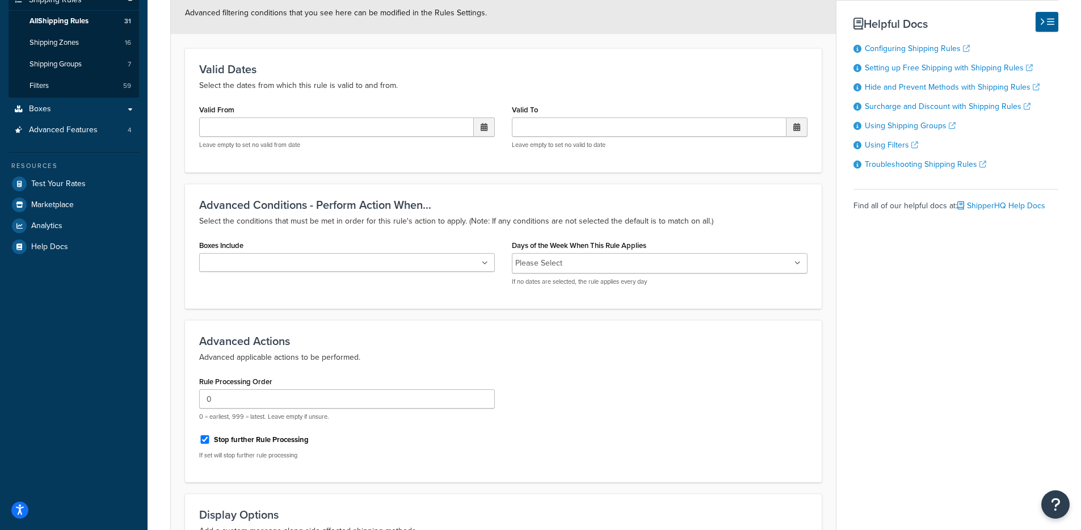
scroll to position [0, 0]
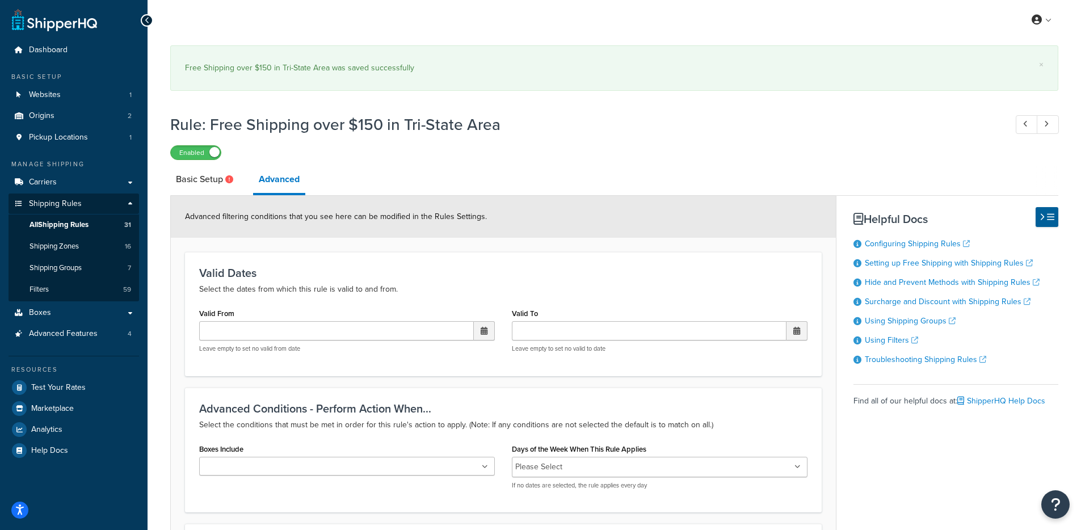
click at [538, 213] on div "Advanced filtering conditions that you see here can be modified in the Rules Se…" at bounding box center [503, 217] width 665 height 42
click at [213, 174] on link "Basic Setup" at bounding box center [205, 179] width 71 height 27
select select "PERCENTAGE"
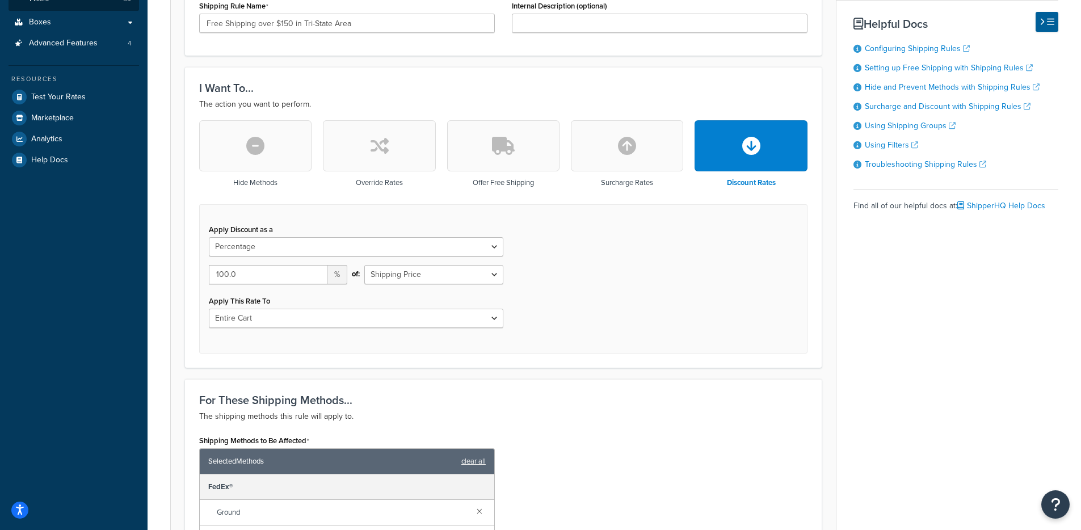
scroll to position [737, 0]
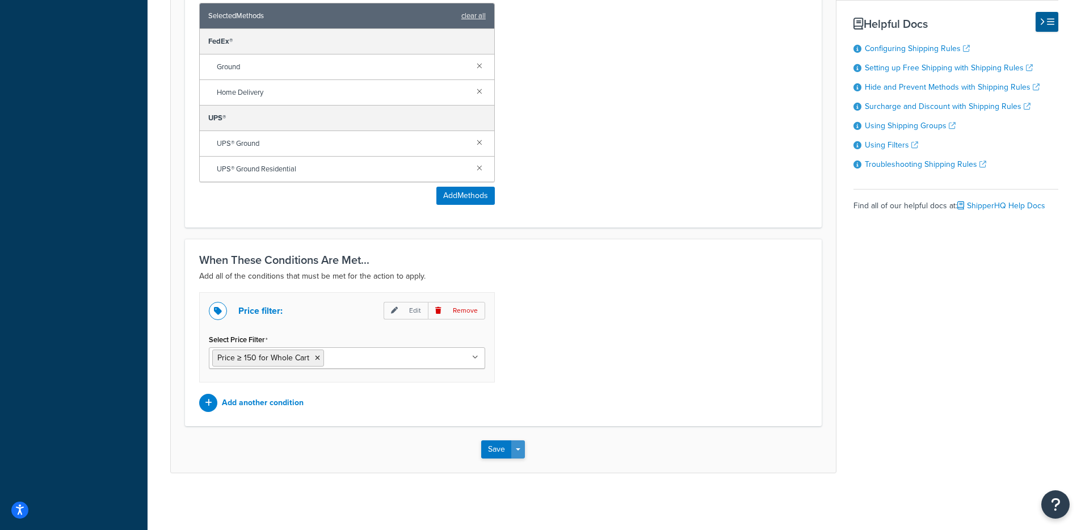
click at [522, 447] on button "Save Dropdown" at bounding box center [518, 449] width 14 height 18
click at [525, 465] on button "Save and Edit" at bounding box center [535, 470] width 109 height 24
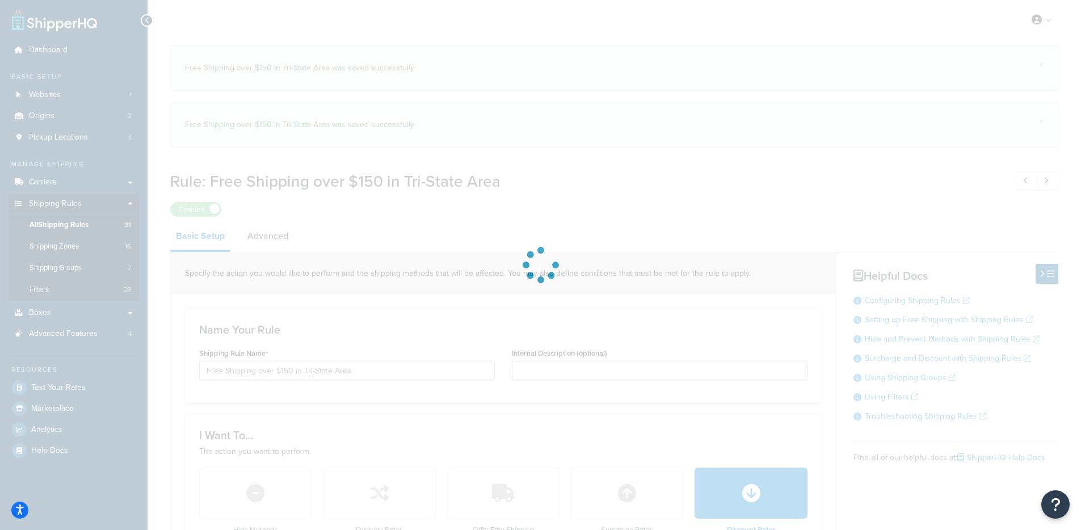
select select "PERCENTAGE"
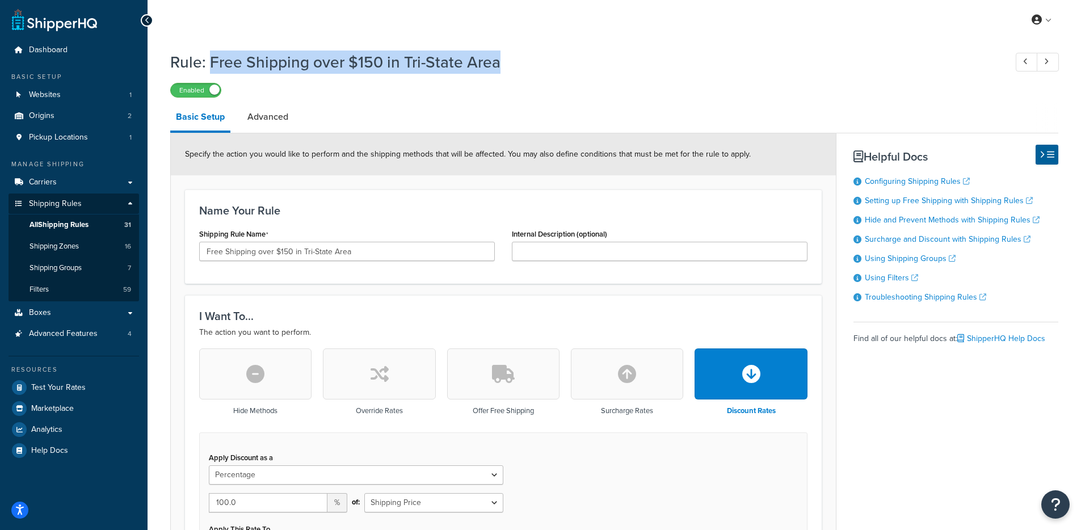
drag, startPoint x: 501, startPoint y: 62, endPoint x: 209, endPoint y: 60, distance: 292.2
click at [209, 60] on h1 "Rule: Free Shipping over $150 in Tri-State Area" at bounding box center [582, 62] width 824 height 22
copy h1 "Free Shipping over $150 in Tri-State Area"
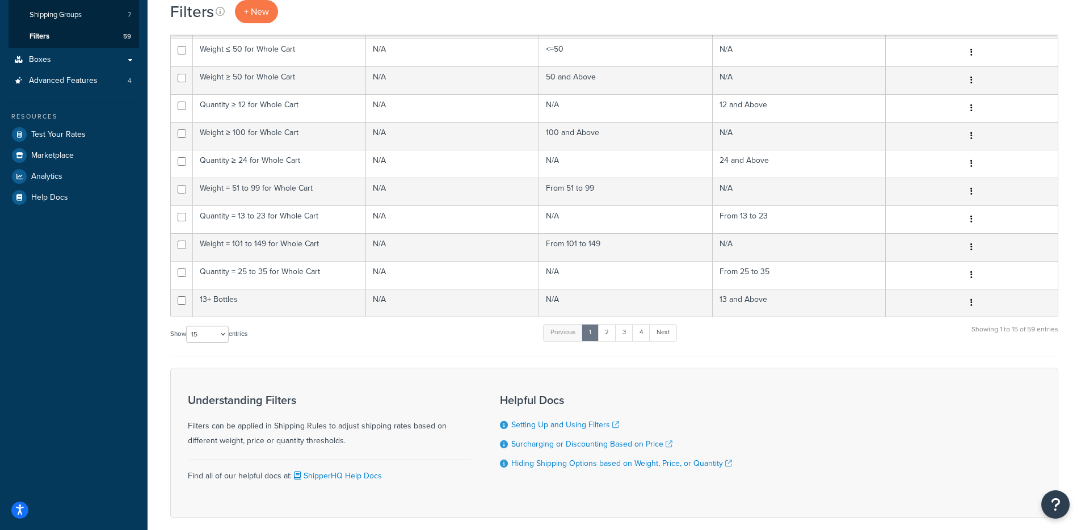
scroll to position [293, 0]
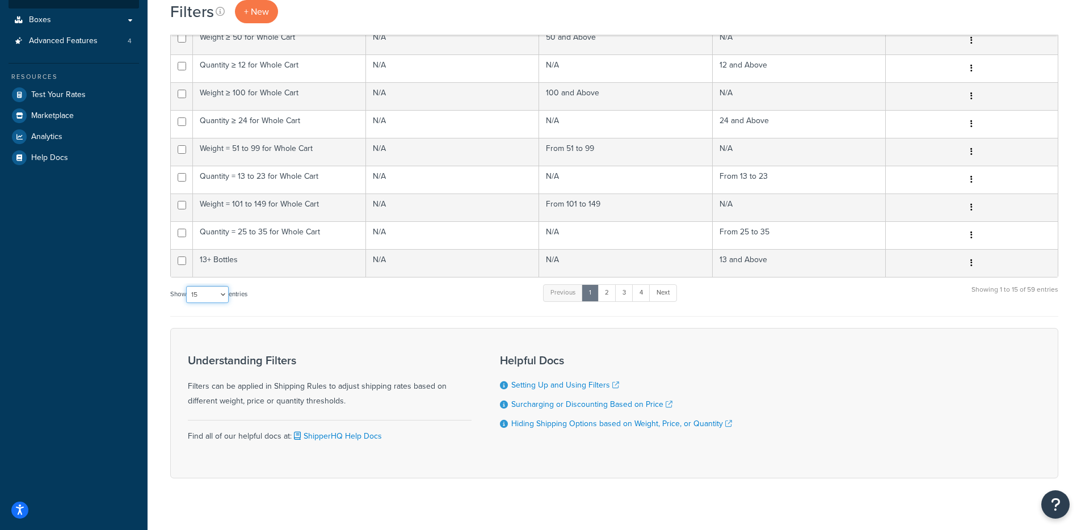
click at [218, 299] on select "10 15 25 50 100" at bounding box center [207, 294] width 43 height 17
select select "100"
click at [187, 303] on select "10 15 25 50 100" at bounding box center [207, 294] width 43 height 17
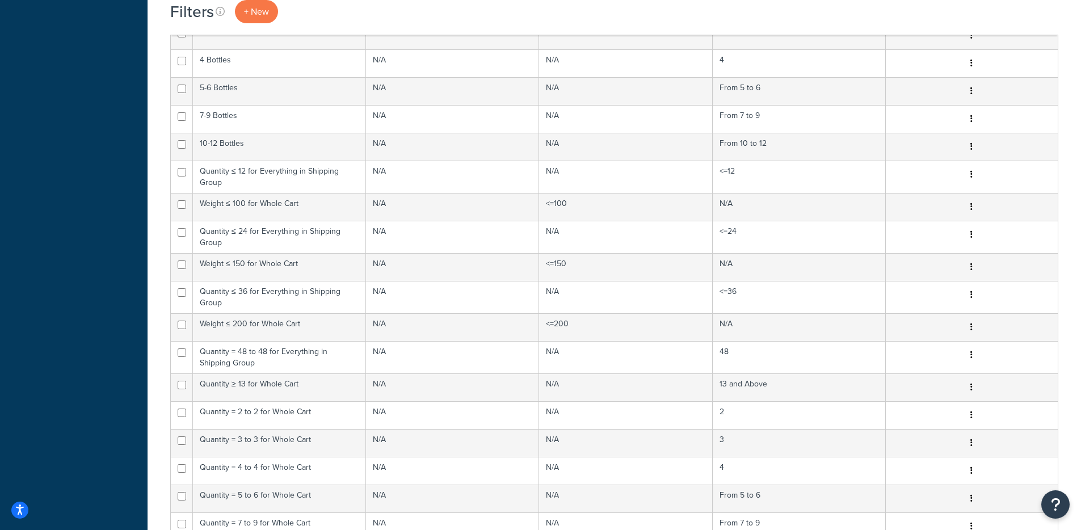
scroll to position [1363, 0]
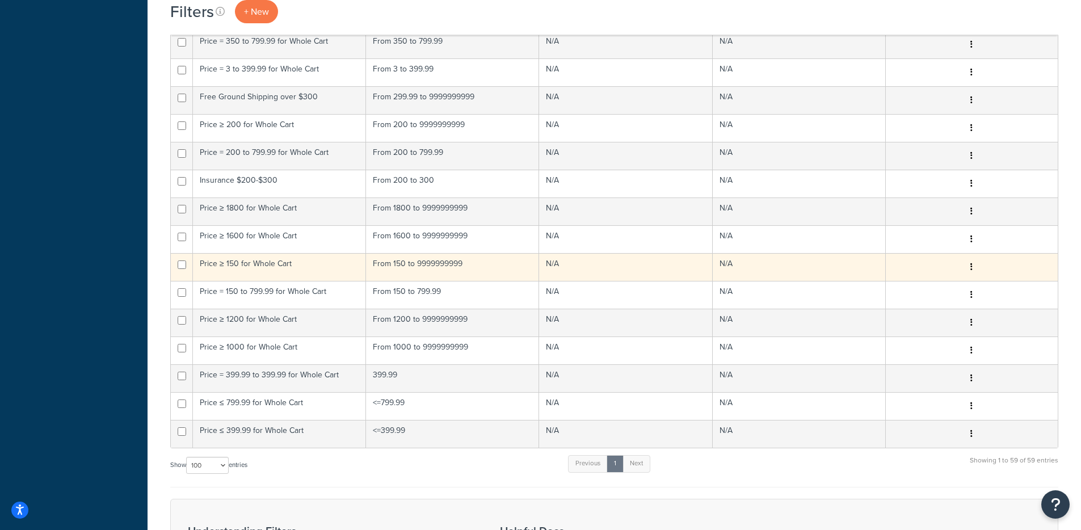
click at [293, 262] on td "Price ≥ 150 for Whole Cart" at bounding box center [279, 267] width 173 height 28
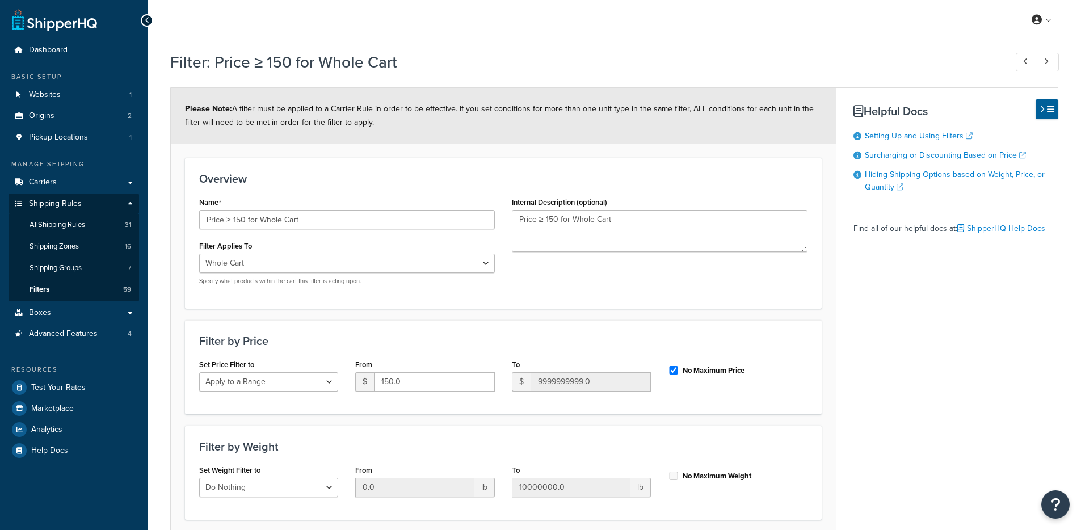
select select "range"
click at [293, 262] on select "Whole Cart Everything in Shipping Group Everything at Origin Each Item within S…" at bounding box center [347, 263] width 296 height 19
drag, startPoint x: 65, startPoint y: 229, endPoint x: 77, endPoint y: 225, distance: 12.6
click at [65, 229] on span "All Shipping Rules" at bounding box center [57, 225] width 56 height 10
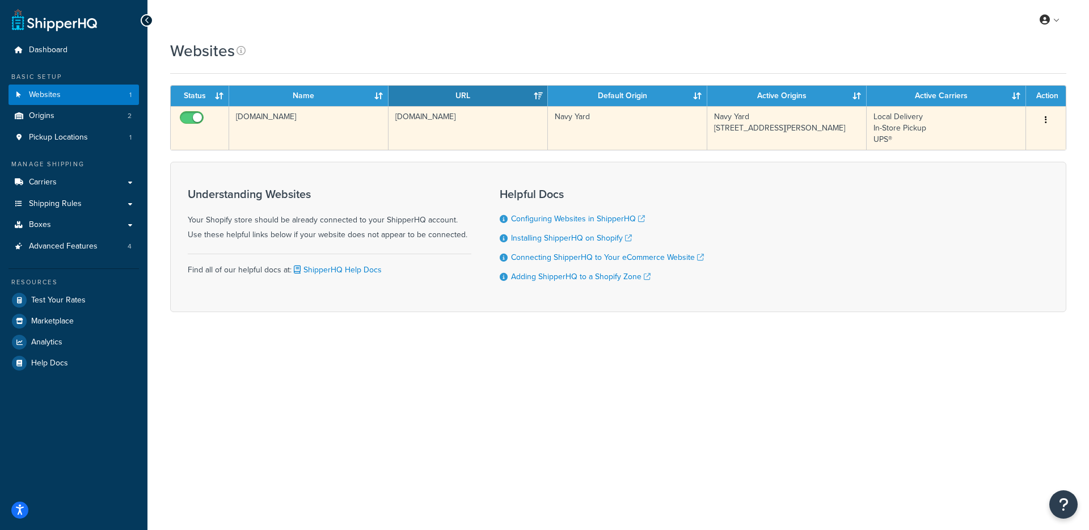
click at [338, 142] on td "leonandson.myshopify.com" at bounding box center [308, 128] width 159 height 44
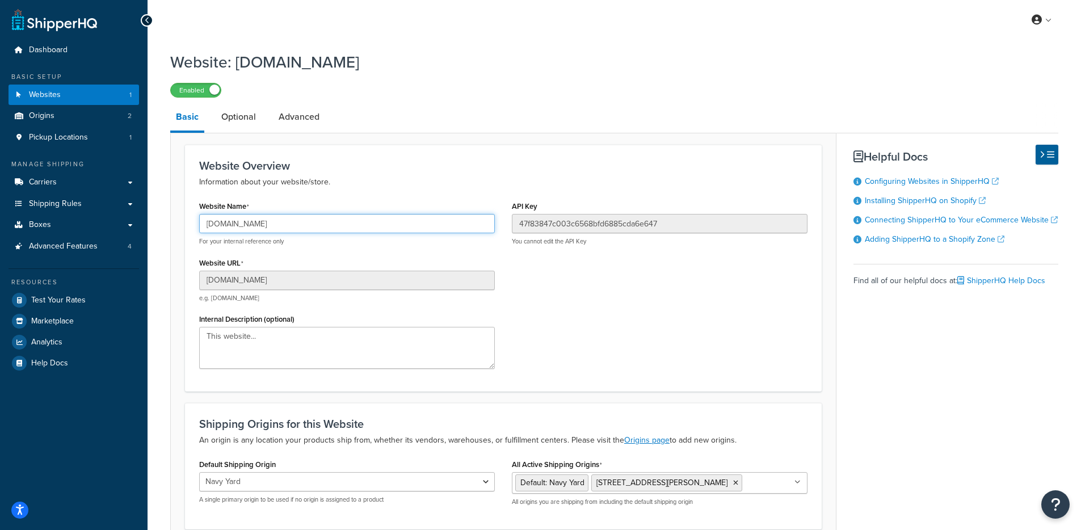
click at [338, 226] on input "leonandson.myshopify.com" at bounding box center [347, 223] width 296 height 19
click at [91, 252] on link "Advanced Features 4" at bounding box center [74, 246] width 130 height 21
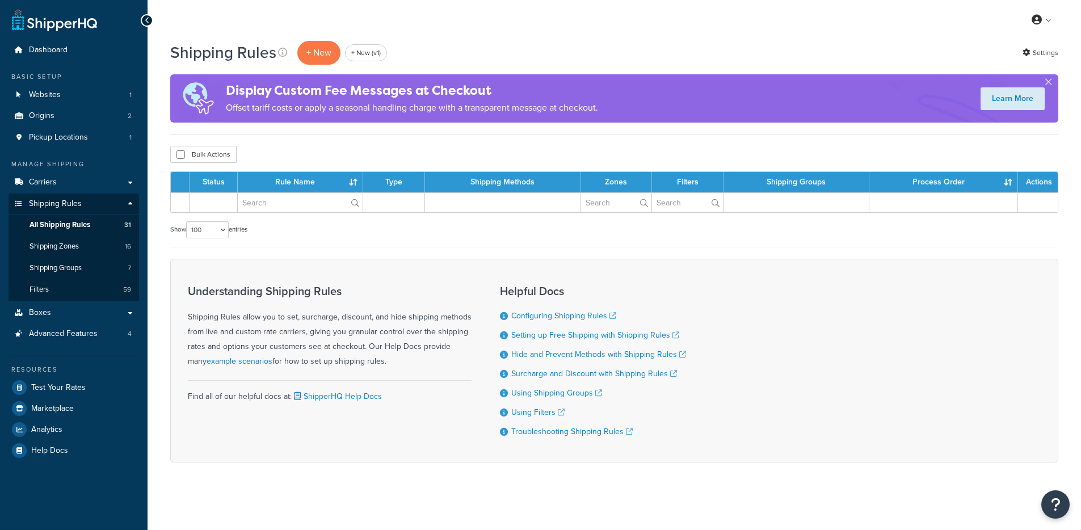
select select "100"
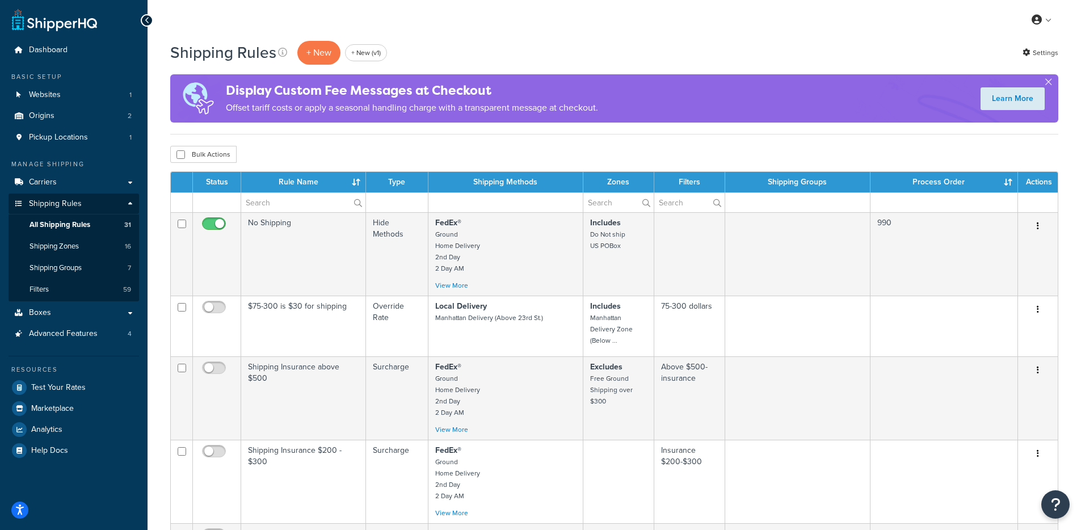
click at [405, 159] on div "Bulk Actions Duplicate [GEOGRAPHIC_DATA]" at bounding box center [614, 154] width 888 height 17
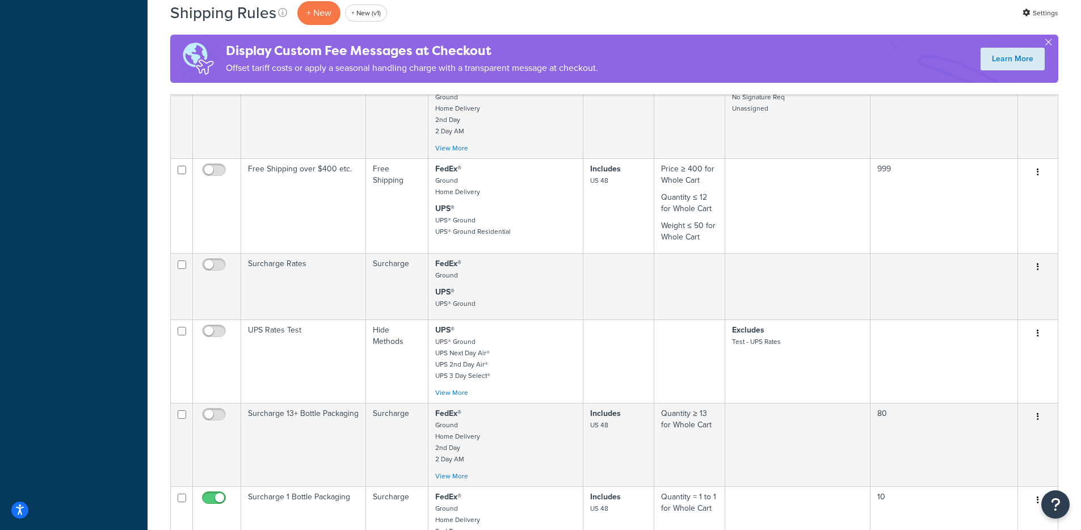
scroll to position [1039, 0]
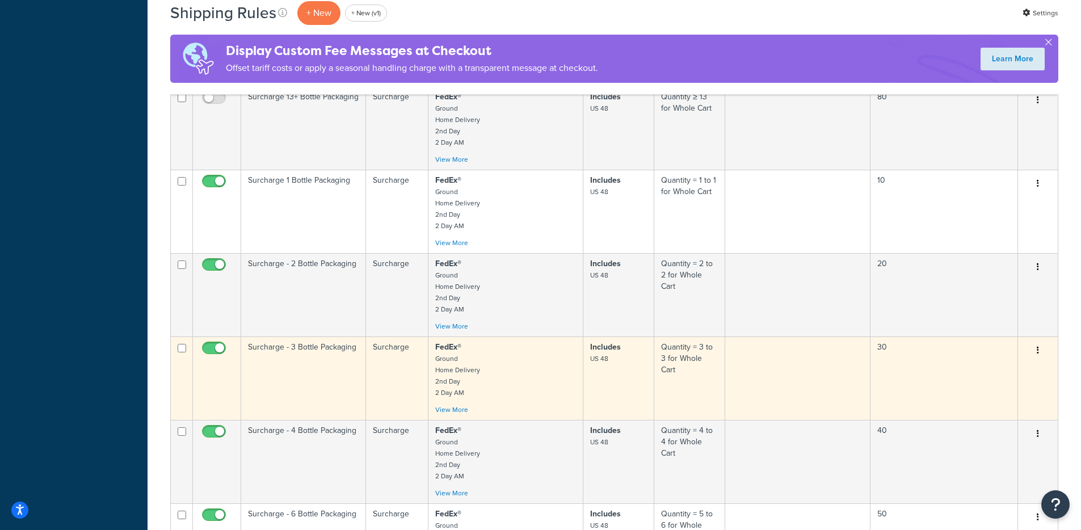
click at [529, 389] on p "FedEx® Ground Home Delivery 2nd Day 2 Day AM" at bounding box center [505, 370] width 141 height 57
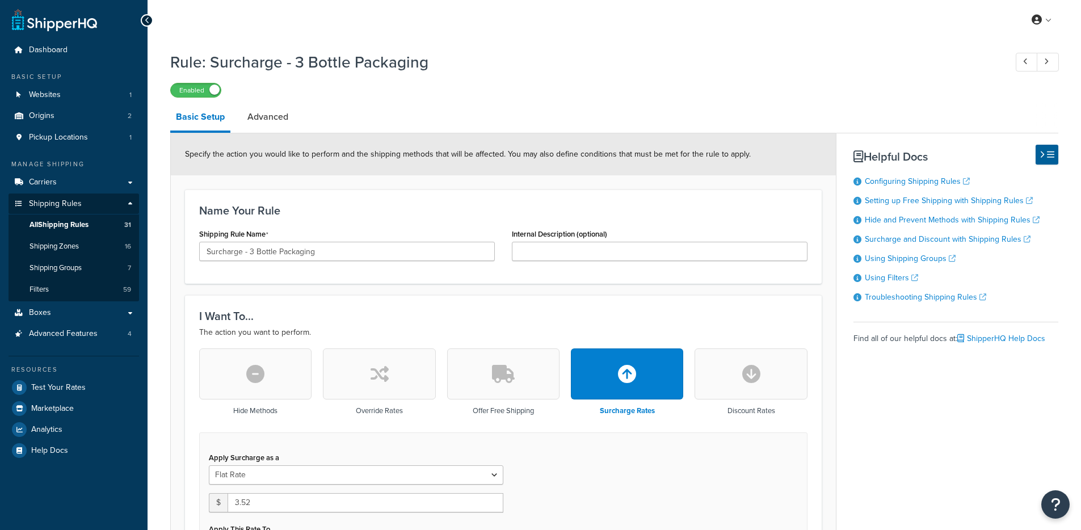
select select "CART"
click at [78, 186] on link "Carriers" at bounding box center [74, 182] width 130 height 21
click at [212, 90] on span at bounding box center [214, 90] width 10 height 10
drag, startPoint x: 292, startPoint y: 65, endPoint x: 435, endPoint y: 51, distance: 143.1
click at [293, 65] on h1 "Rule: Surcharge - 3 Bottle Packaging" at bounding box center [582, 62] width 824 height 22
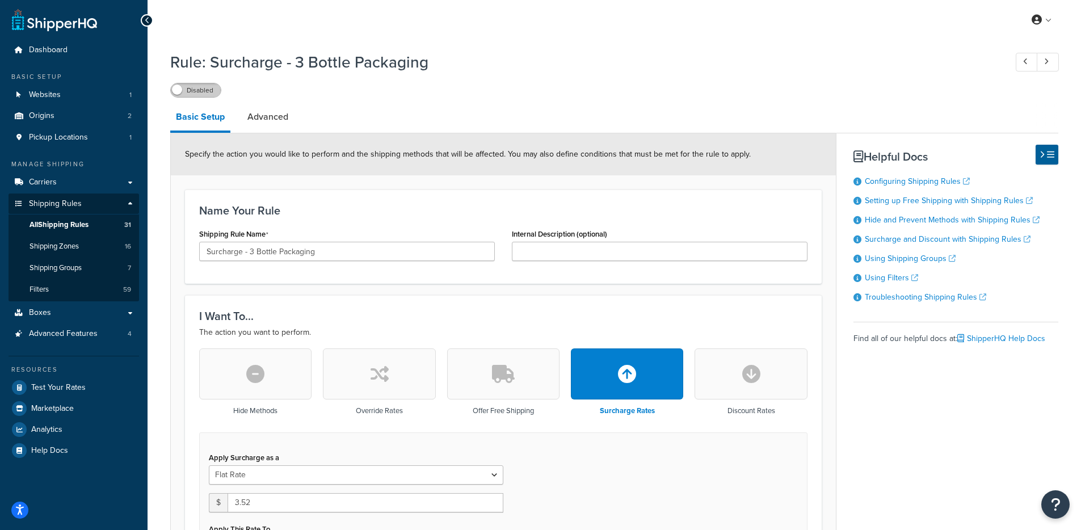
click at [210, 94] on label "Disabled" at bounding box center [196, 90] width 50 height 14
drag, startPoint x: 398, startPoint y: 79, endPoint x: 432, endPoint y: 70, distance: 35.2
click at [432, 70] on div "Rule: Surcharge - 3 Bottle Packaging Enabled" at bounding box center [614, 71] width 888 height 52
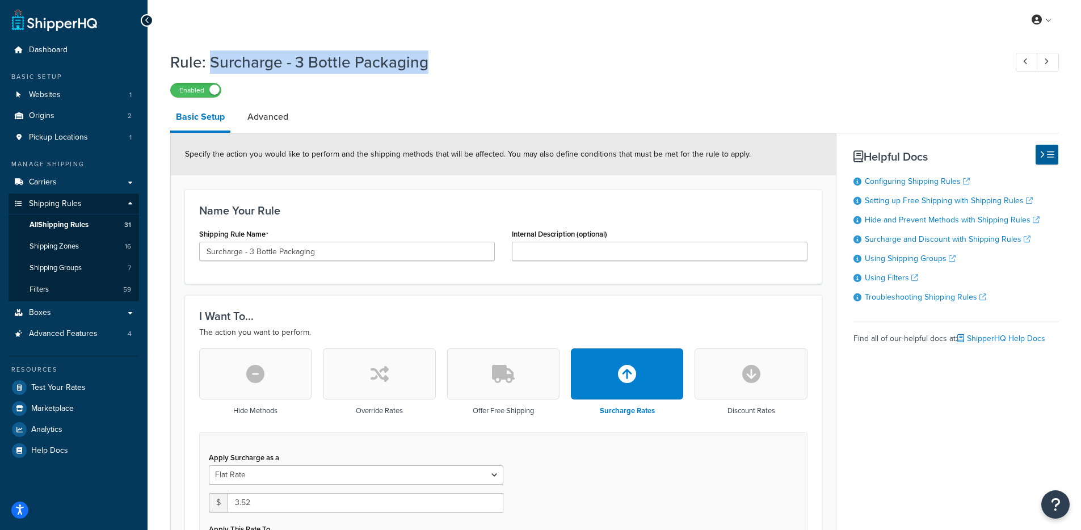
drag, startPoint x: 424, startPoint y: 68, endPoint x: 210, endPoint y: 57, distance: 214.1
click at [210, 57] on h1 "Rule: Surcharge - 3 Bottle Packaging" at bounding box center [582, 62] width 824 height 22
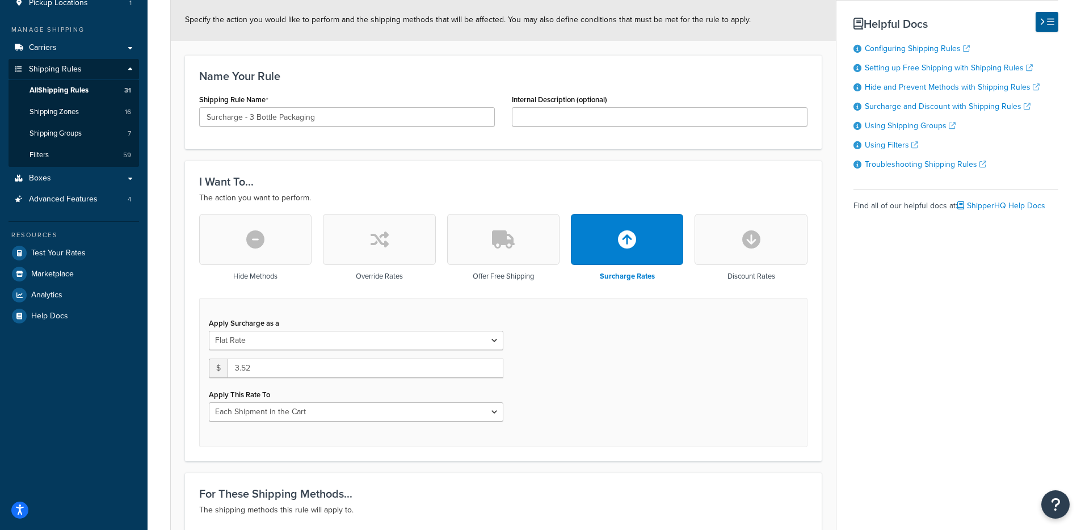
scroll to position [40, 0]
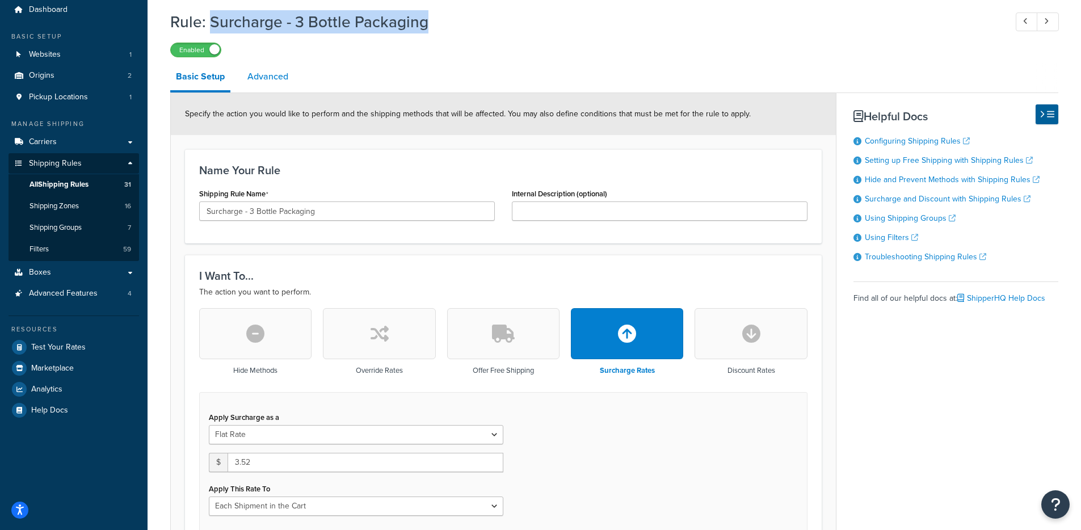
click at [254, 83] on link "Advanced" at bounding box center [268, 76] width 52 height 27
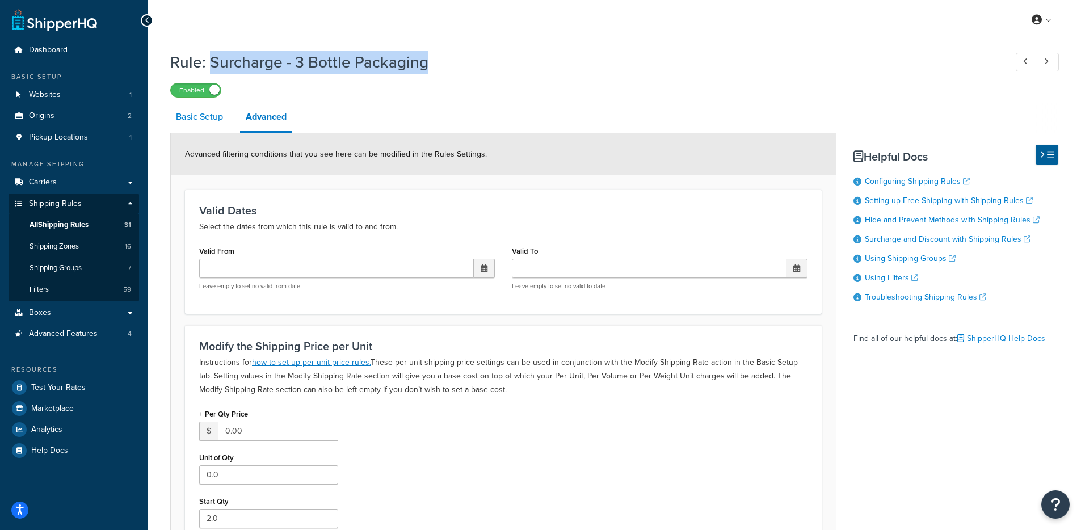
click at [203, 117] on link "Basic Setup" at bounding box center [199, 116] width 58 height 27
select select "CART"
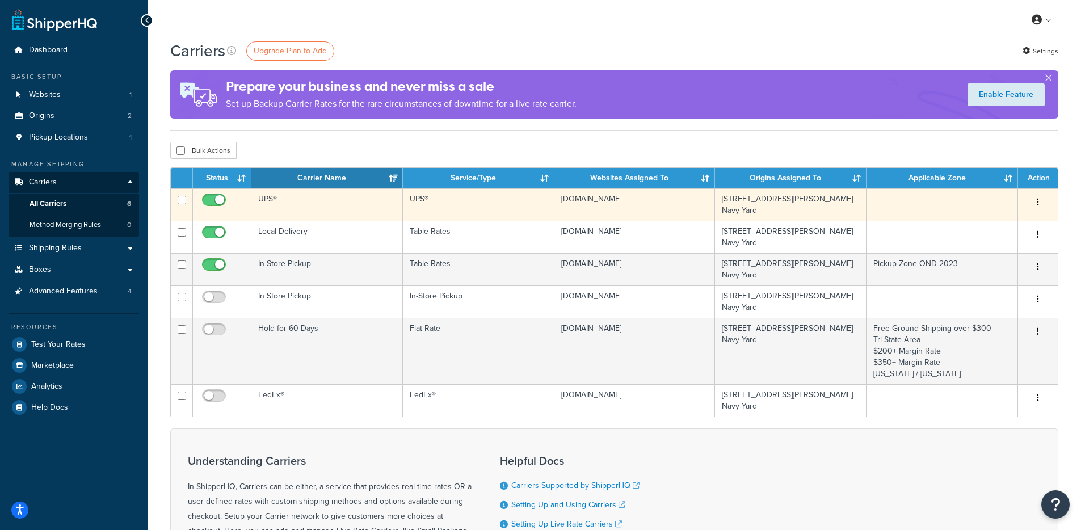
click at [356, 205] on td "UPS®" at bounding box center [326, 204] width 151 height 32
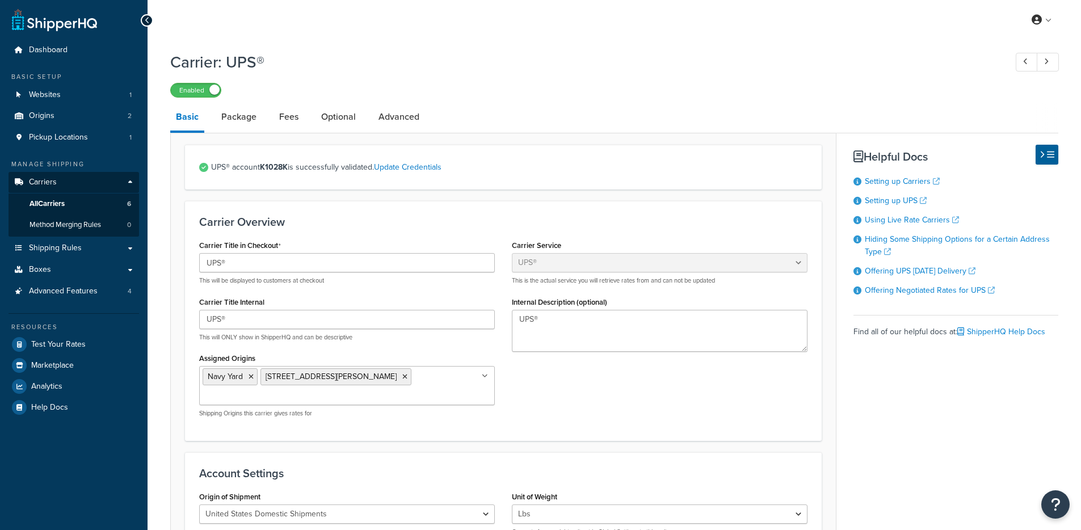
select select "ups"
select select "3"
click at [286, 124] on link "Fees" at bounding box center [288, 116] width 31 height 27
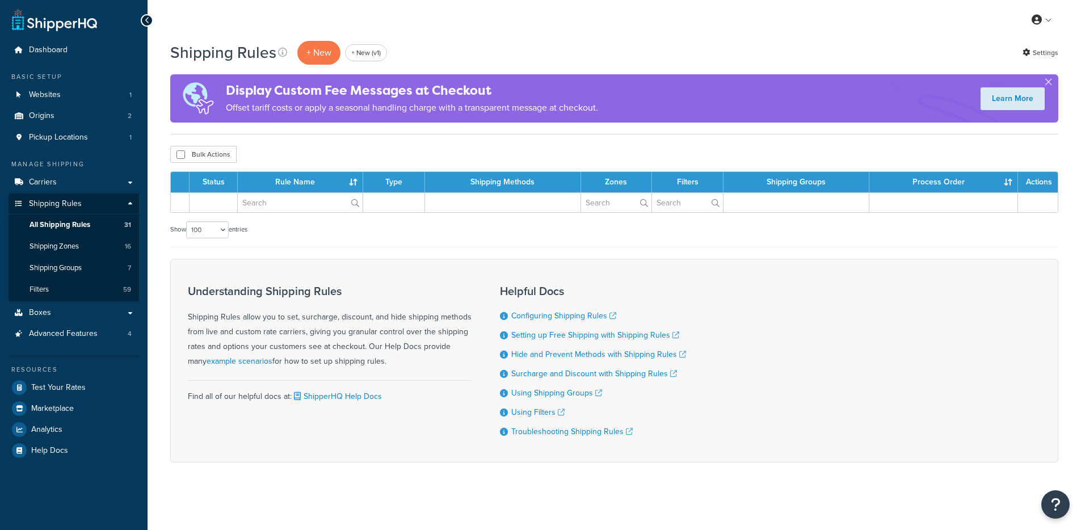
select select "100"
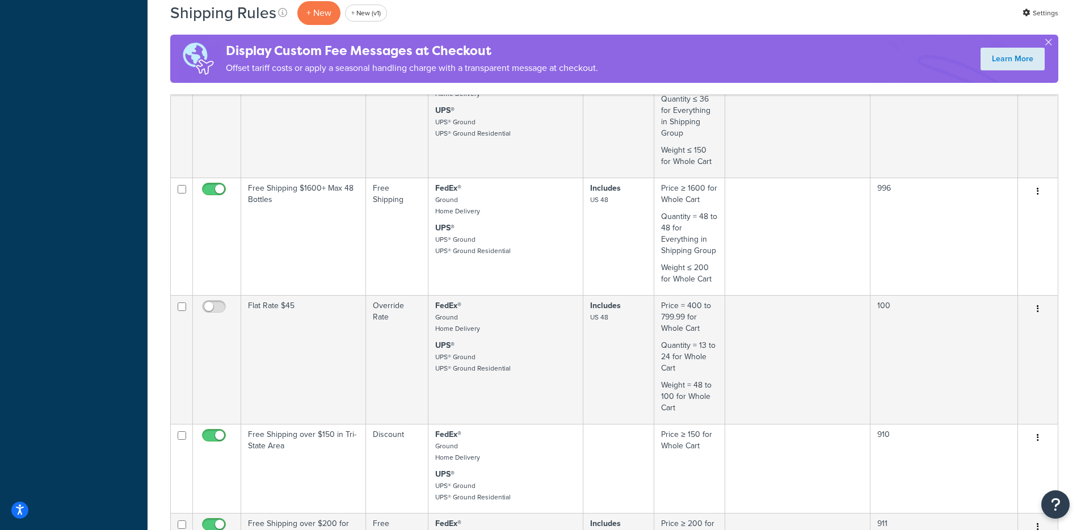
scroll to position [1820, 0]
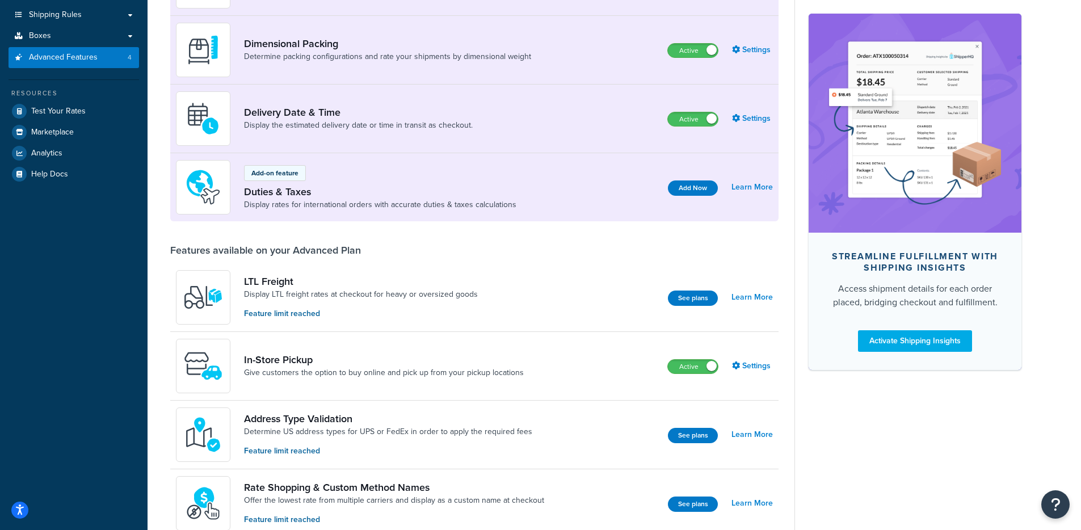
scroll to position [69, 0]
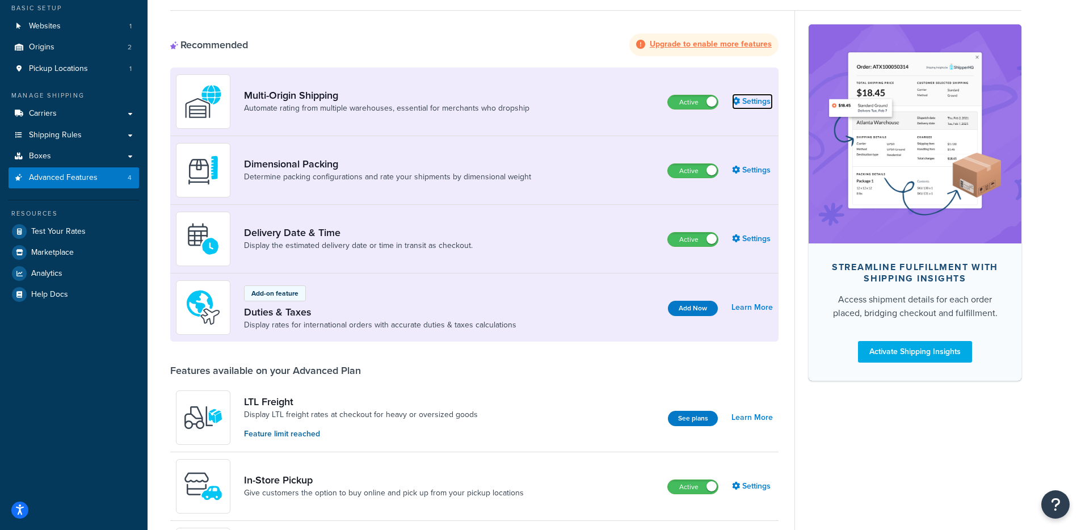
click at [762, 104] on link "Settings" at bounding box center [752, 102] width 41 height 16
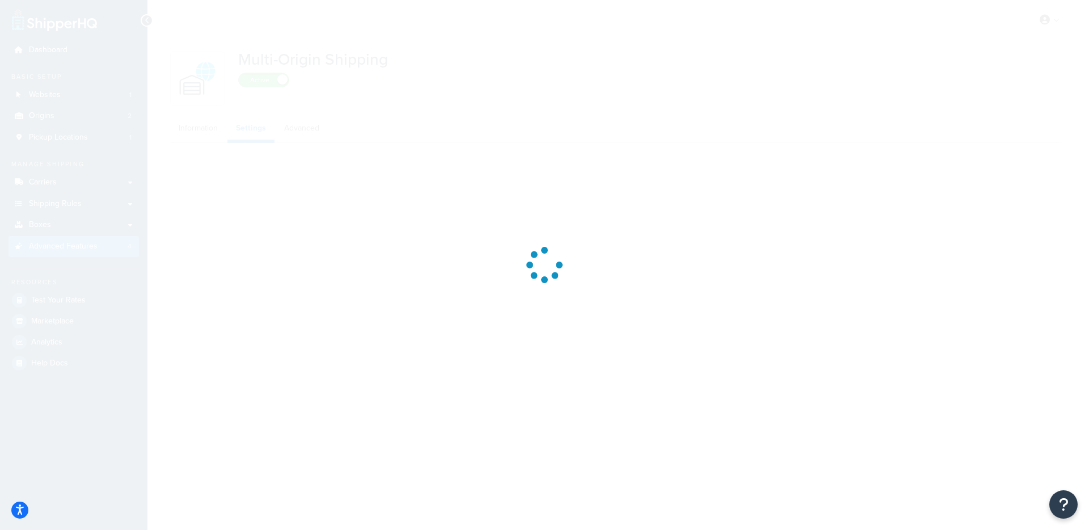
select select "false"
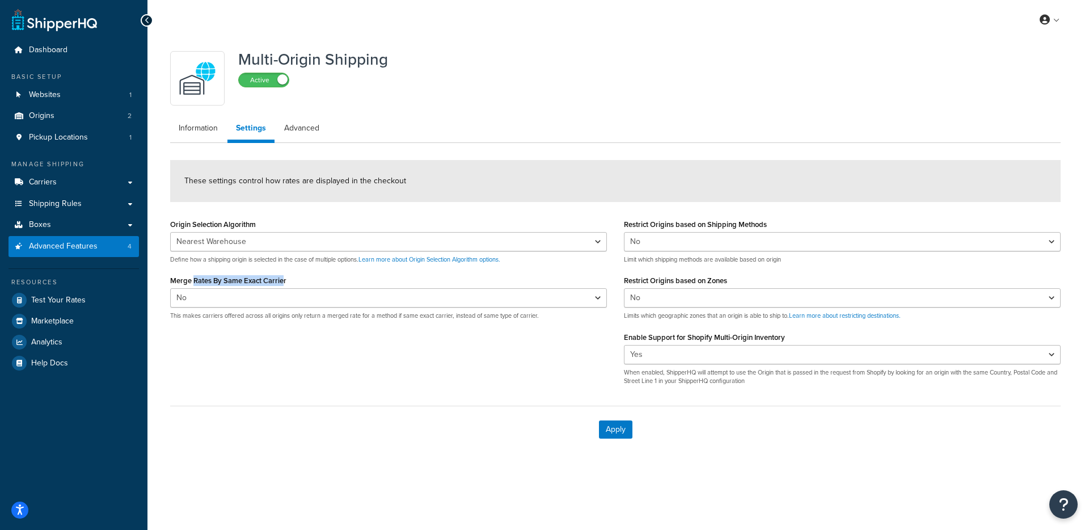
drag, startPoint x: 281, startPoint y: 283, endPoint x: 225, endPoint y: 300, distance: 58.7
click at [193, 278] on label "Merge Rates By Same Exact Carrier" at bounding box center [228, 280] width 116 height 9
drag, startPoint x: 369, startPoint y: 339, endPoint x: 414, endPoint y: 342, distance: 45.5
click at [370, 339] on div "Origin Selection Algorithm Nearest Warehouse Fewest Warehouses Define how a shi…" at bounding box center [616, 305] width 908 height 178
click at [305, 128] on link "Advanced" at bounding box center [302, 128] width 52 height 23
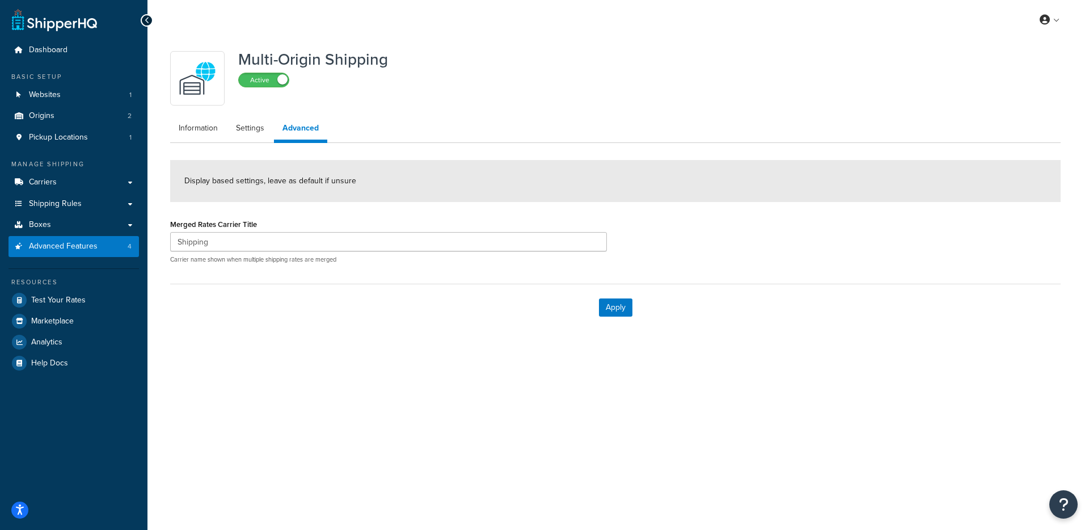
click at [274, 130] on link "Advanced" at bounding box center [300, 130] width 53 height 26
click at [261, 131] on link "Settings" at bounding box center [249, 128] width 45 height 23
select select "false"
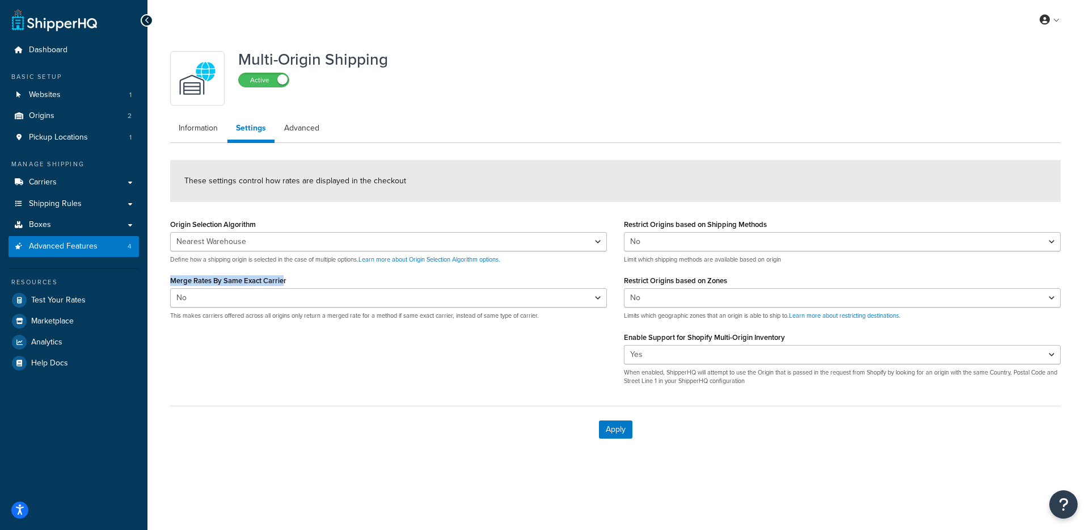
drag, startPoint x: 284, startPoint y: 279, endPoint x: 161, endPoint y: 275, distance: 123.2
click at [157, 273] on div "Multi-Origin Shipping Active Information Settings Advanced These settings contr…" at bounding box center [618, 260] width 942 height 441
drag, startPoint x: 305, startPoint y: 350, endPoint x: 222, endPoint y: 323, distance: 87.0
click at [304, 350] on div "Origin Selection Algorithm Nearest Warehouse Fewest Warehouses Define how a shi…" at bounding box center [616, 305] width 908 height 178
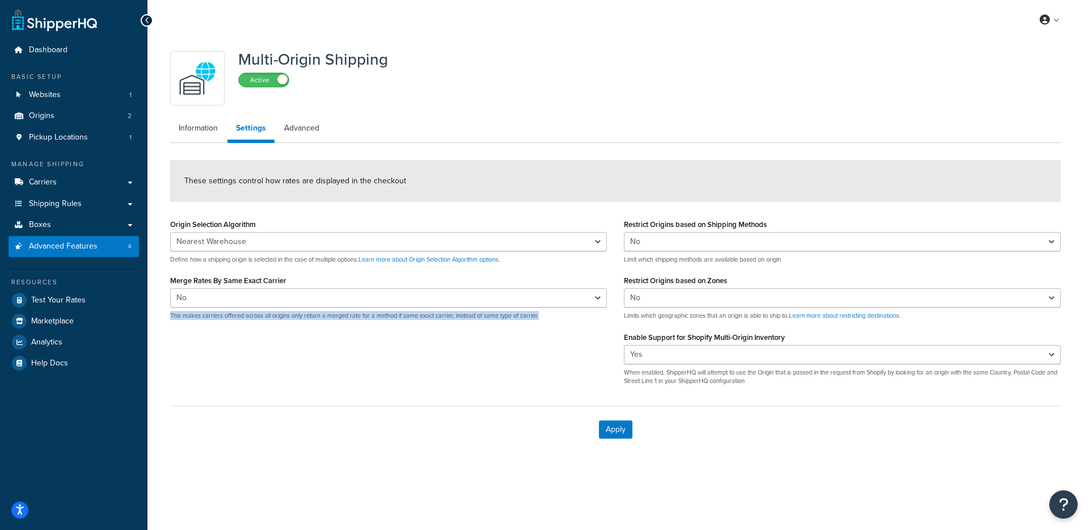
drag, startPoint x: 169, startPoint y: 312, endPoint x: 490, endPoint y: 321, distance: 320.6
click at [490, 321] on div "Origin Selection Algorithm Nearest Warehouse Fewest Warehouses Define how a shi…" at bounding box center [389, 272] width 454 height 113
click at [490, 324] on div "Origin Selection Algorithm Nearest Warehouse Fewest Warehouses Define how a shi…" at bounding box center [389, 272] width 454 height 113
click at [352, 182] on span "These settings control how rates are displayed in the checkout" at bounding box center [295, 181] width 222 height 12
click at [267, 214] on form "These settings control how rates are displayed in the checkout Origin Selection…" at bounding box center [615, 306] width 891 height 293
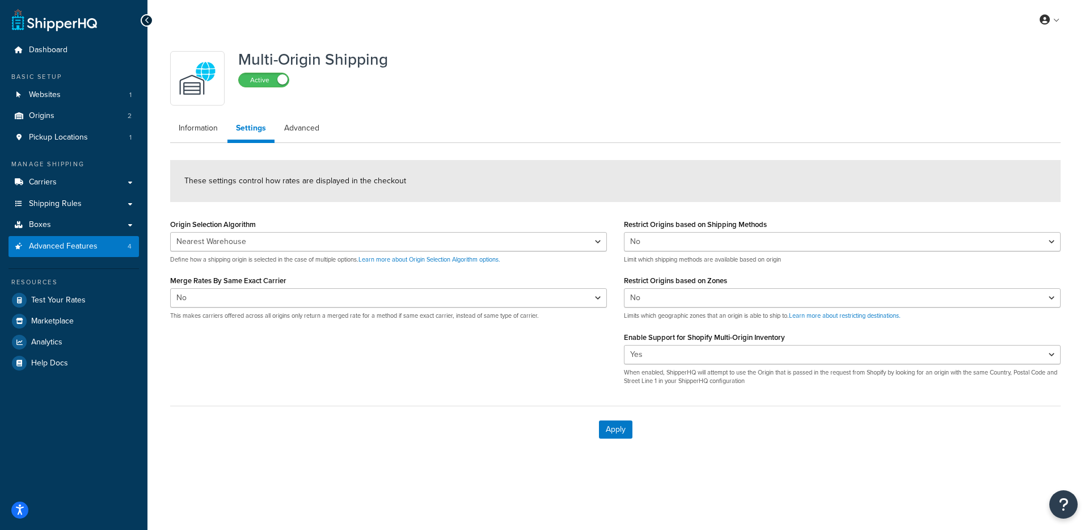
click at [276, 214] on form "These settings control how rates are displayed in the checkout Origin Selection…" at bounding box center [615, 306] width 891 height 293
click at [274, 213] on form "These settings control how rates are displayed in the checkout Origin Selection…" at bounding box center [615, 306] width 891 height 293
click at [50, 246] on span "Advanced Features" at bounding box center [63, 247] width 69 height 10
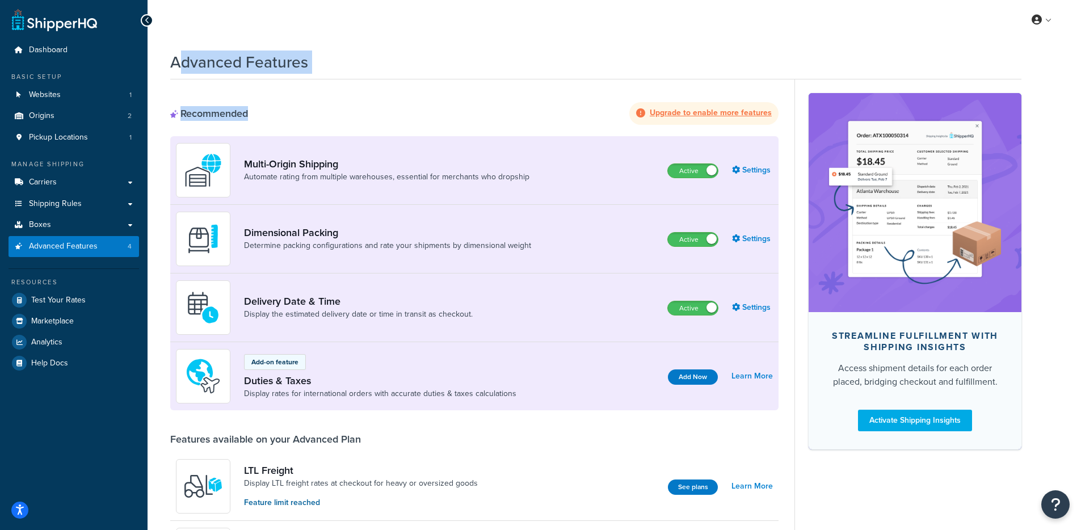
drag, startPoint x: 275, startPoint y: 112, endPoint x: 182, endPoint y: 64, distance: 104.3
click at [182, 64] on h1 "Advanced Features" at bounding box center [239, 62] width 138 height 22
drag, startPoint x: 177, startPoint y: 64, endPoint x: 256, endPoint y: 120, distance: 96.8
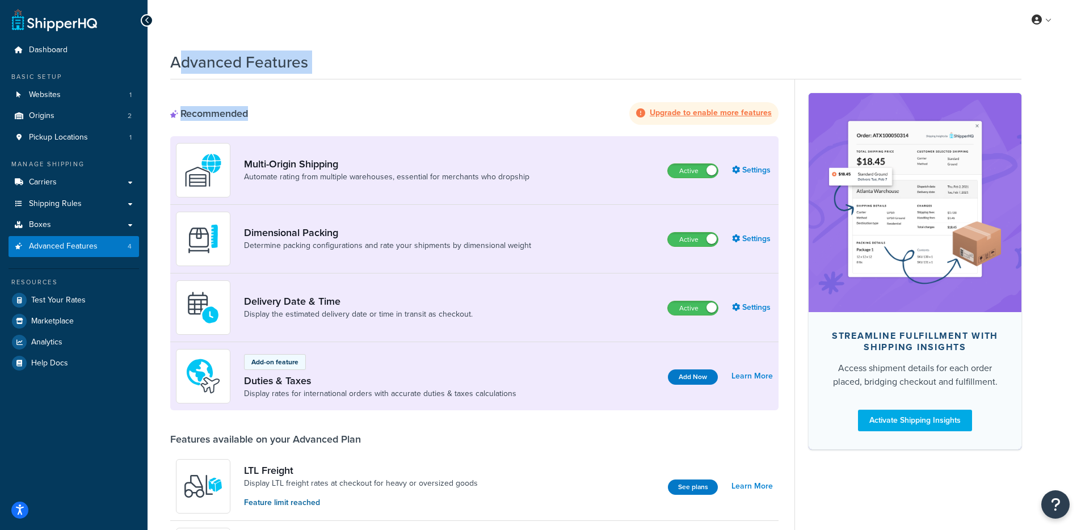
click at [259, 120] on div "Recommended Upgrade to enable more features" at bounding box center [474, 113] width 608 height 23
drag, startPoint x: 259, startPoint y: 119, endPoint x: 175, endPoint y: 60, distance: 102.6
click at [180, 71] on h1 "Advanced Features" at bounding box center [239, 62] width 138 height 22
click at [749, 165] on link "Settings" at bounding box center [752, 170] width 41 height 16
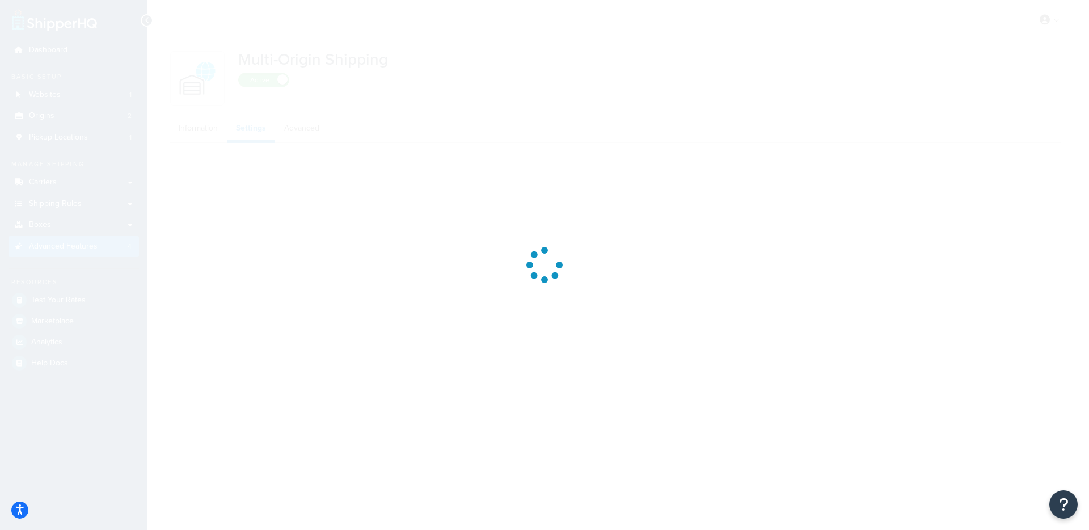
select select "false"
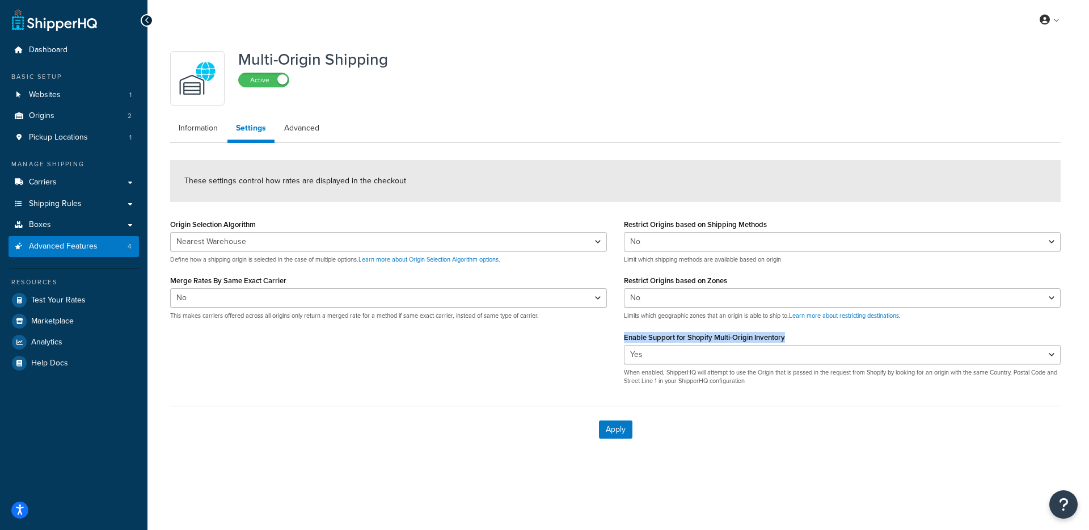
drag, startPoint x: 791, startPoint y: 339, endPoint x: 623, endPoint y: 338, distance: 167.4
click at [624, 338] on div "Enable Support for Shopify Multi-Origin Inventory Yes No When enabled, ShipperH…" at bounding box center [842, 357] width 437 height 57
copy label "Enable Support for Shopify Multi-Origin Inventory"
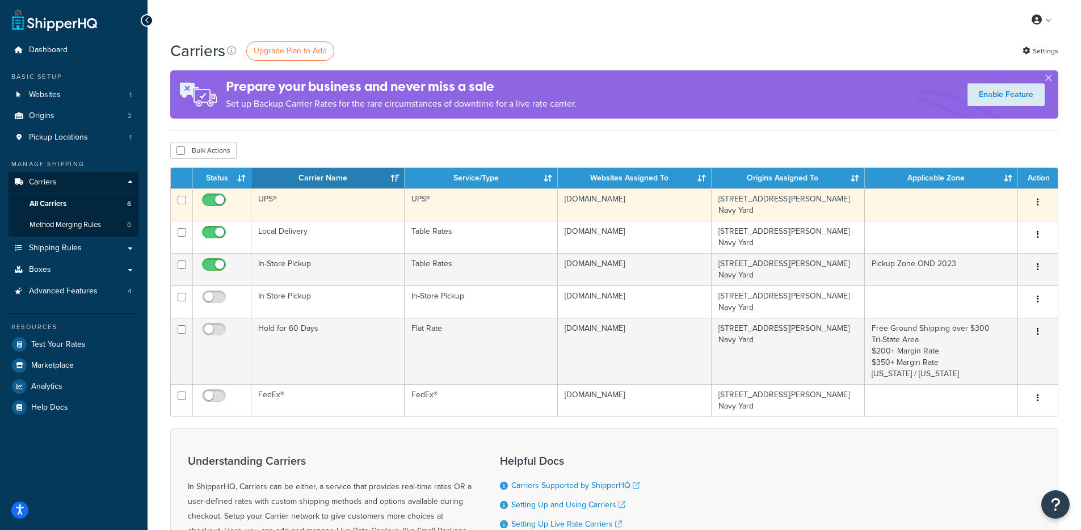
click at [327, 216] on td "UPS®" at bounding box center [327, 204] width 153 height 32
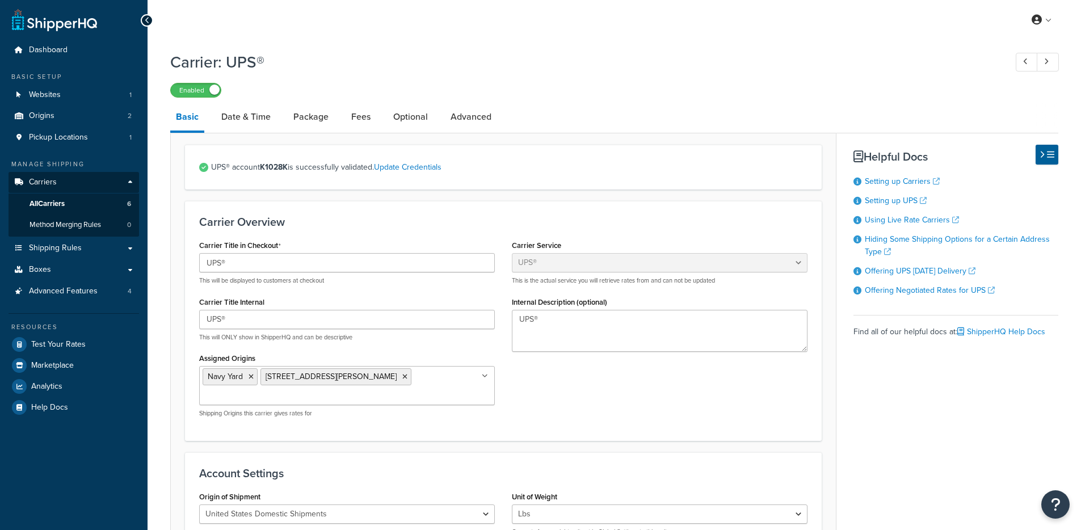
select select "ups"
select select "3"
click at [250, 120] on link "Date & Time" at bounding box center [246, 116] width 61 height 27
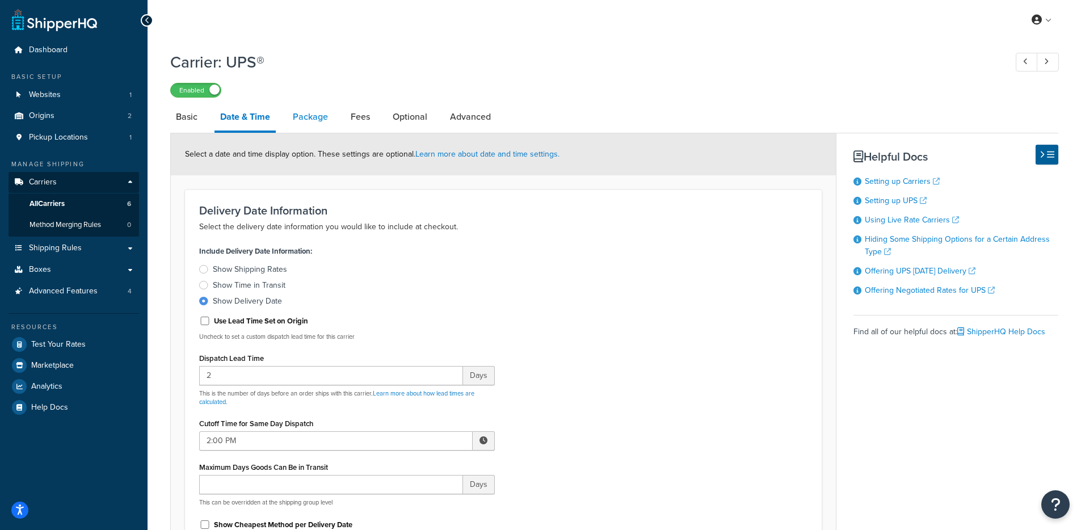
click at [319, 127] on link "Package" at bounding box center [310, 116] width 47 height 27
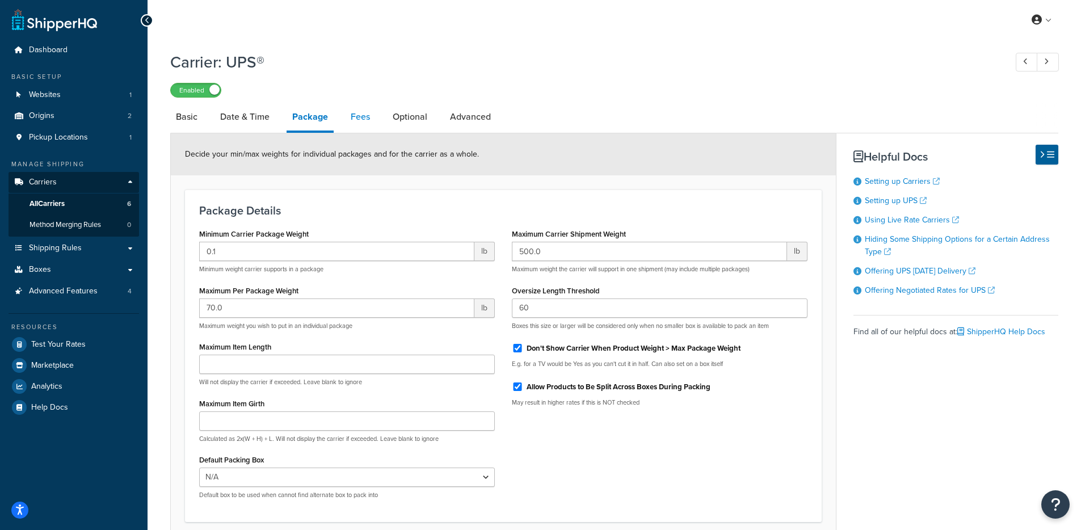
click at [352, 123] on link "Fees" at bounding box center [360, 116] width 31 height 27
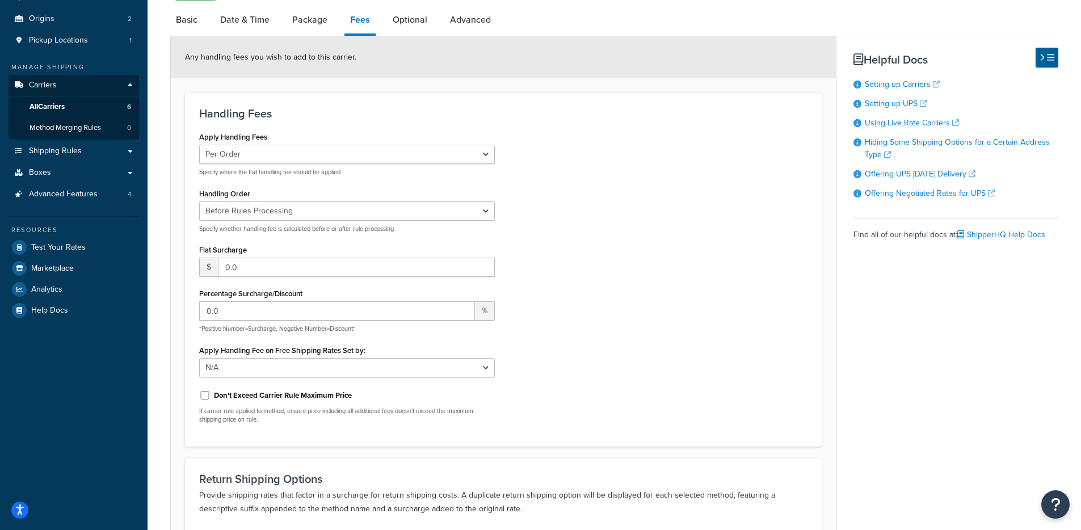
click at [398, 32] on link "Optional" at bounding box center [410, 19] width 46 height 27
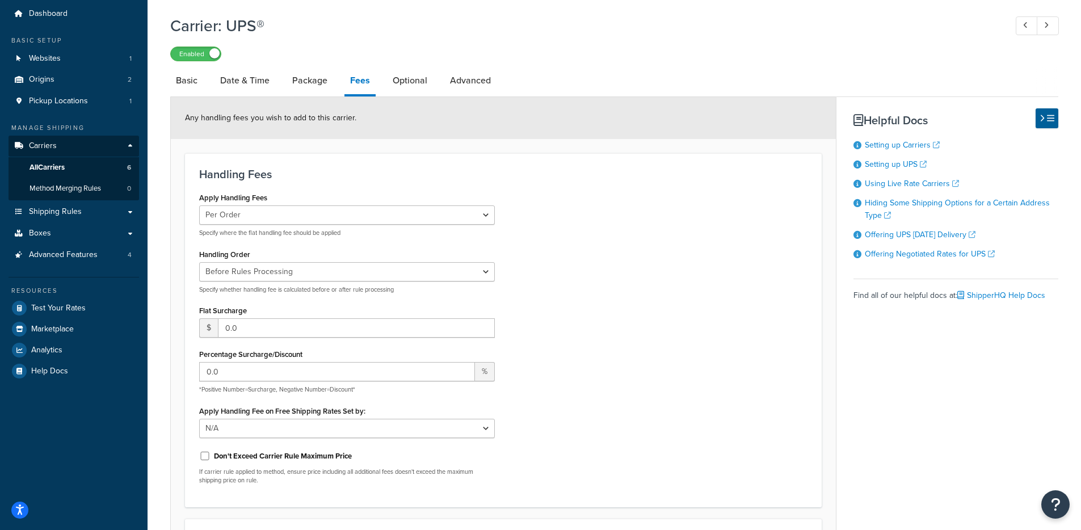
select select "business"
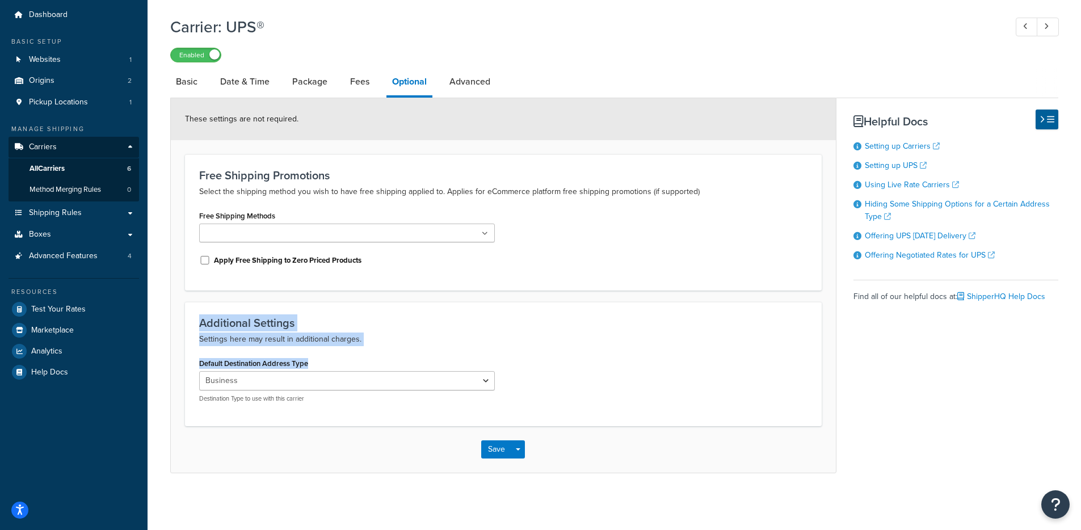
drag, startPoint x: 199, startPoint y: 330, endPoint x: 382, endPoint y: 399, distance: 196.1
click at [360, 386] on div "Additional Settings Settings here may result in additional charges. Default Des…" at bounding box center [503, 364] width 637 height 124
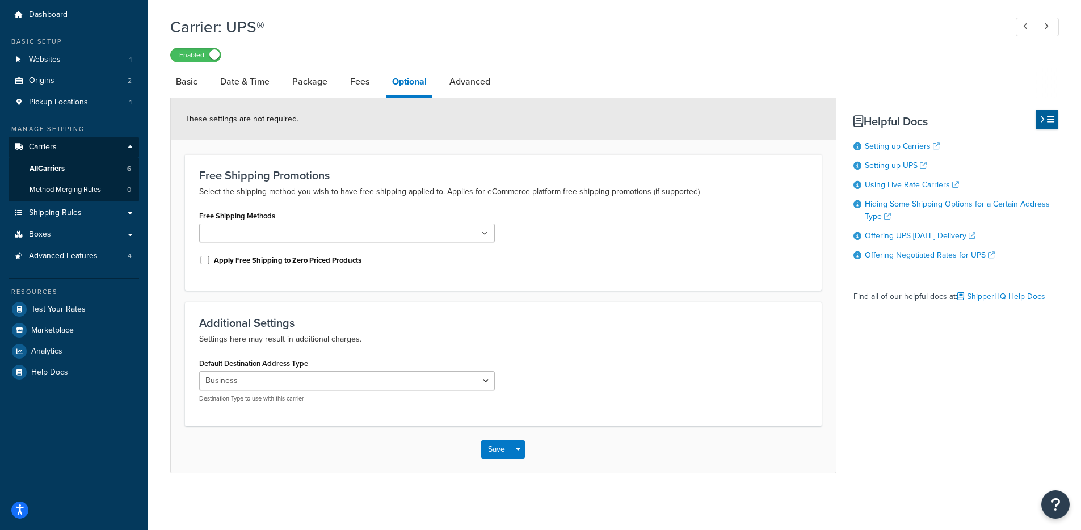
click at [285, 430] on div "Save Save Dropdown Save and Edit" at bounding box center [503, 449] width 665 height 47
drag, startPoint x: 203, startPoint y: 311, endPoint x: 336, endPoint y: 359, distance: 140.8
click at [353, 345] on div "Additional Settings Settings here may result in additional charges. Default Des…" at bounding box center [503, 364] width 637 height 124
drag, startPoint x: 194, startPoint y: 366, endPoint x: 296, endPoint y: 366, distance: 101.5
click at [296, 366] on div "Default Destination Address Type Residential Business Destination Type to use w…" at bounding box center [347, 383] width 313 height 56
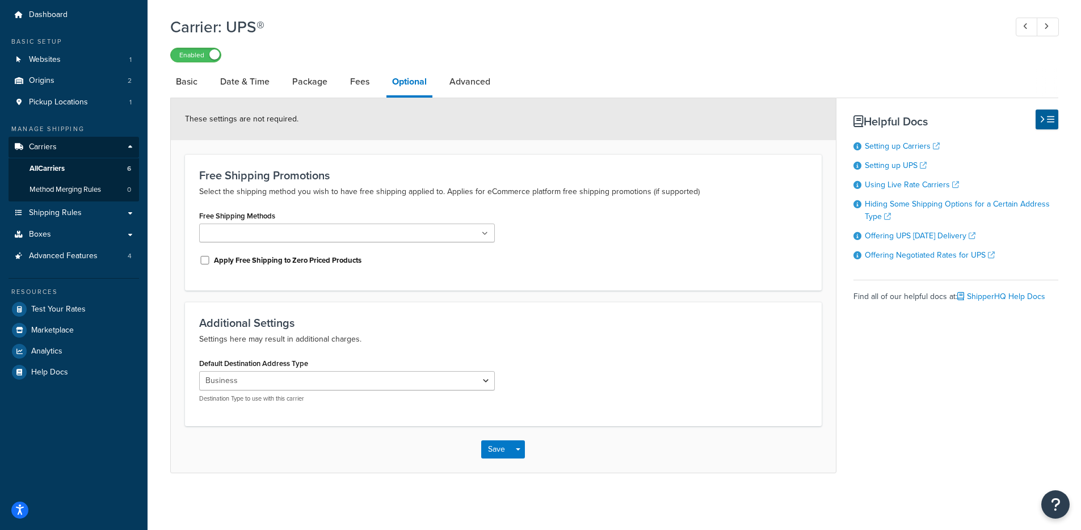
click at [277, 437] on div "Save Save Dropdown Save and Edit" at bounding box center [503, 449] width 665 height 47
